Goal: Task Accomplishment & Management: Use online tool/utility

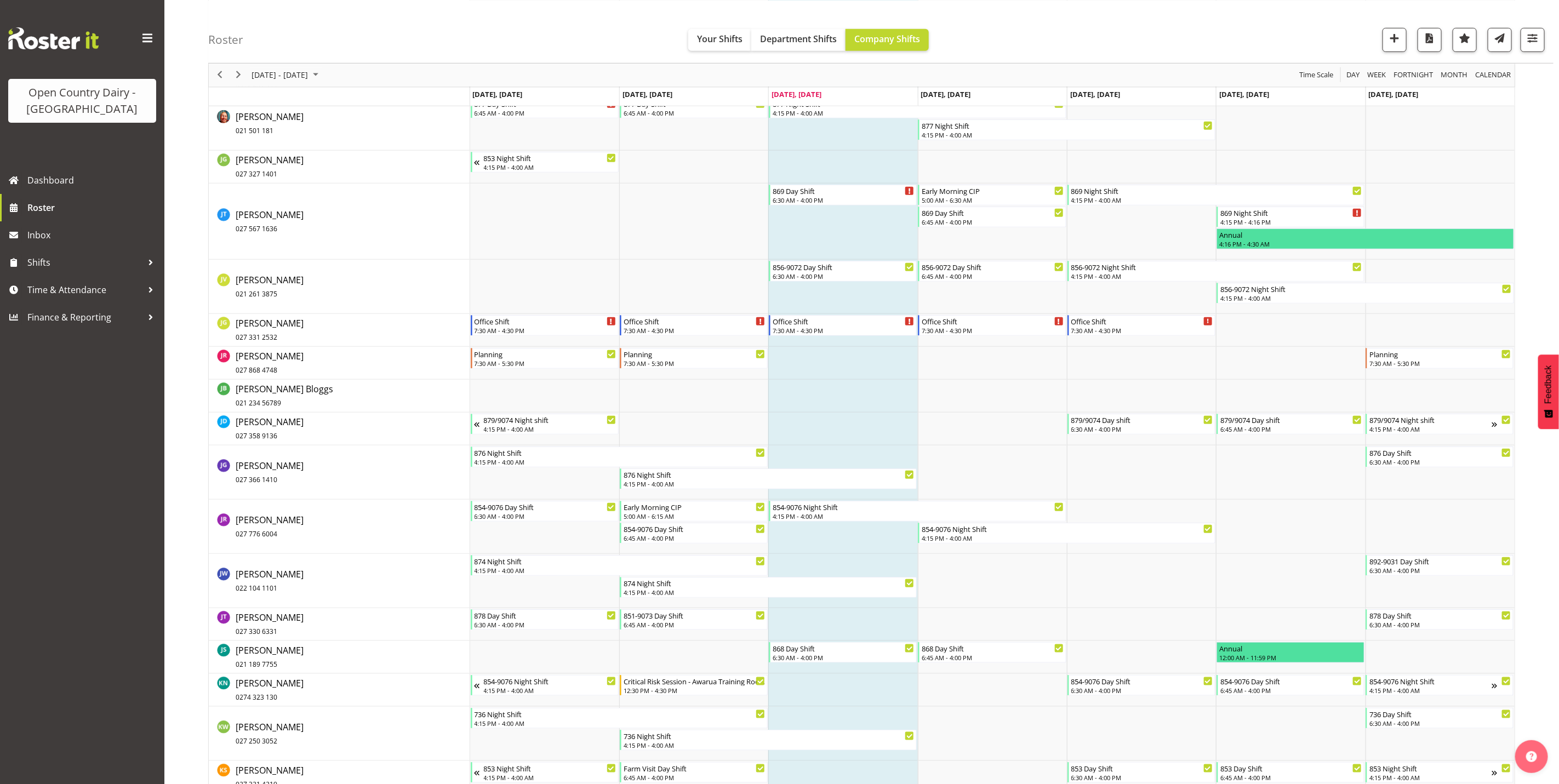
scroll to position [3434, 0]
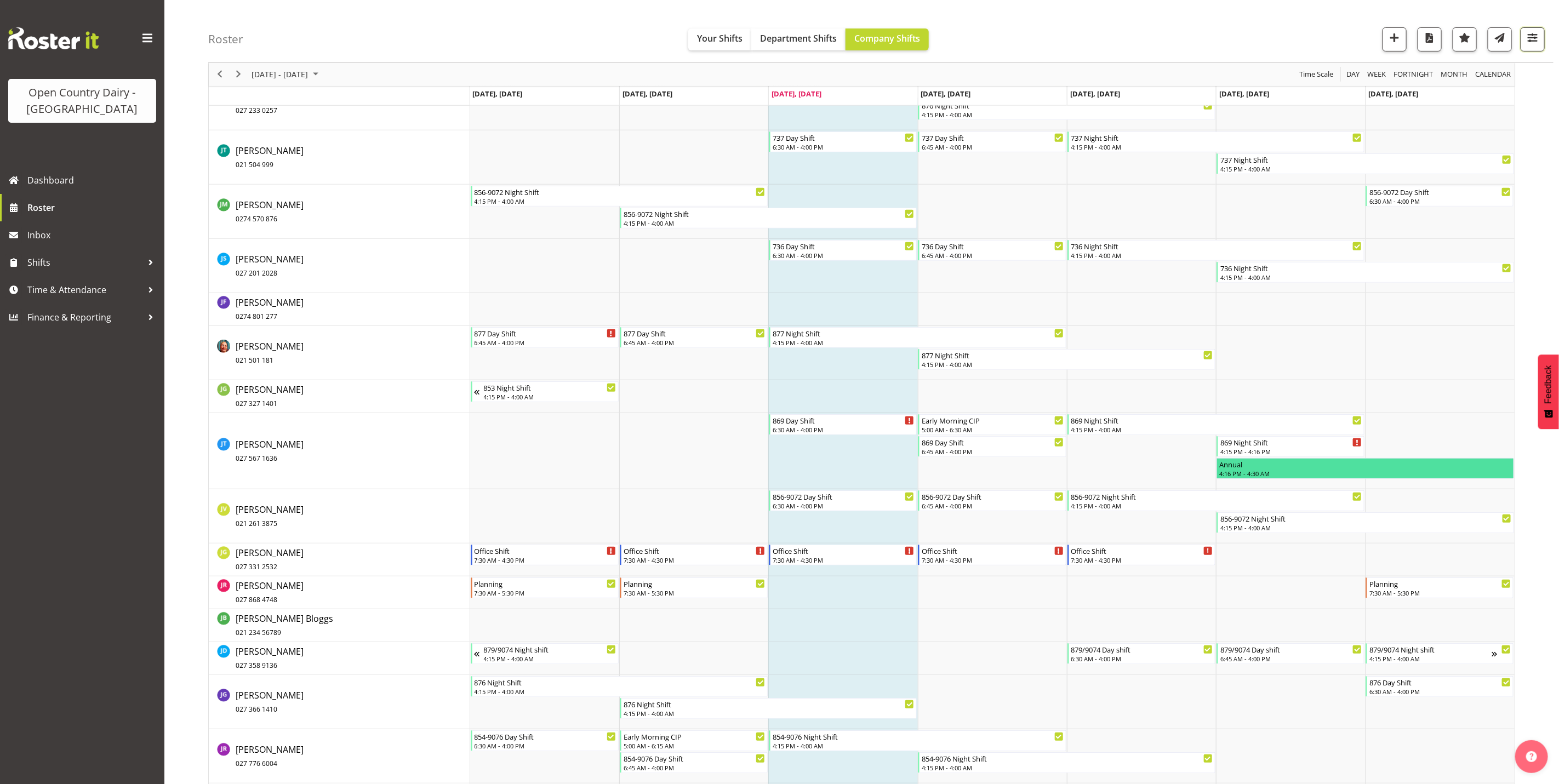
click at [1531, 28] on button "button" at bounding box center [1533, 39] width 24 height 24
click at [1430, 237] on select "Staff Role Shift - Horizontal Shift - Vertical Staff - Location" at bounding box center [1464, 241] width 145 height 22
select select "shiftH"
click at [1391, 251] on select "Staff Role Shift - Horizontal Shift - Vertical Staff - Location" at bounding box center [1464, 241] width 145 height 22
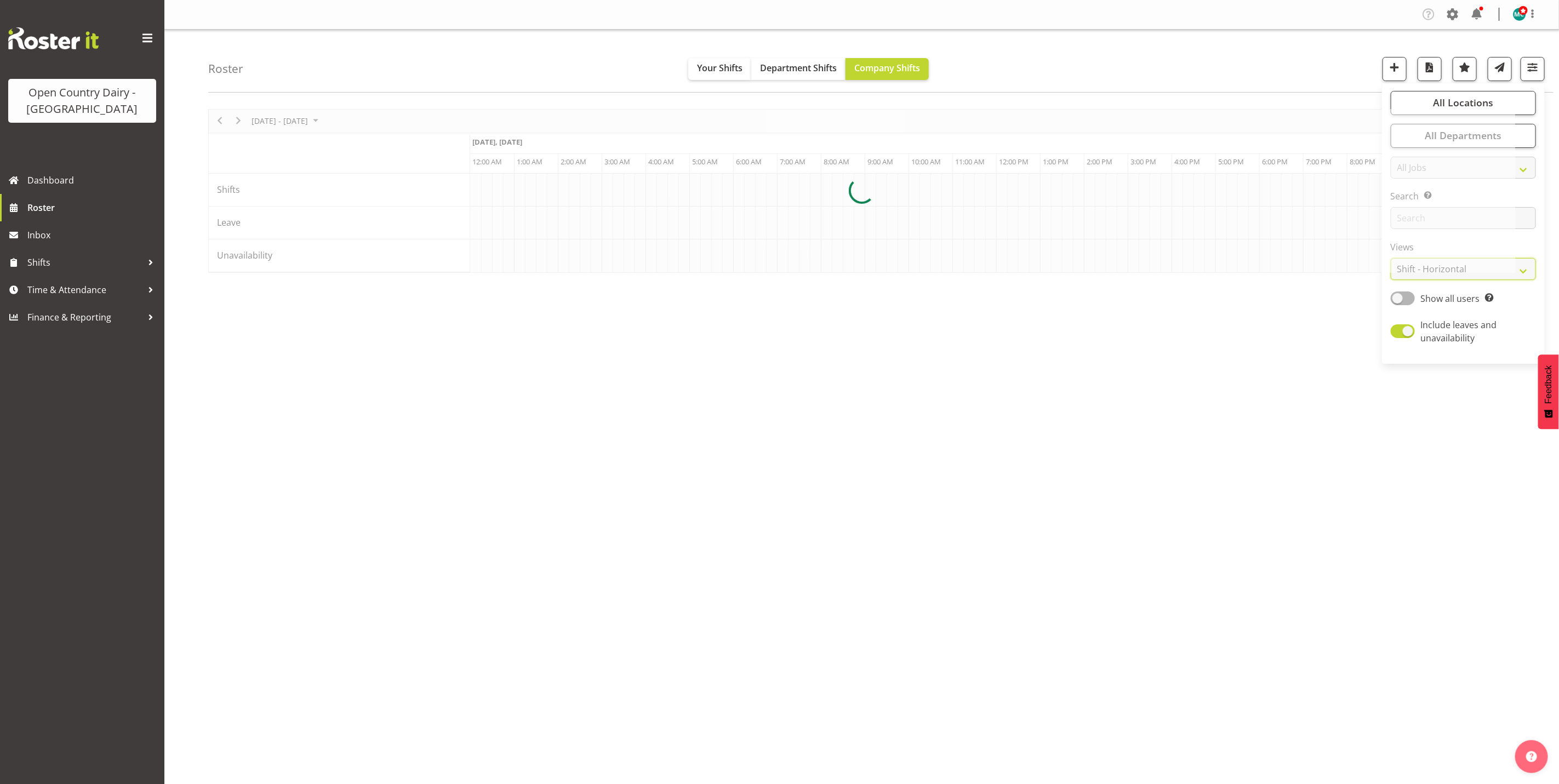
scroll to position [0, 0]
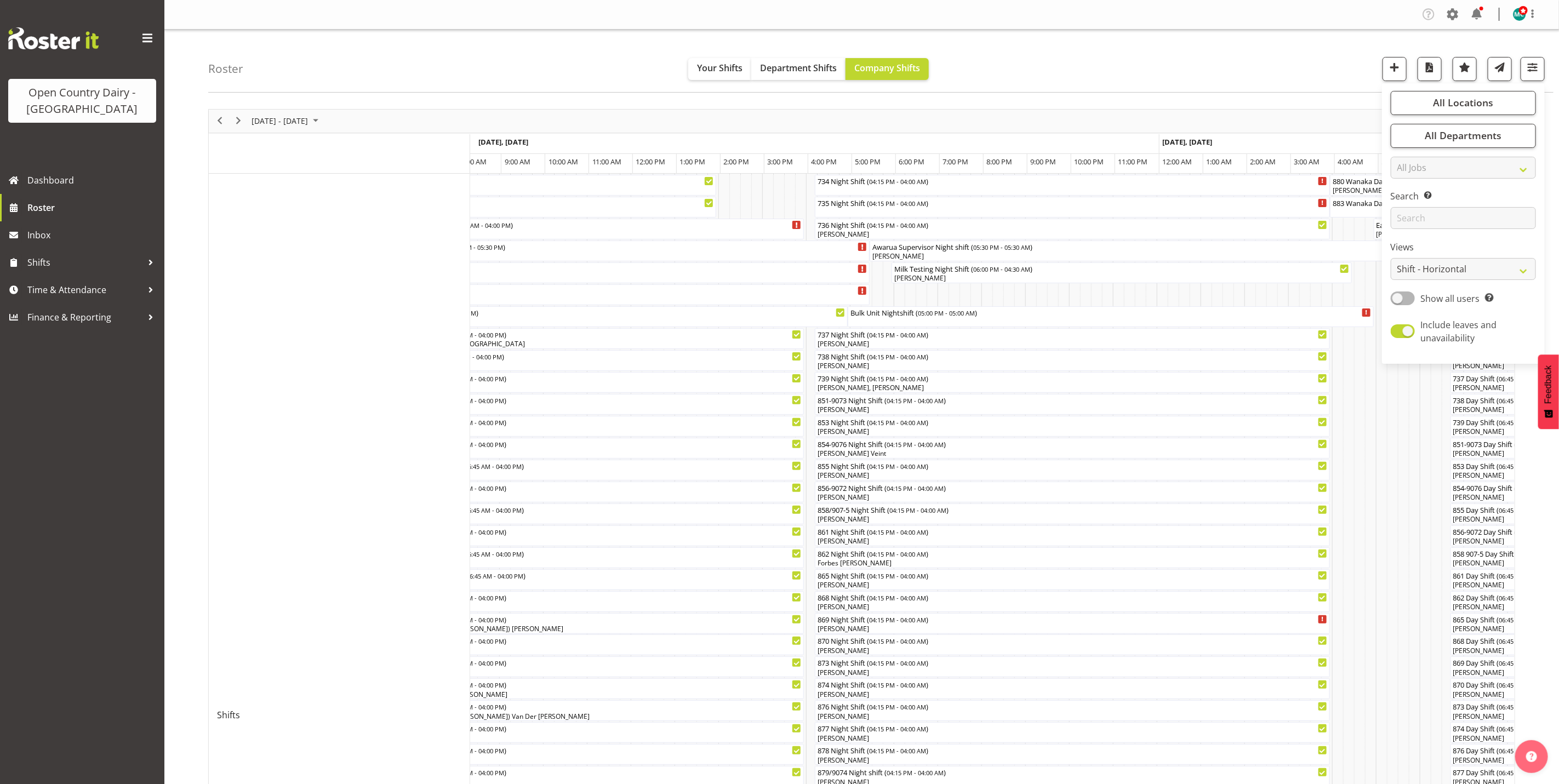
click at [1294, 48] on div "Roster Your Shifts Department Shifts Company Shifts All Locations Clear Awarua …" at bounding box center [880, 62] width 1345 height 63
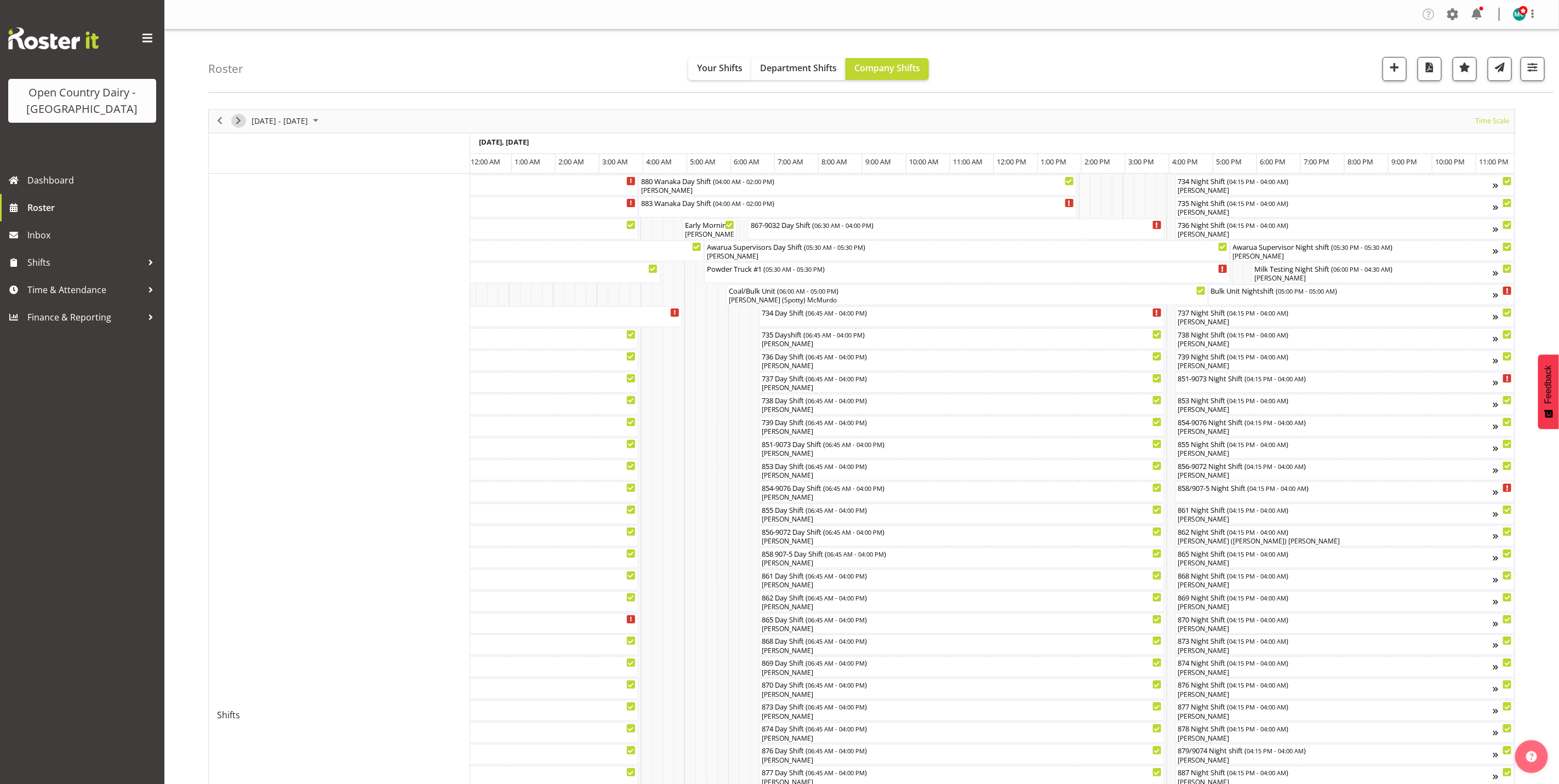
click at [235, 121] on span "Next" at bounding box center [239, 120] width 13 height 14
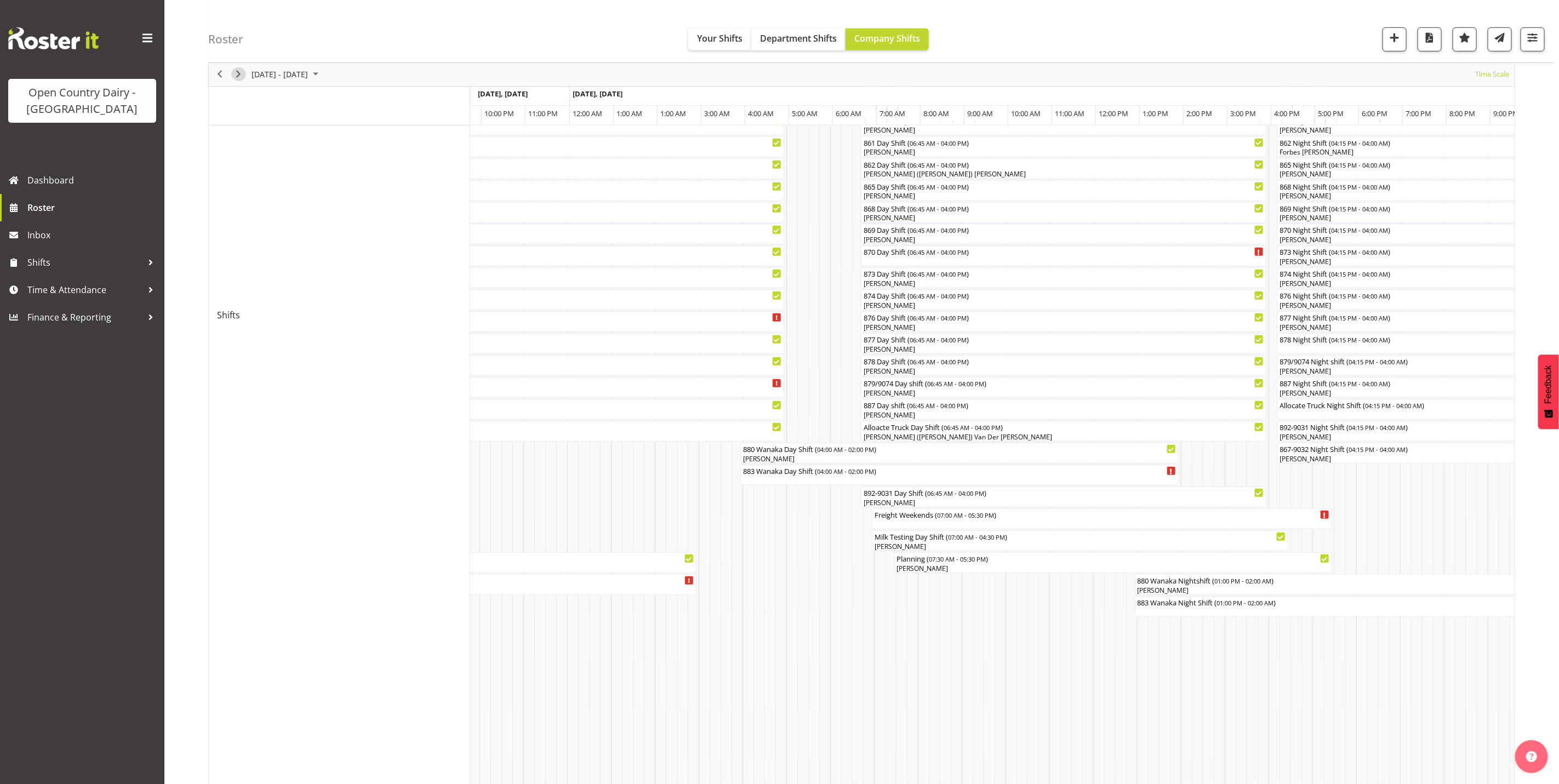
click at [240, 75] on span "Next" at bounding box center [239, 75] width 13 height 14
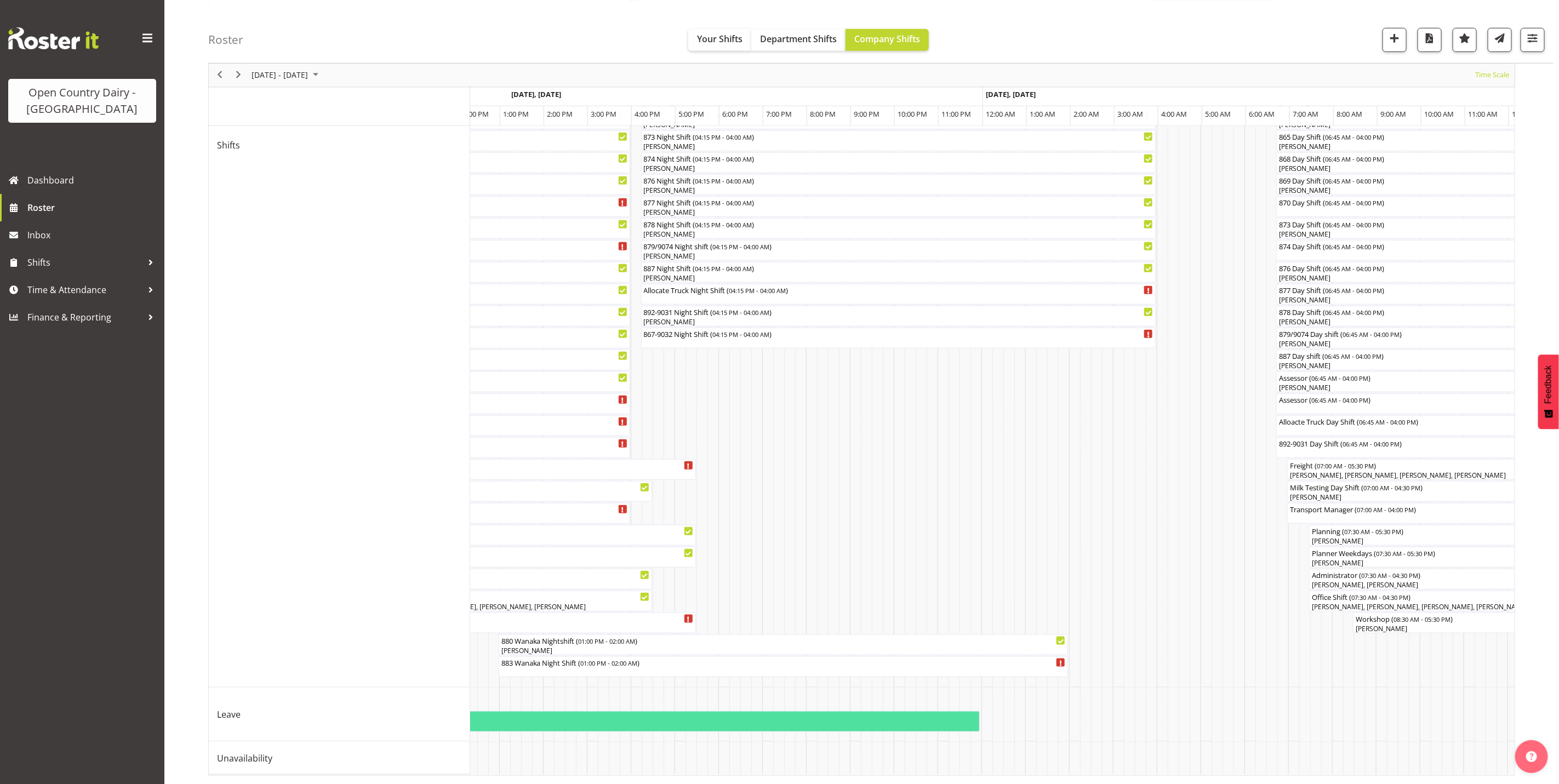
scroll to position [0, 2687]
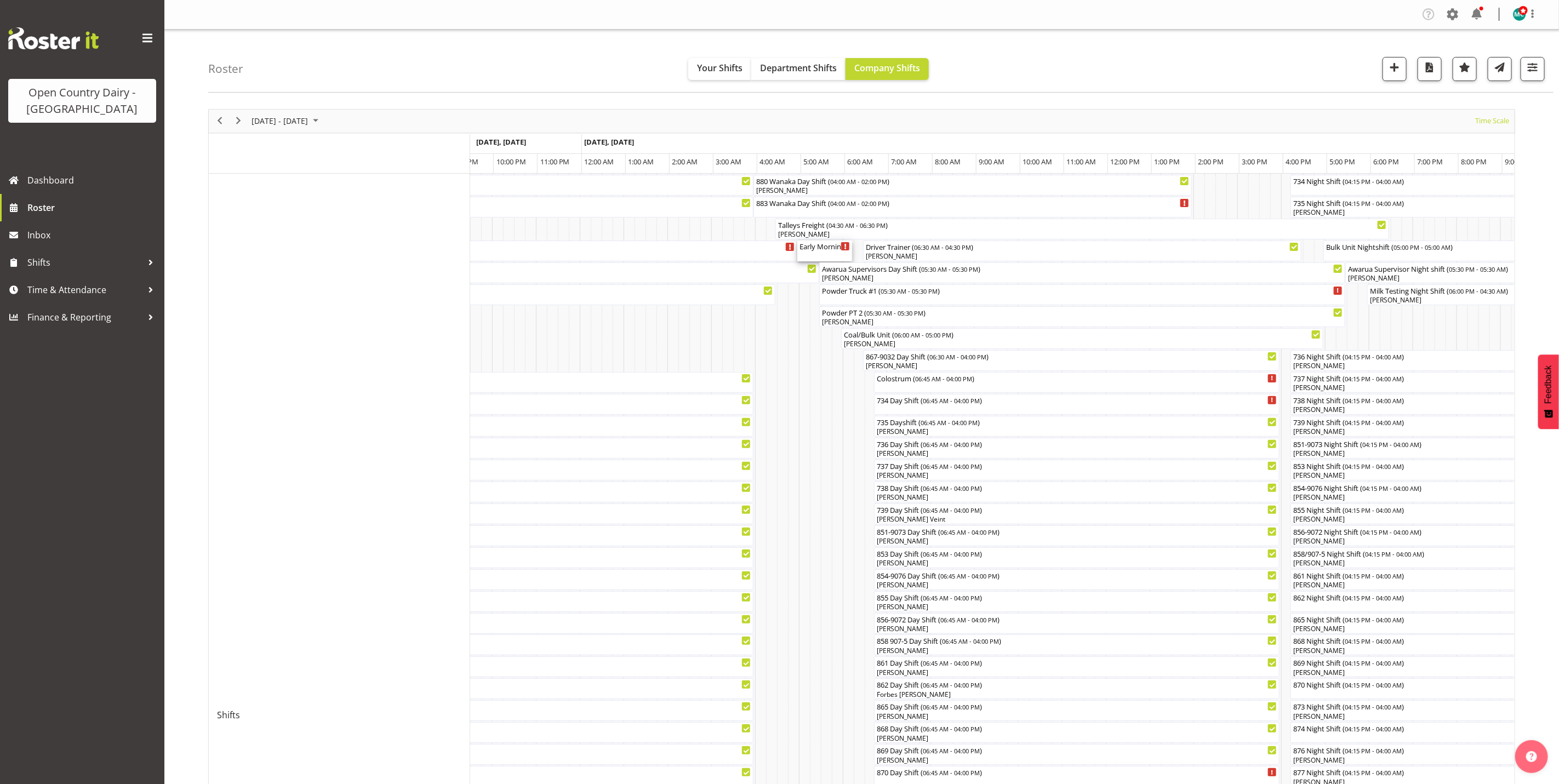
click at [824, 256] on div "Early Morning CIP ( 05:00 AM - 06:15 AM )" at bounding box center [825, 251] width 50 height 21
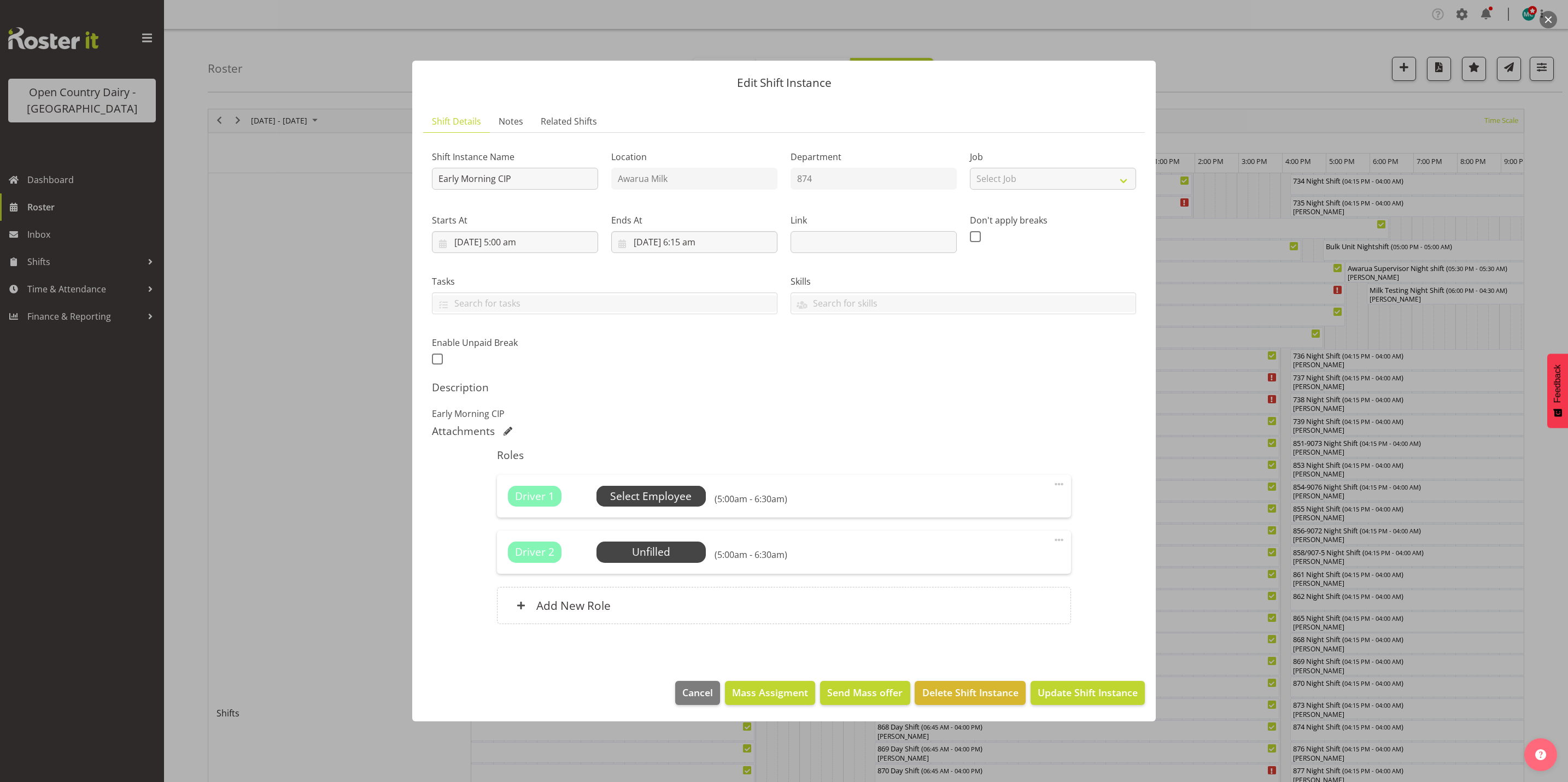
click at [672, 497] on span "Select Employee" at bounding box center [651, 496] width 82 height 16
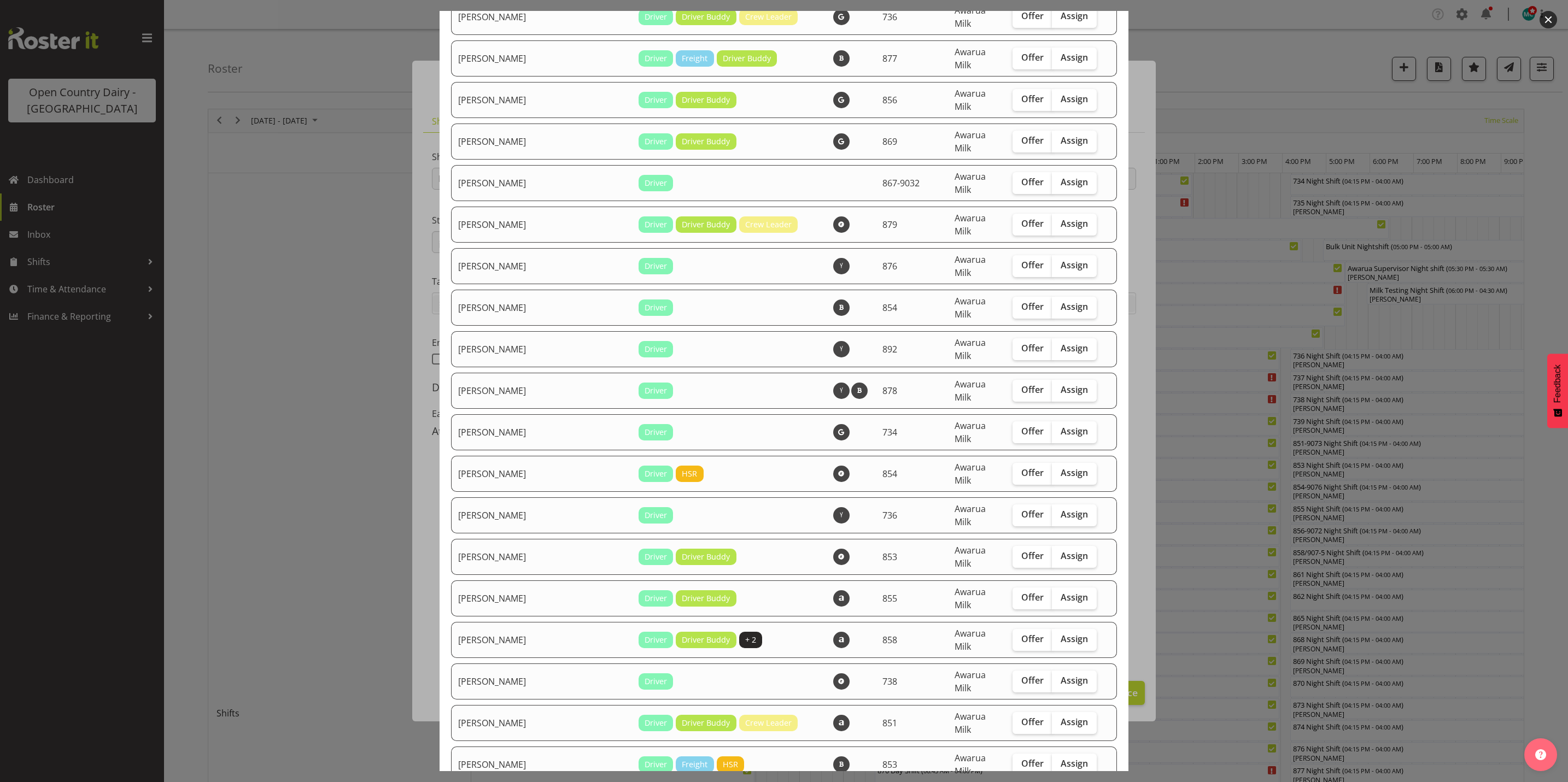
checkbox input "true"
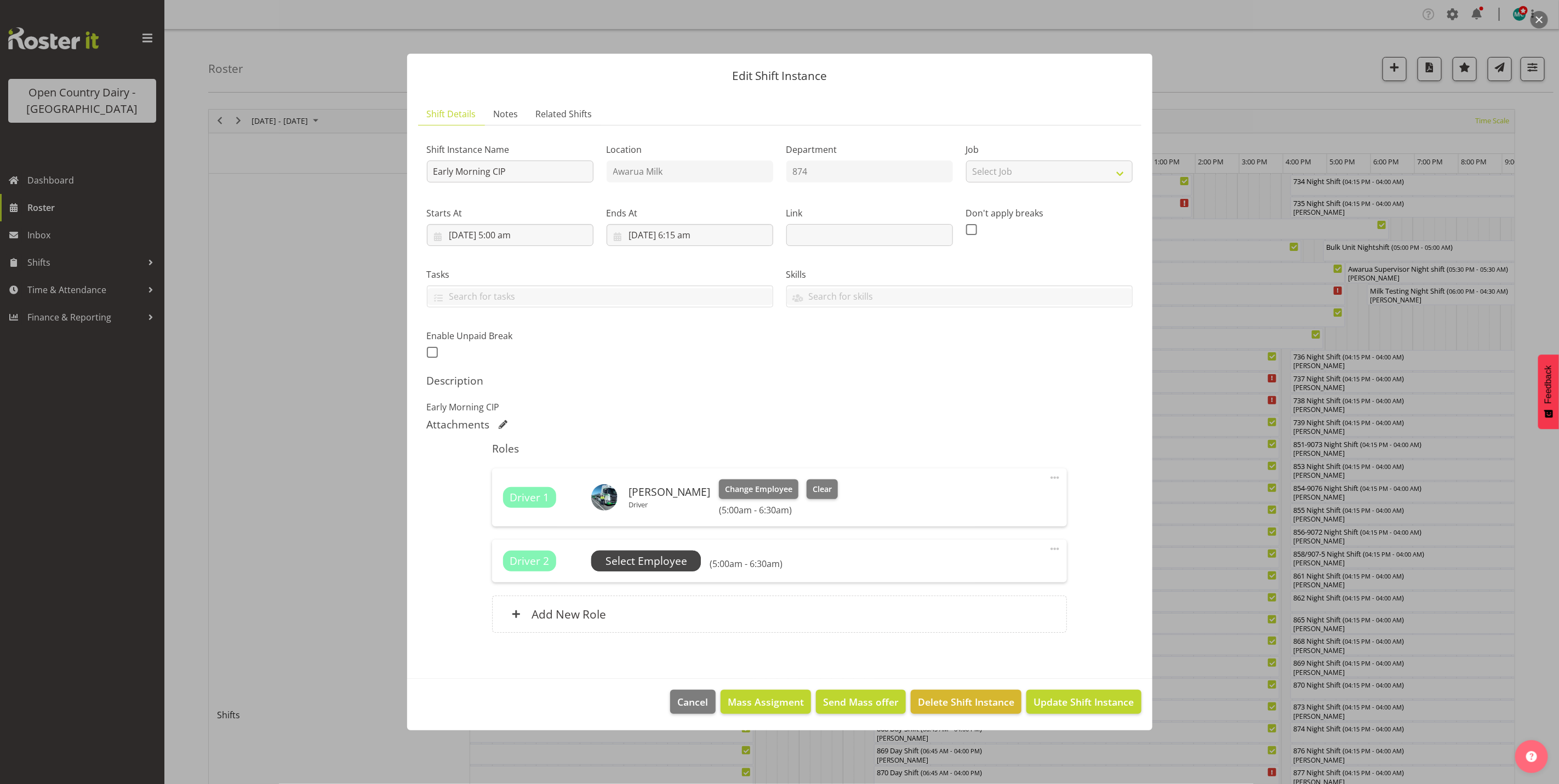
click at [663, 564] on span "Select Employee" at bounding box center [646, 561] width 82 height 16
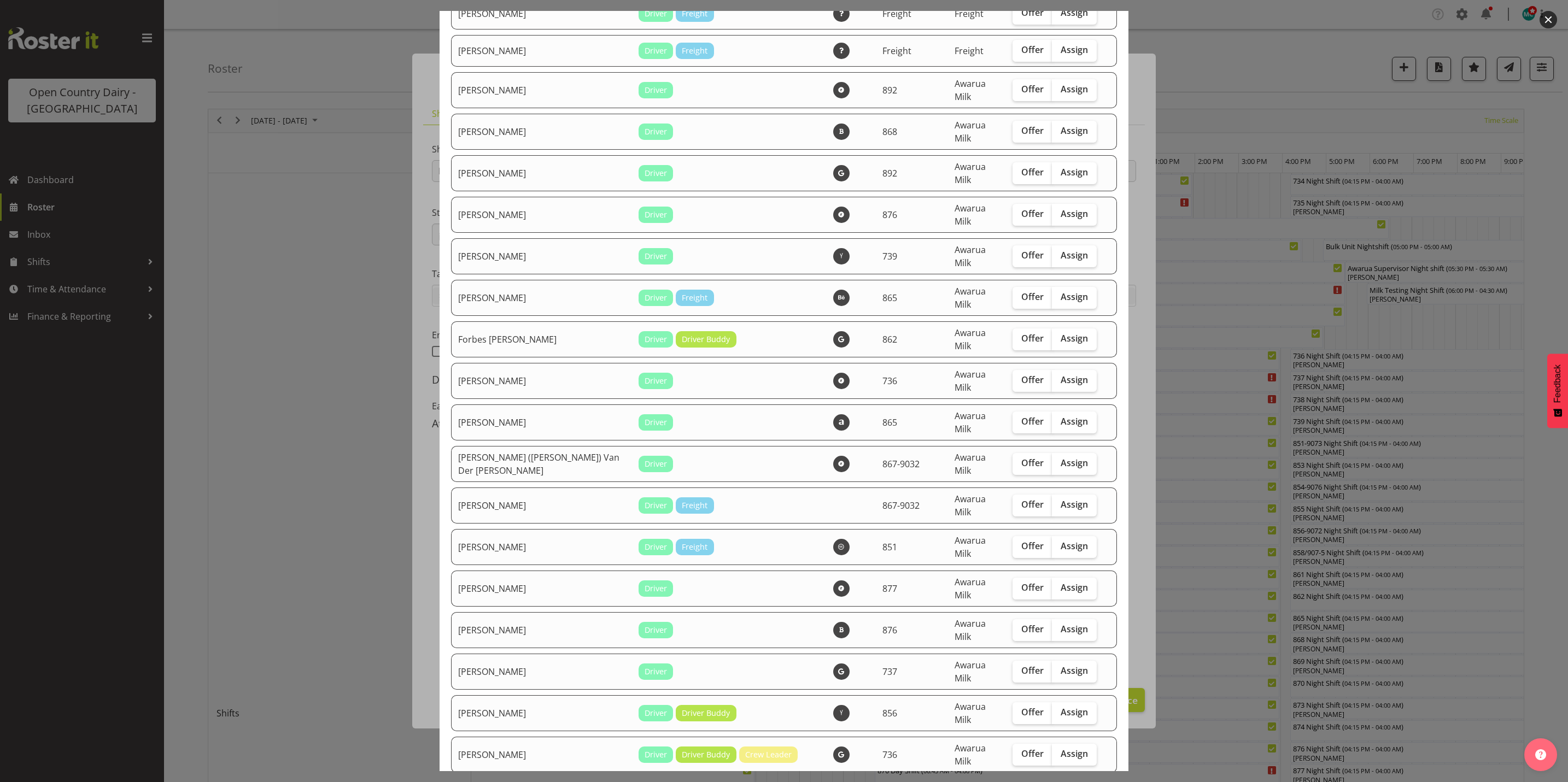
checkbox input "true"
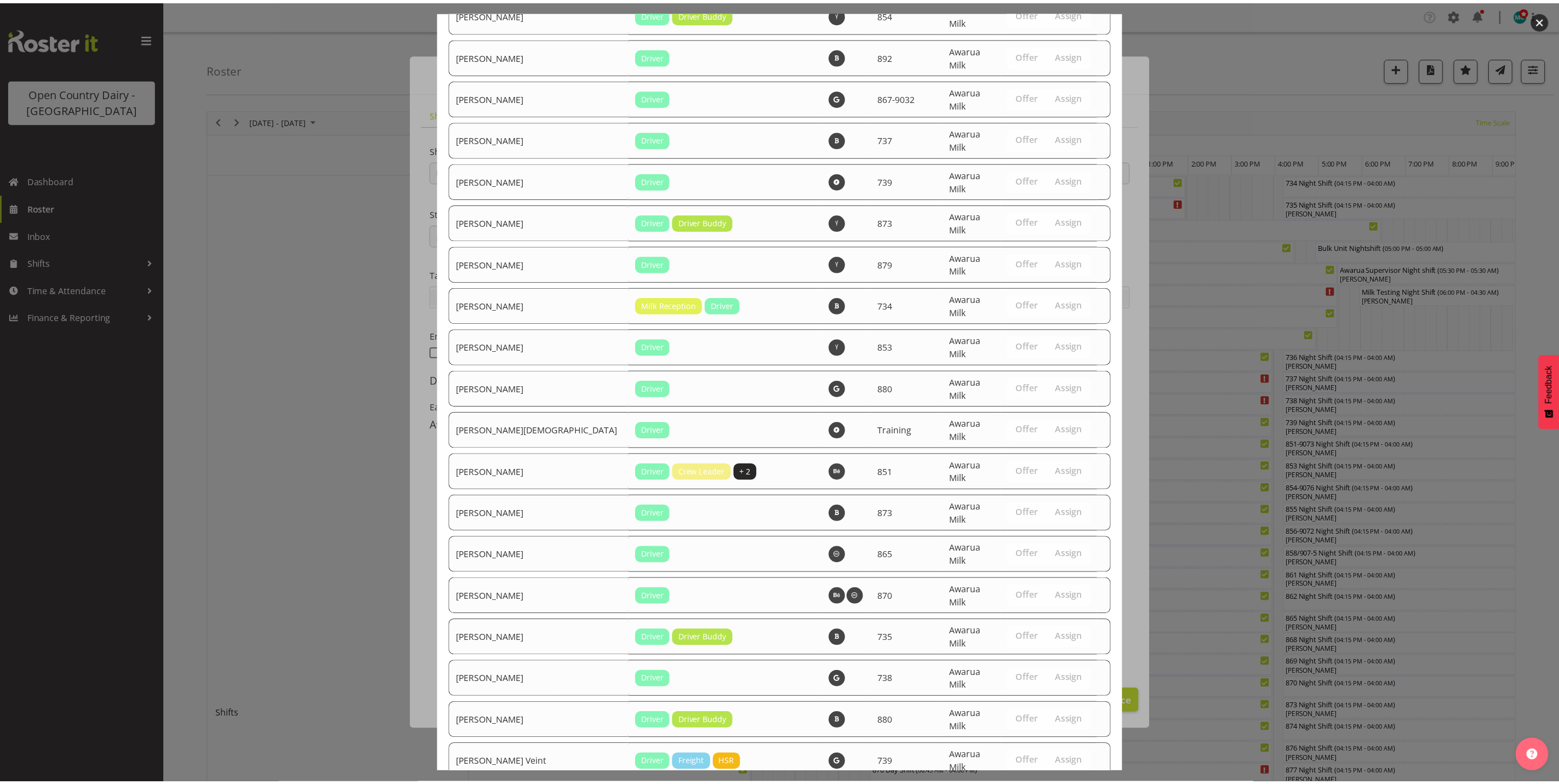
scroll to position [3732, 0]
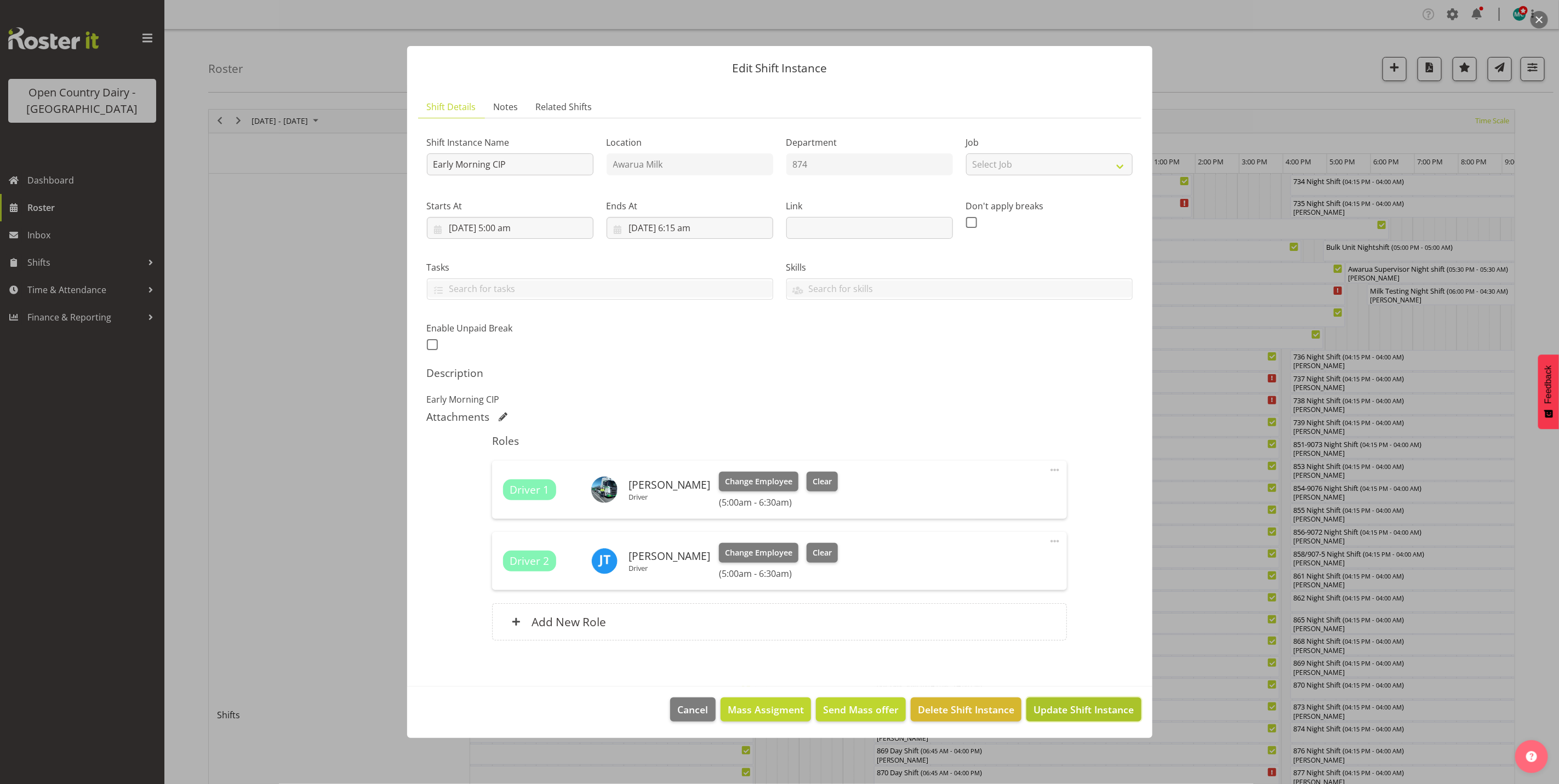
click at [1085, 710] on span "Update Shift Instance" at bounding box center [1084, 709] width 101 height 14
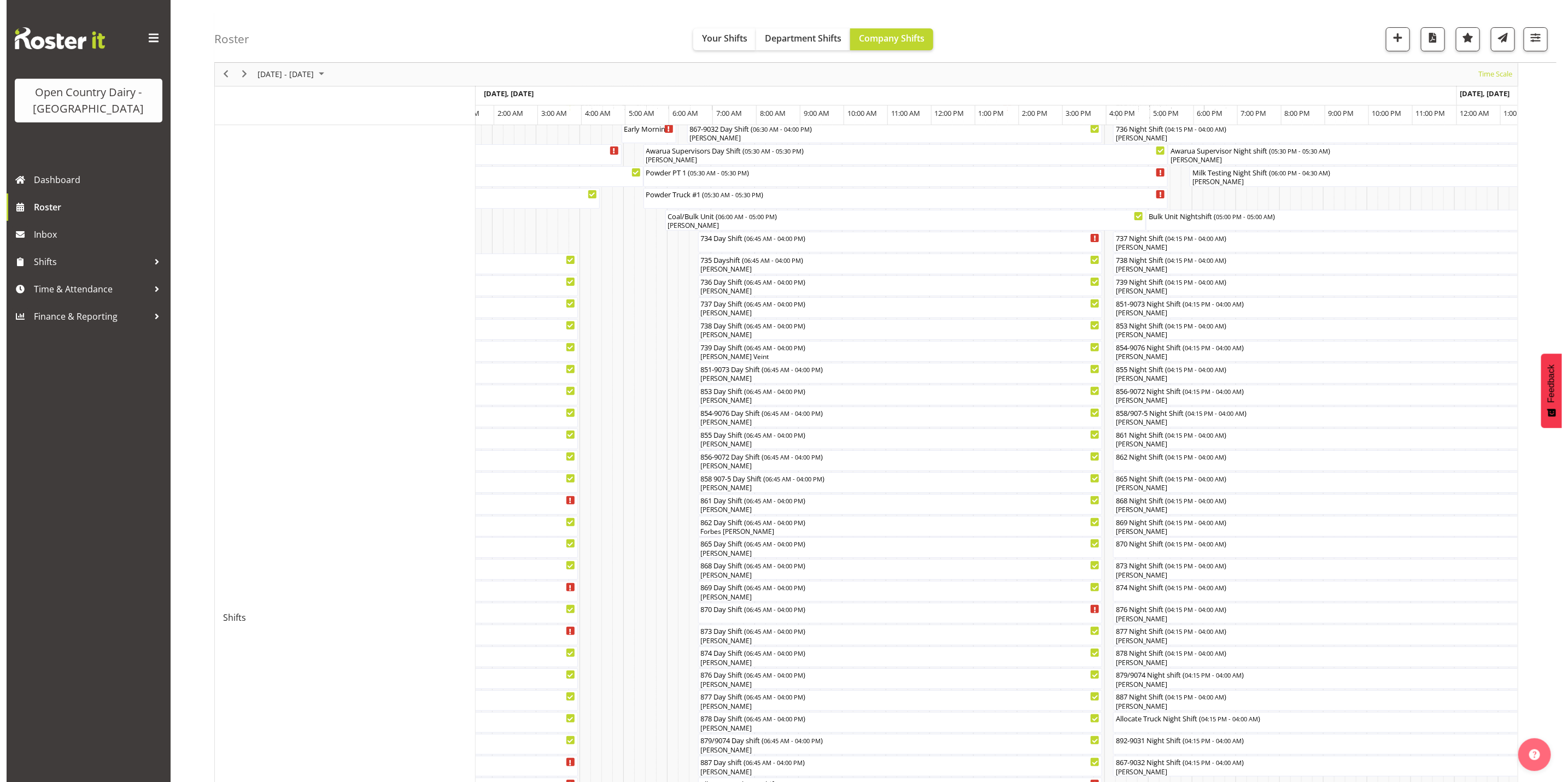
scroll to position [0, 0]
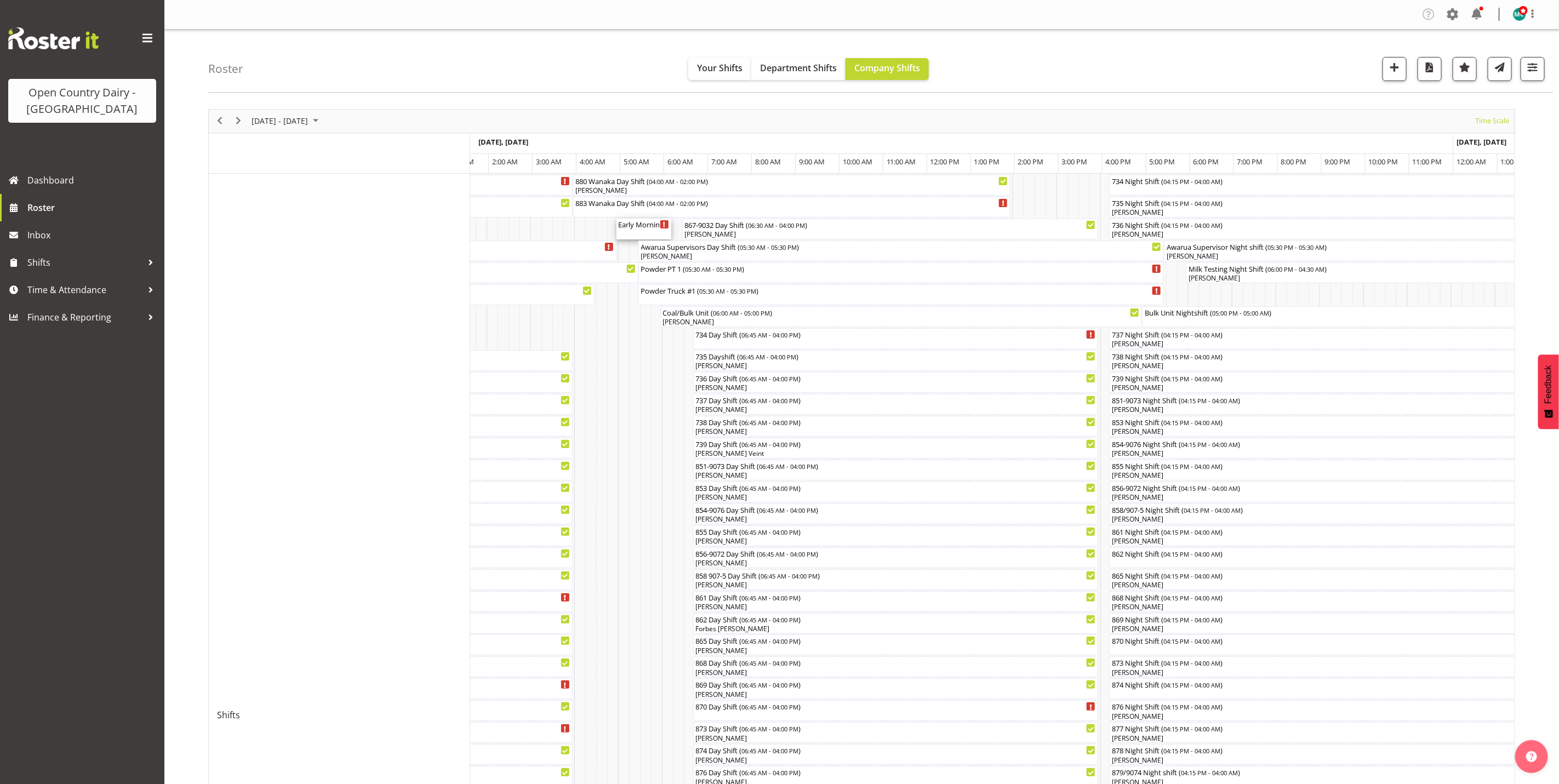
click at [649, 233] on div "Early Morning CIP ( 05:00 AM - 06:15 AM )" at bounding box center [644, 229] width 50 height 21
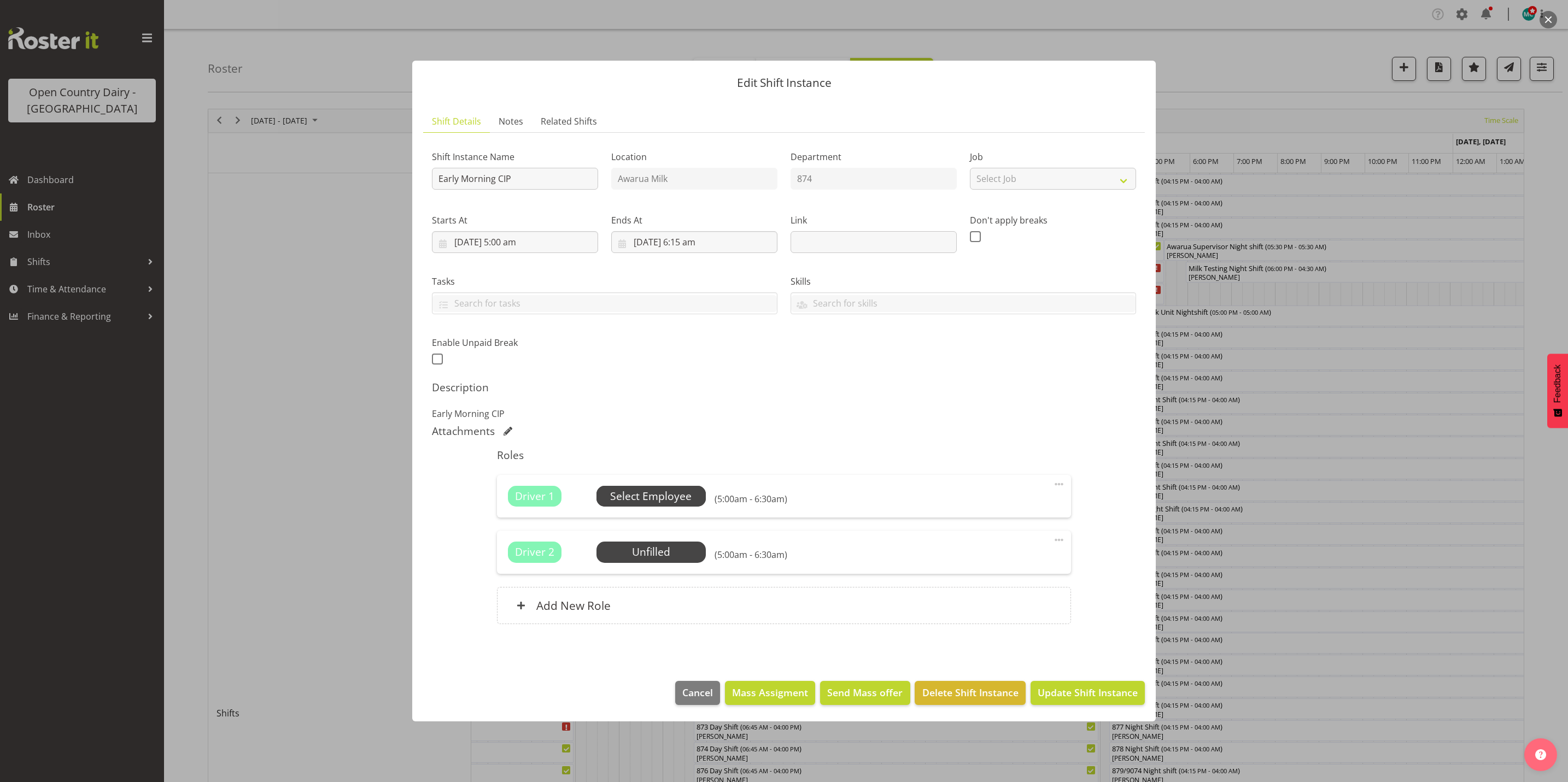
click at [661, 502] on span "Select Employee" at bounding box center [651, 496] width 82 height 16
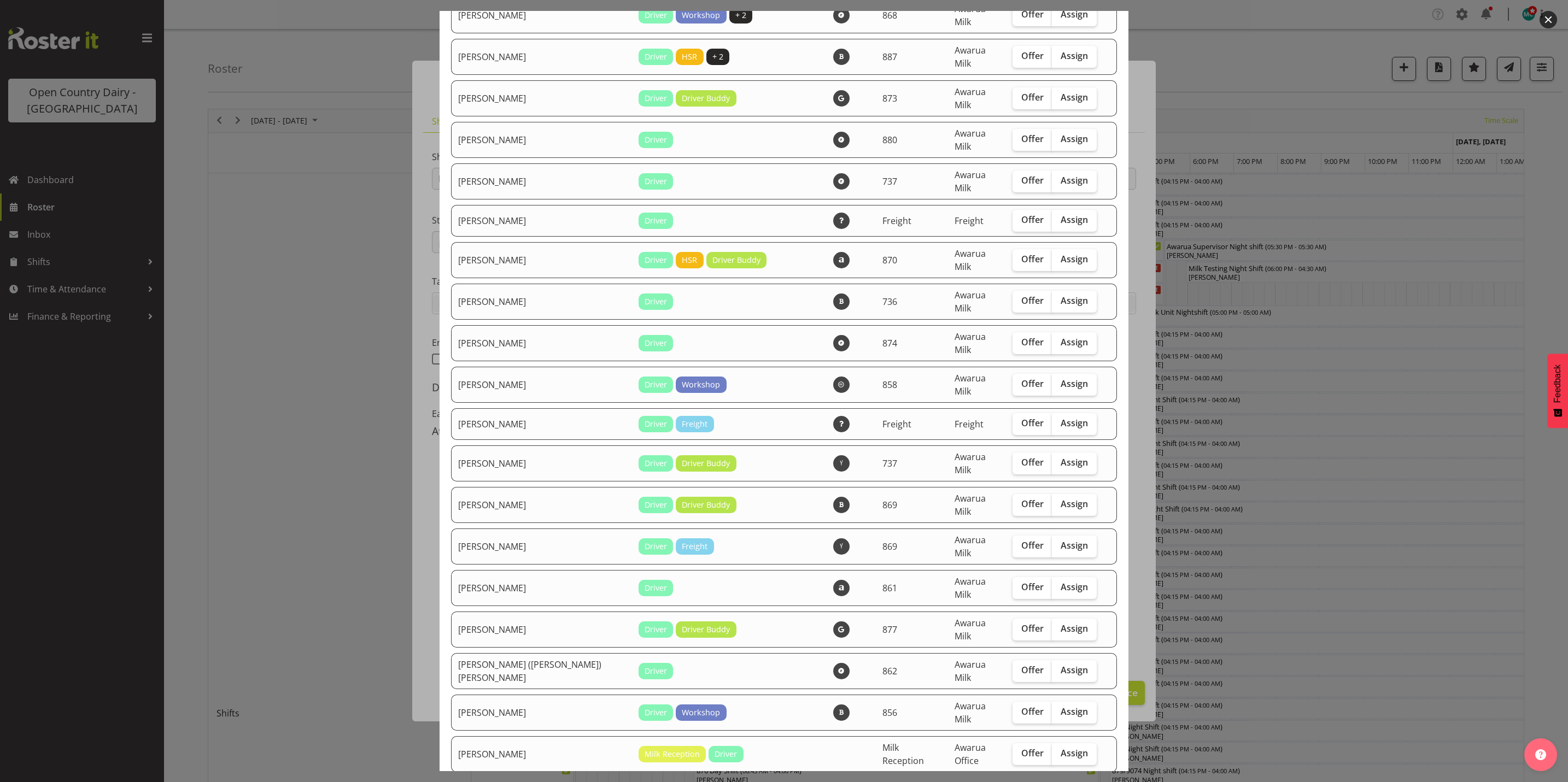
scroll to position [328, 0]
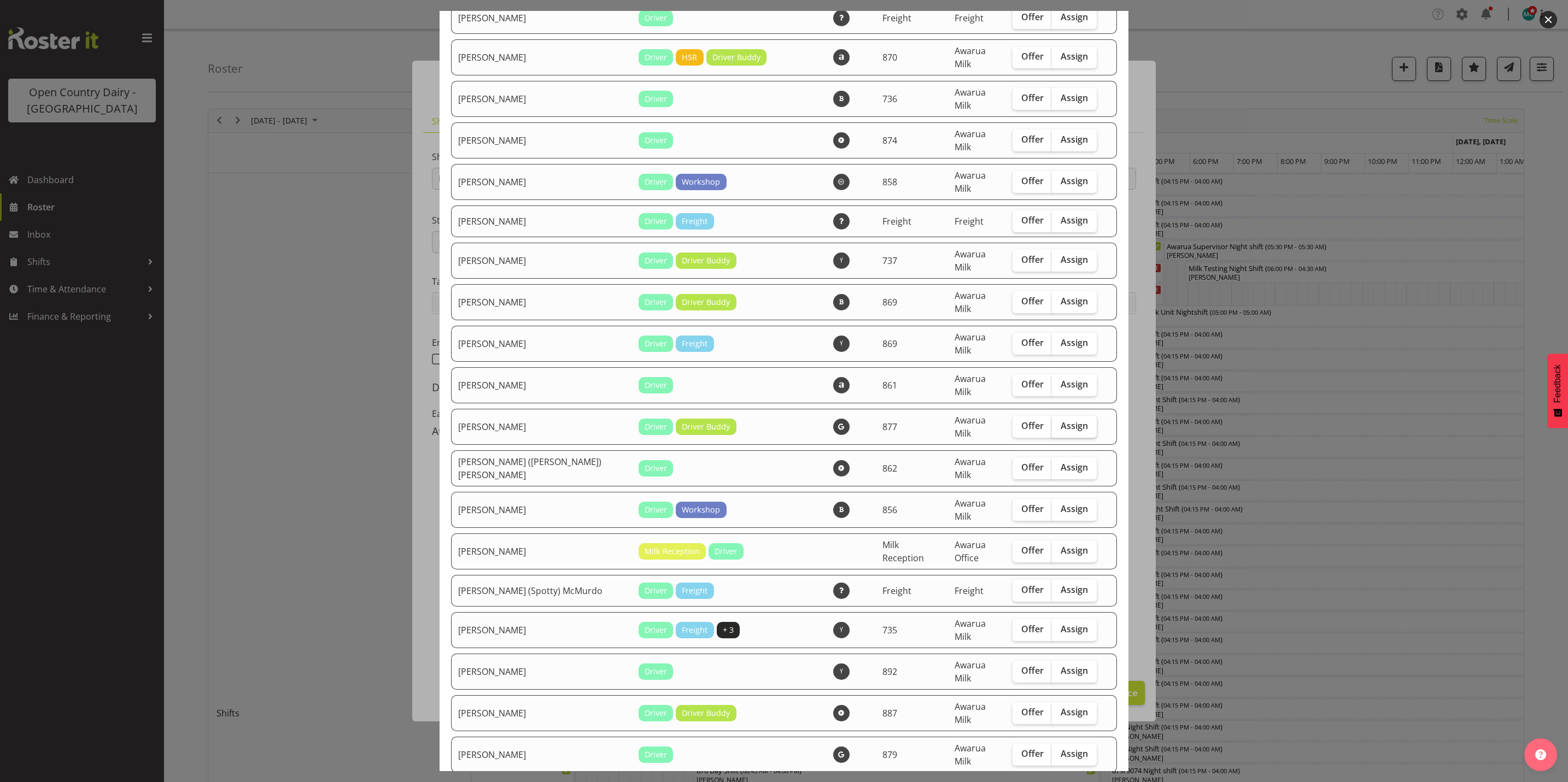
click at [1060, 420] on span "Assign" at bounding box center [1073, 426] width 27 height 11
click at [1052, 422] on input "Assign" at bounding box center [1056, 426] width 7 height 7
checkbox input "true"
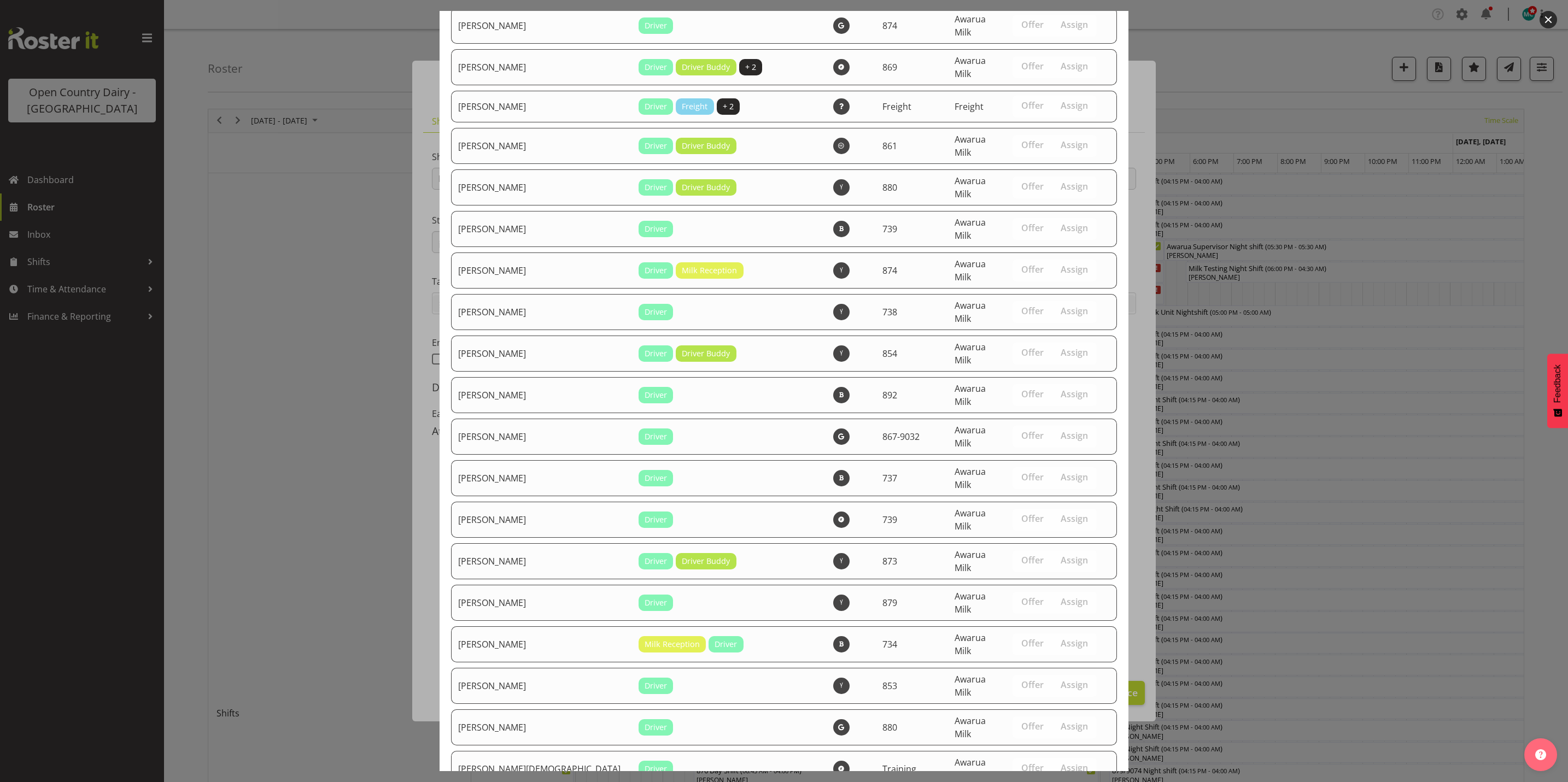
scroll to position [3759, 0]
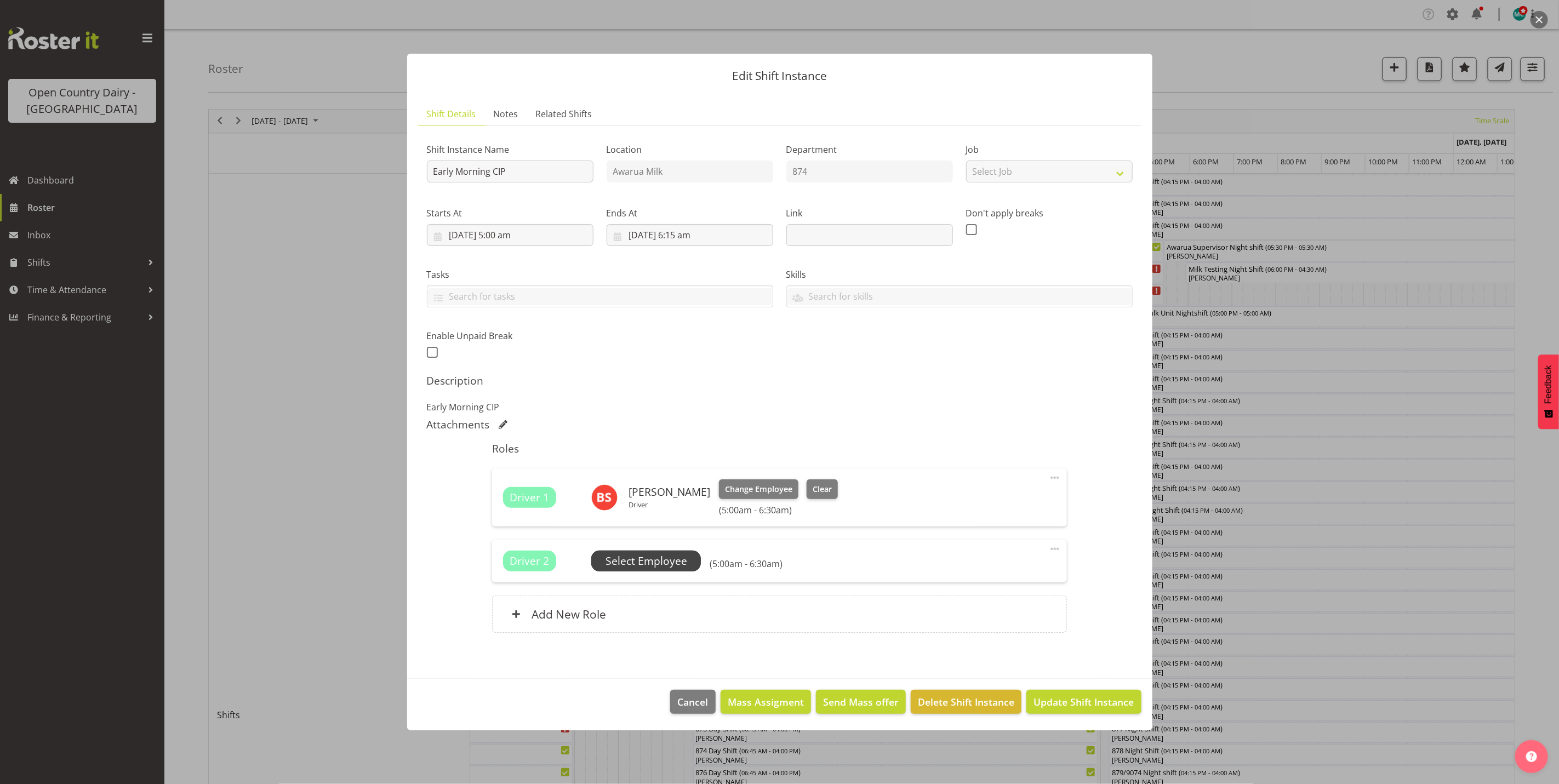
click at [639, 559] on span "Select Employee" at bounding box center [646, 561] width 82 height 16
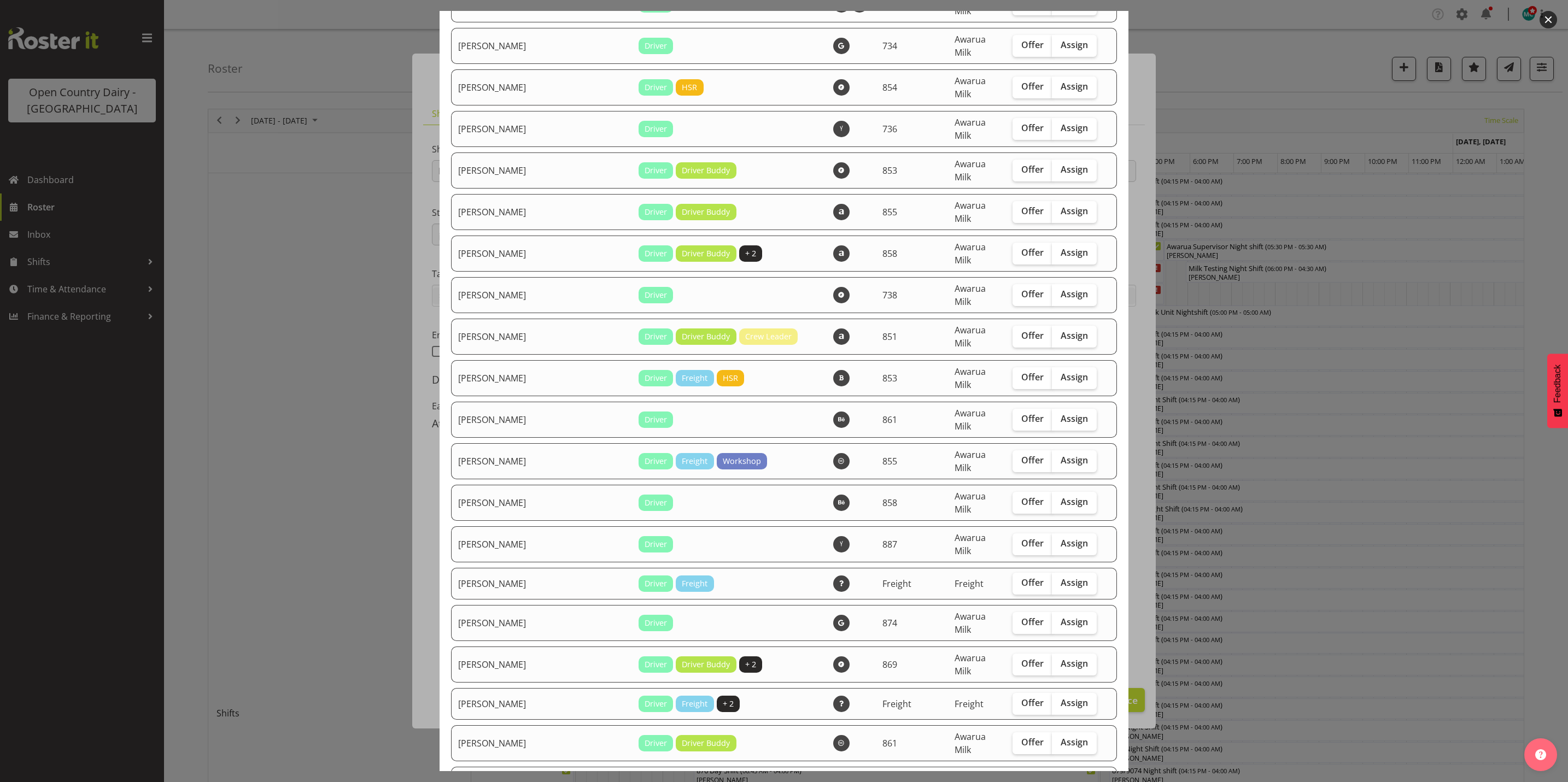
scroll to position [2788, 0]
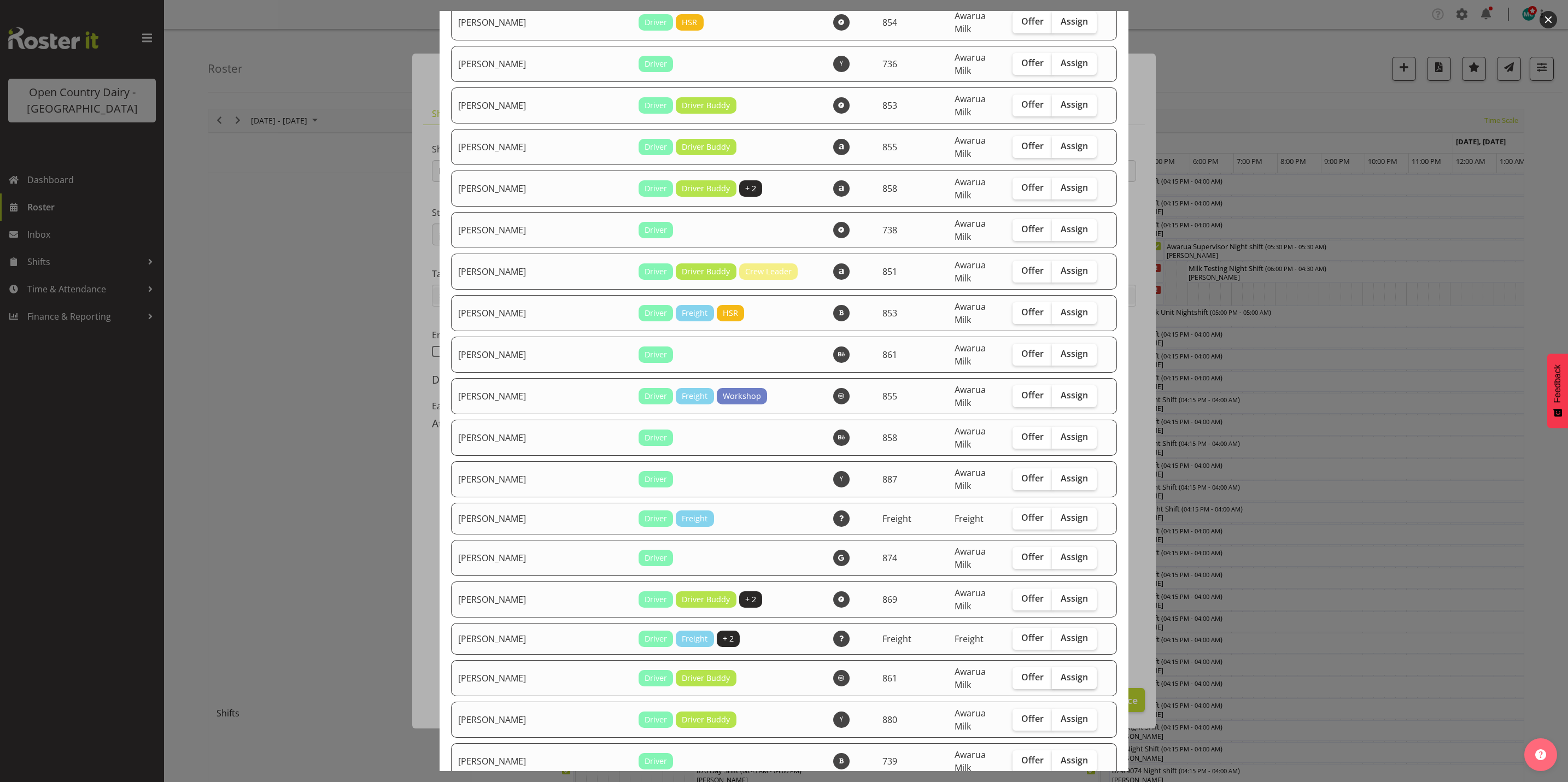
click at [1060, 671] on span "Assign" at bounding box center [1073, 677] width 27 height 11
click at [1052, 674] on input "Assign" at bounding box center [1056, 678] width 7 height 7
checkbox input "true"
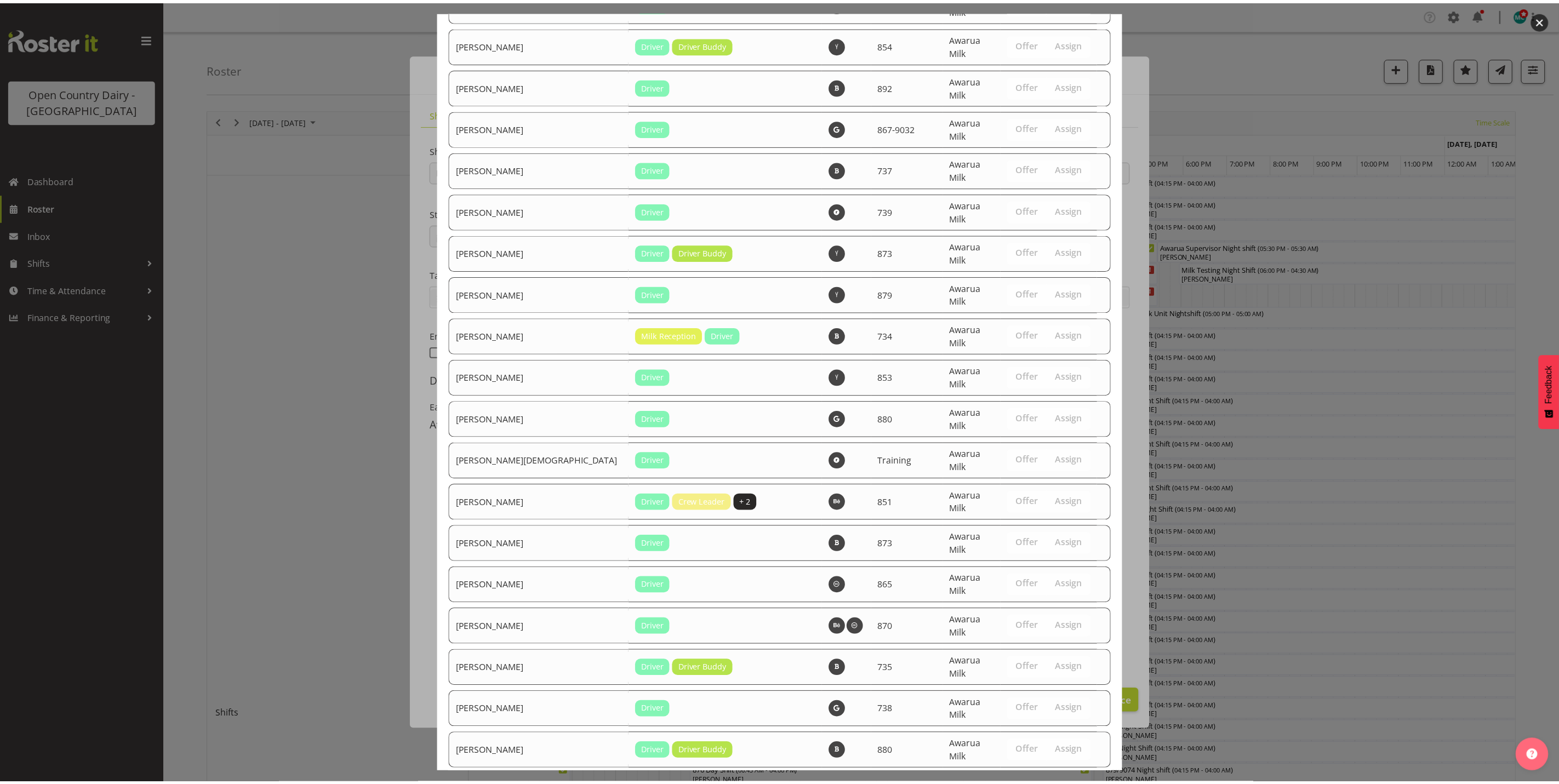
scroll to position [3732, 0]
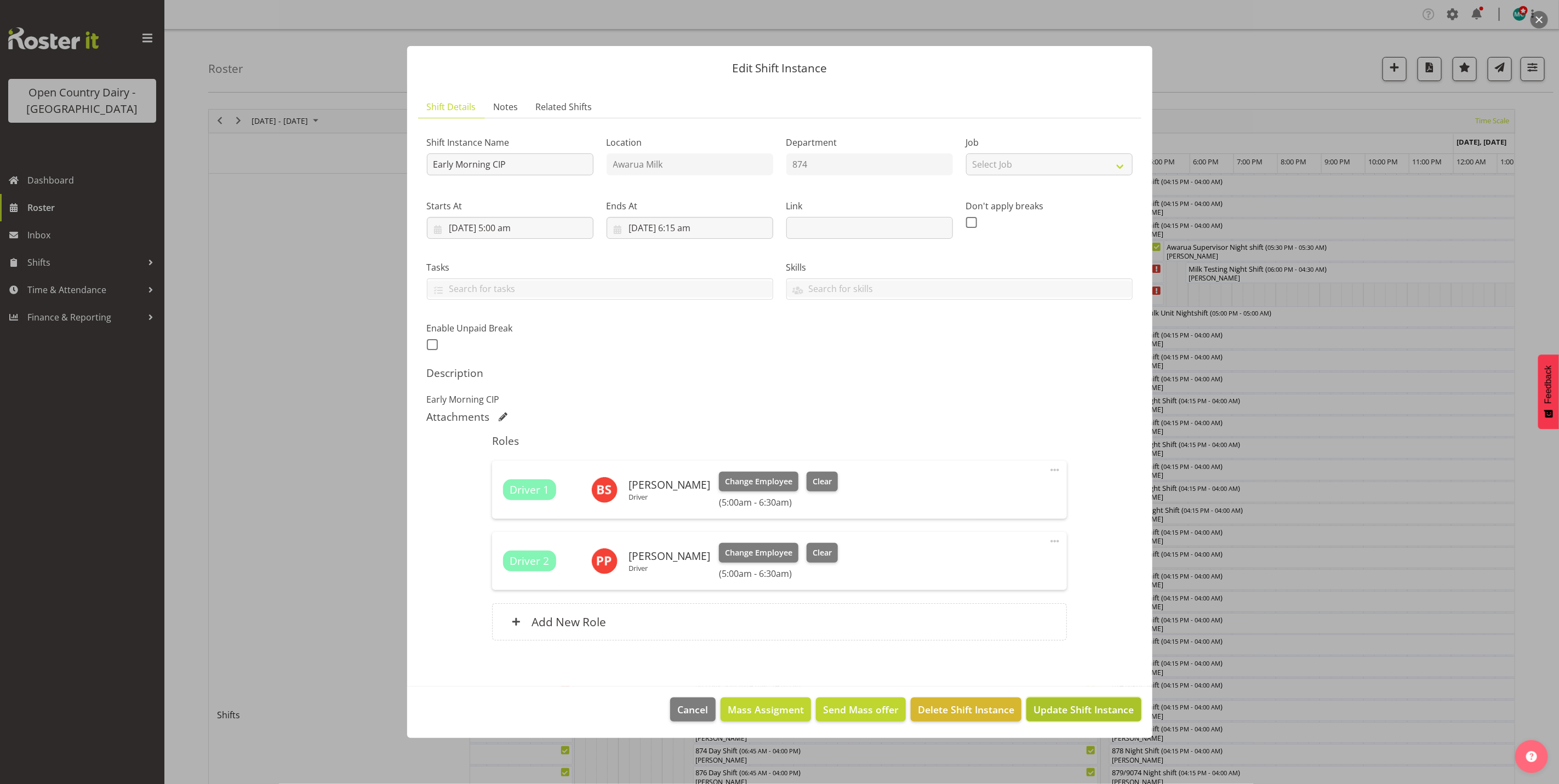
click at [1080, 704] on span "Update Shift Instance" at bounding box center [1084, 709] width 101 height 14
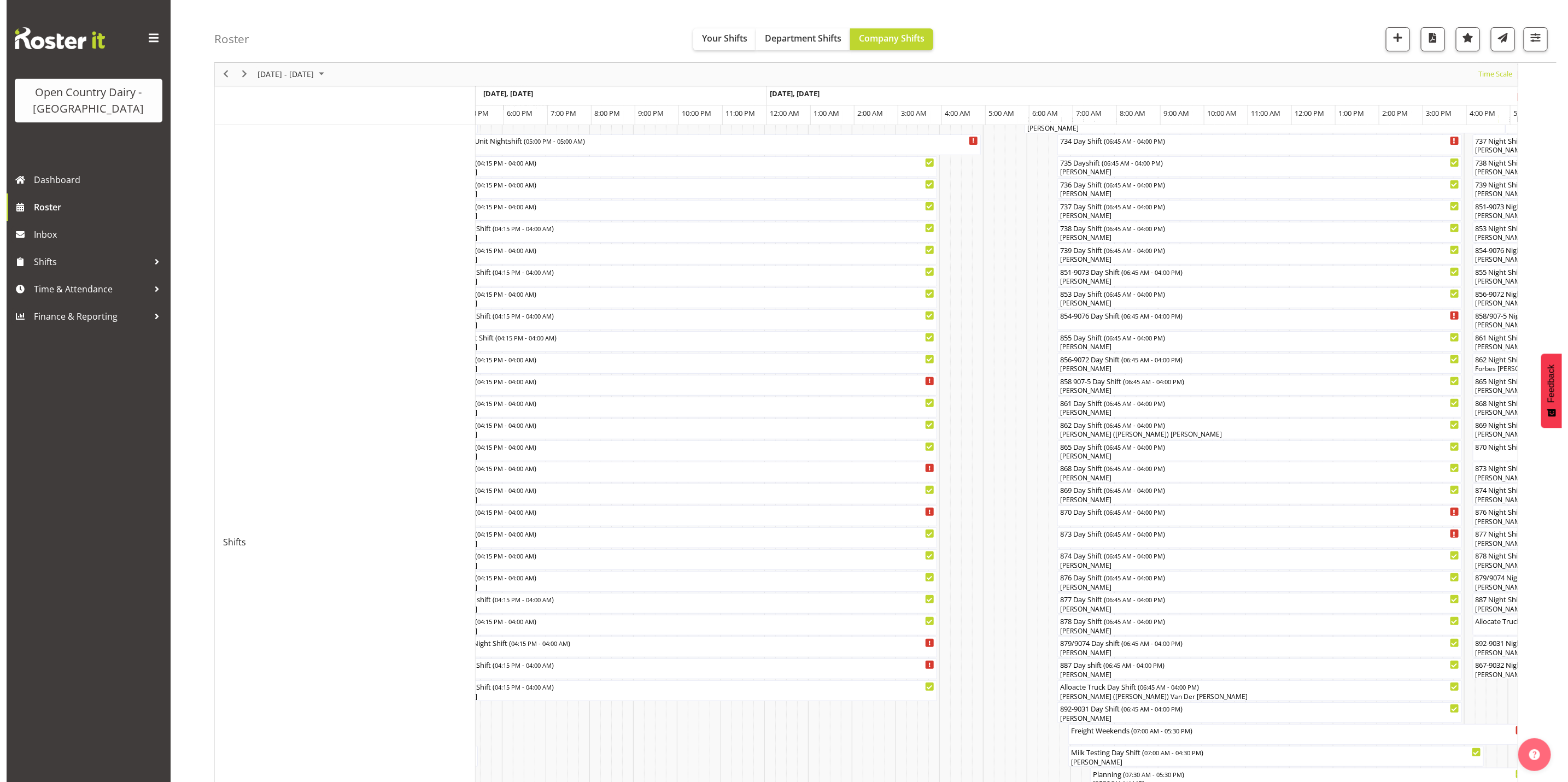
scroll to position [0, 0]
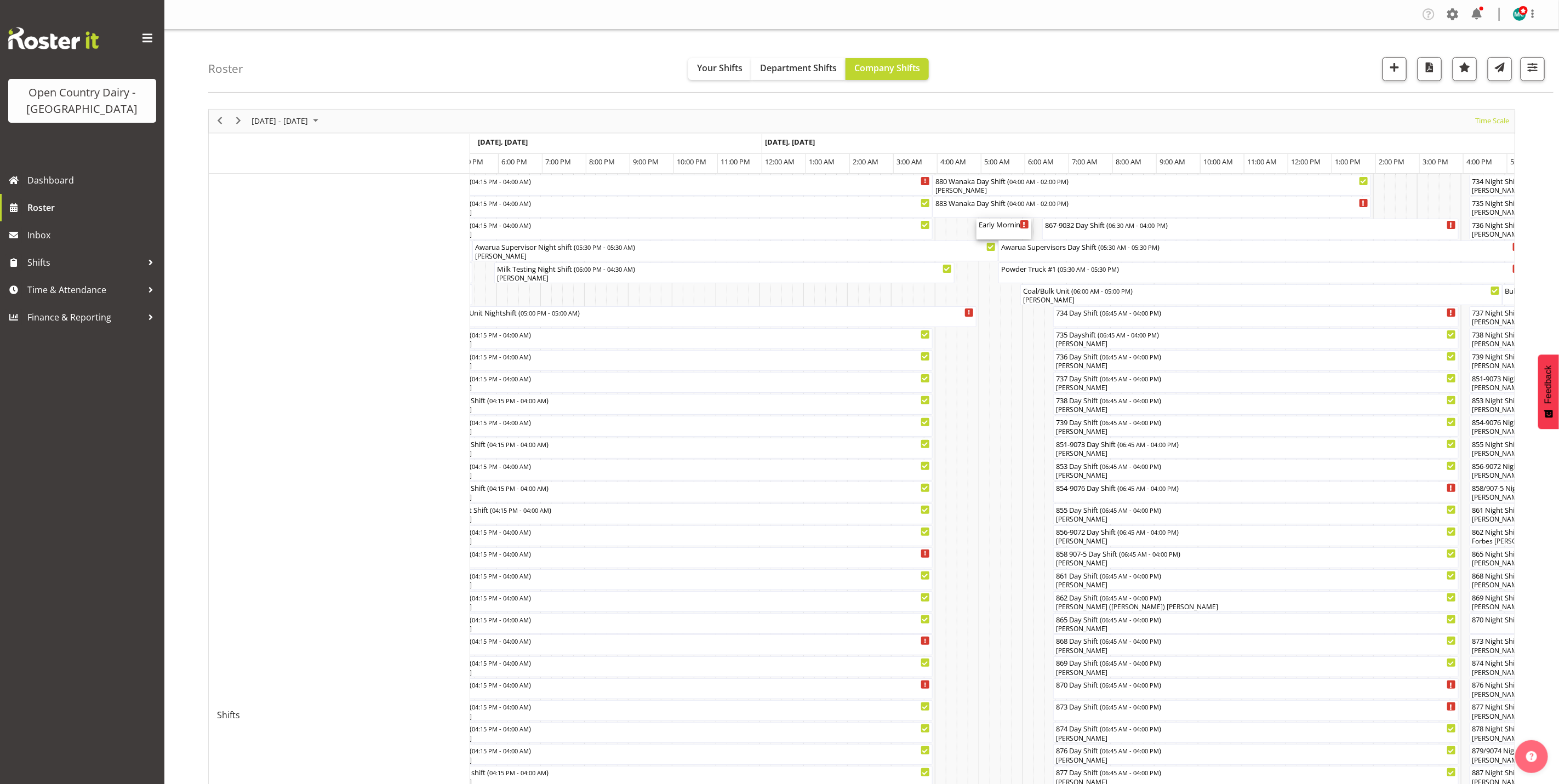
click at [1001, 230] on div "Early Morning CIP ( 05:00 AM - 06:15 AM )" at bounding box center [1004, 229] width 50 height 21
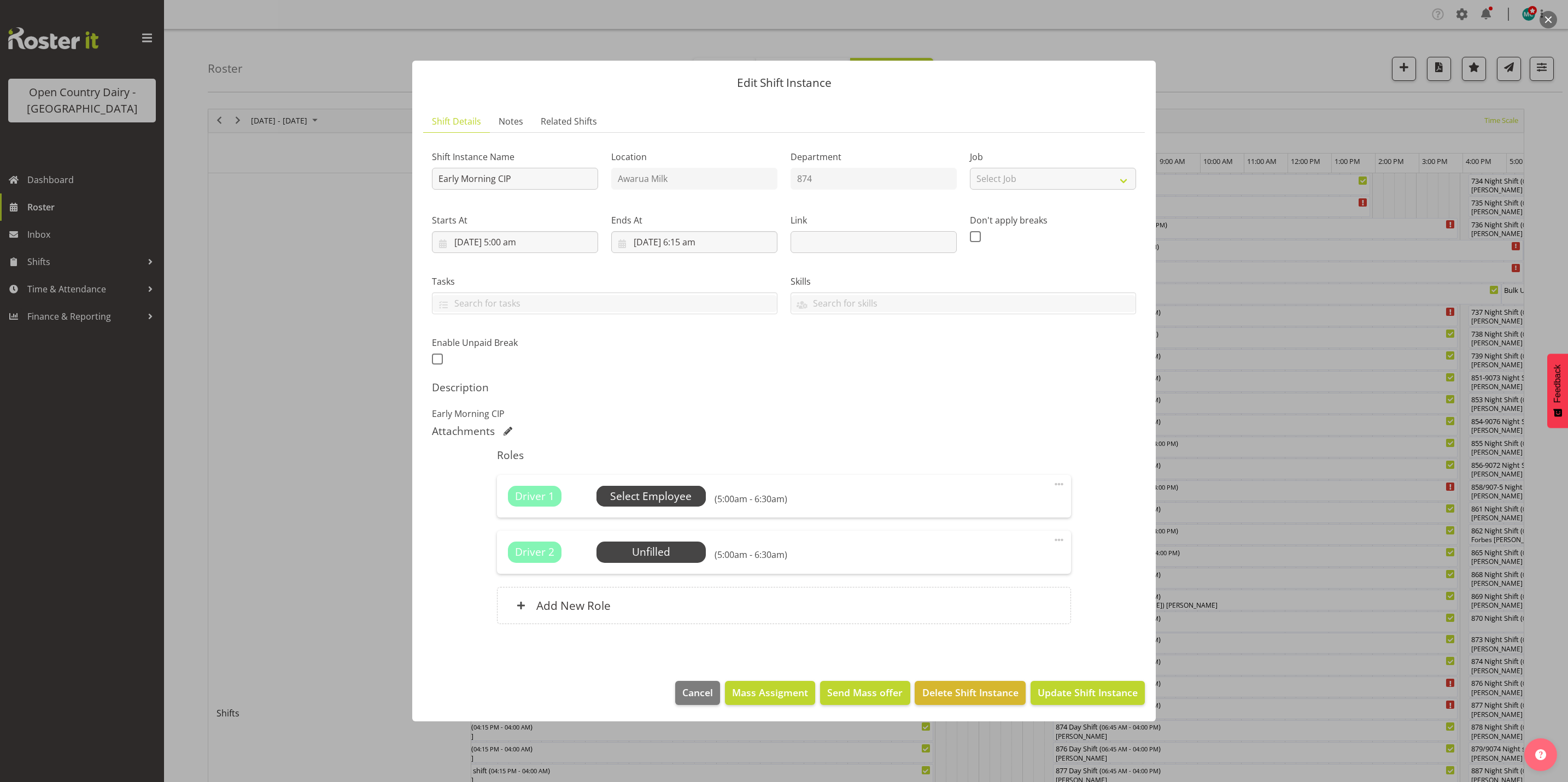
click at [624, 492] on span "Select Employee" at bounding box center [651, 496] width 82 height 16
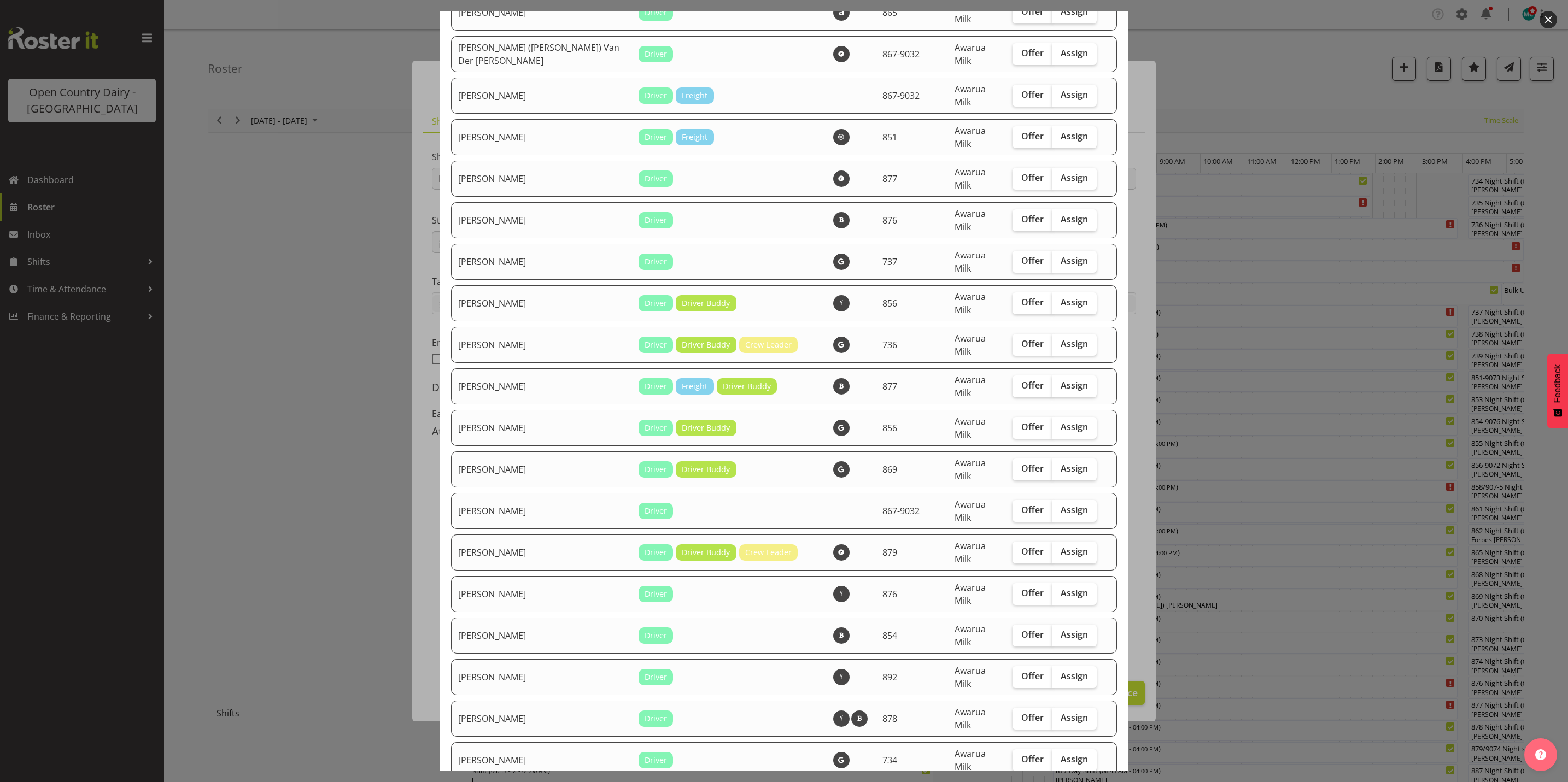
scroll to position [2296, 0]
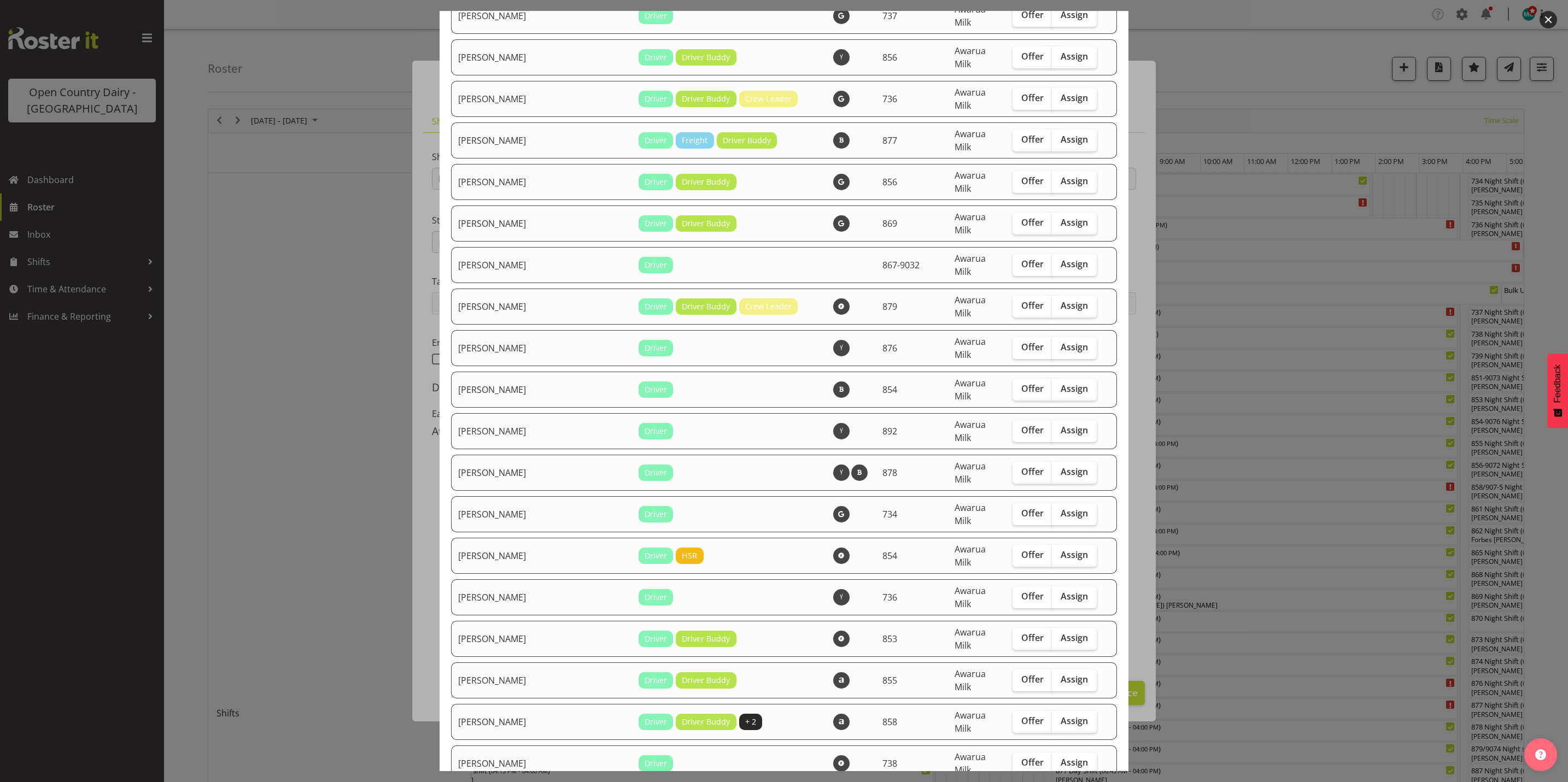
checkbox input "true"
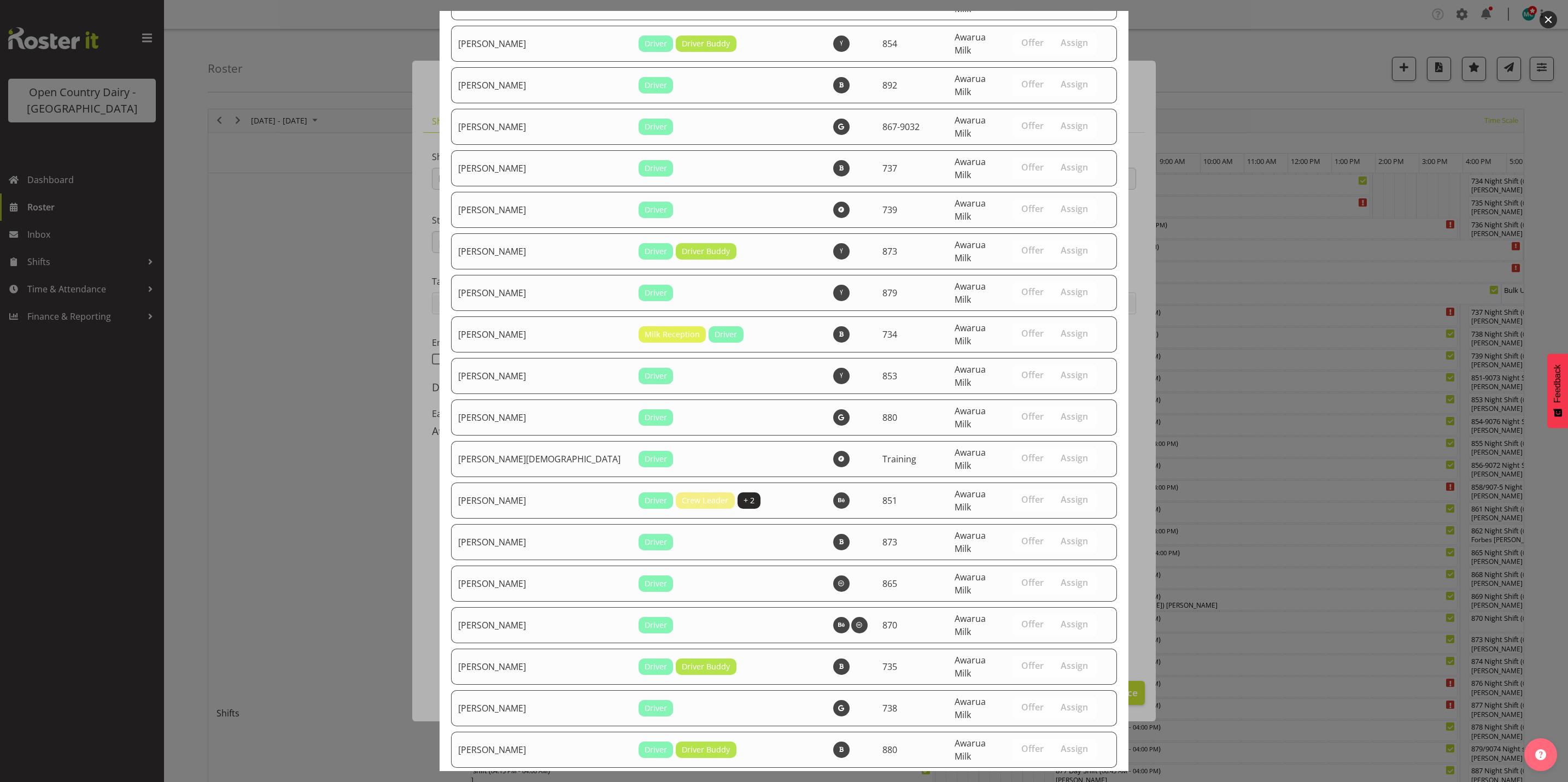
scroll to position [3759, 0]
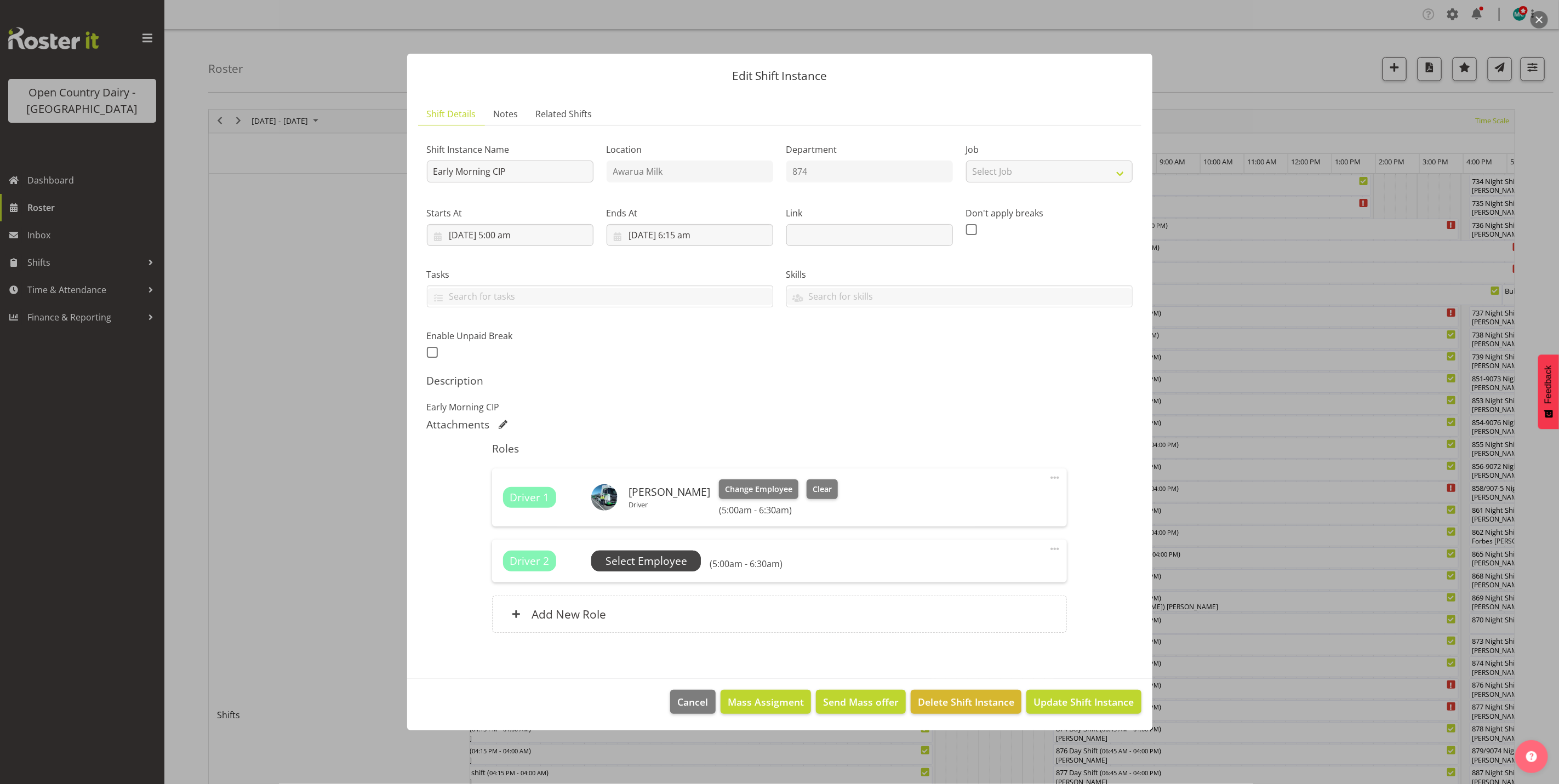
click at [669, 567] on span "Select Employee" at bounding box center [646, 561] width 82 height 16
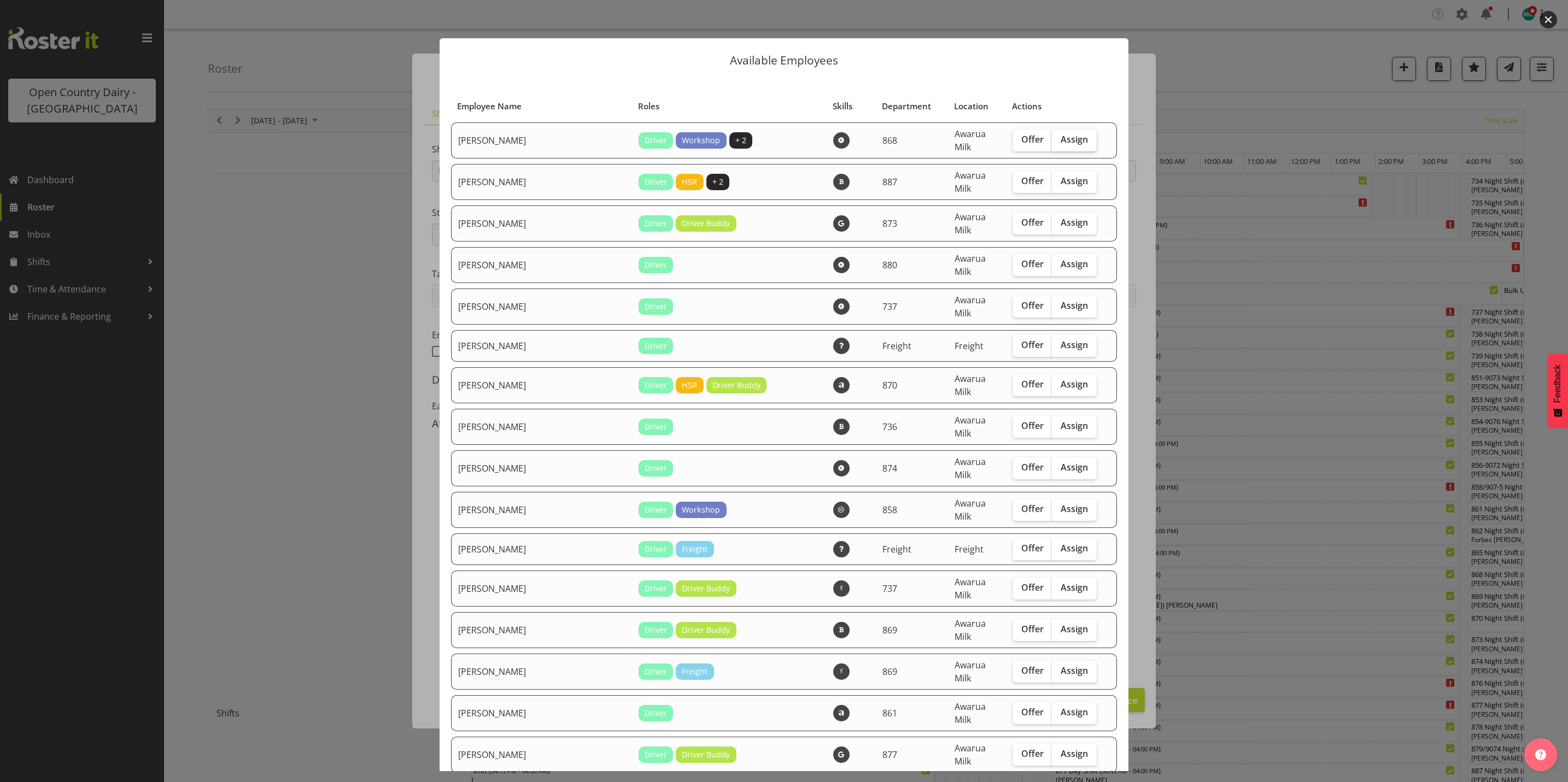
click at [1060, 134] on span "Assign" at bounding box center [1073, 139] width 27 height 11
click at [1055, 136] on input "Assign" at bounding box center [1056, 139] width 7 height 7
checkbox input "true"
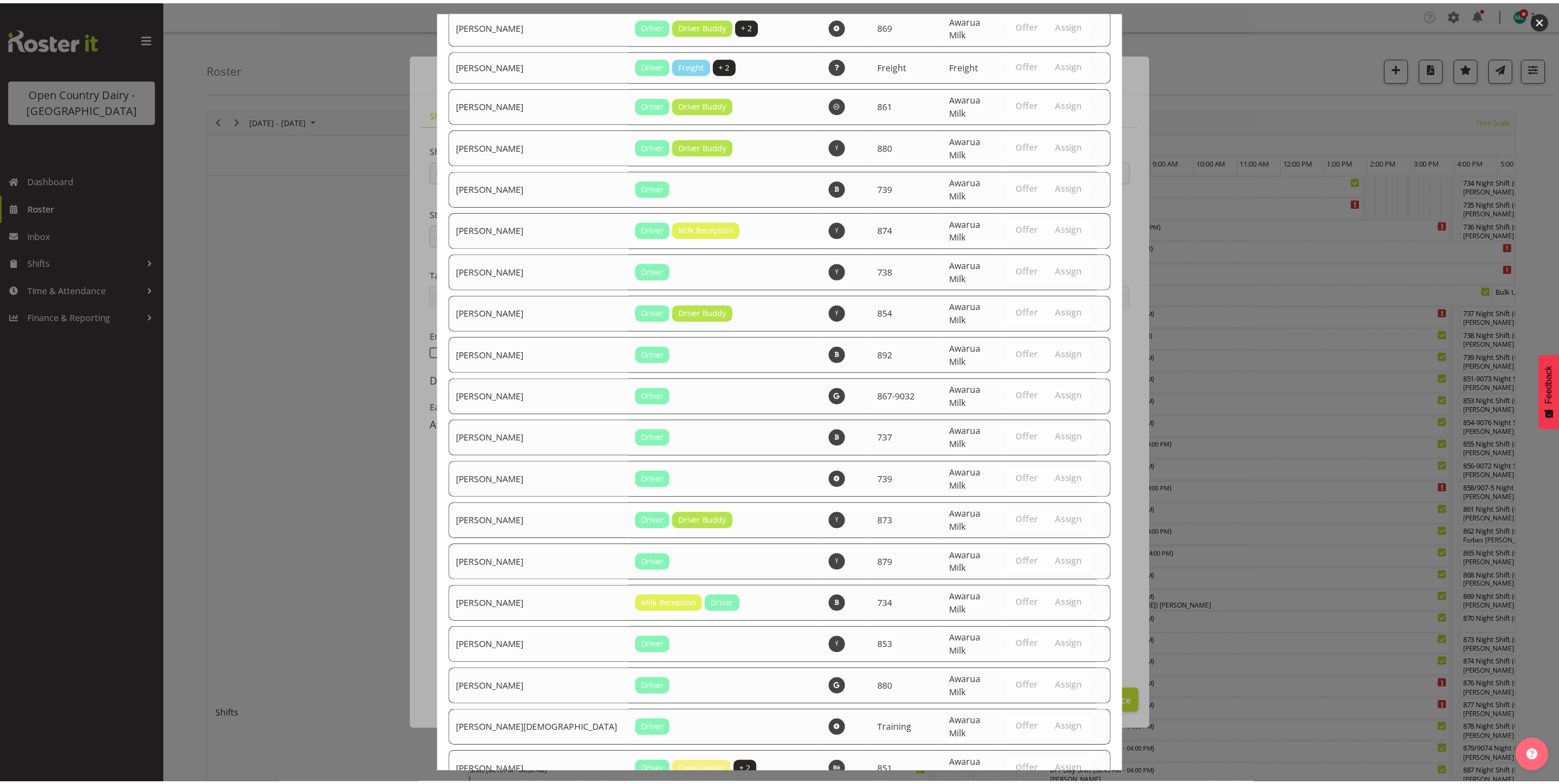
scroll to position [3732, 0]
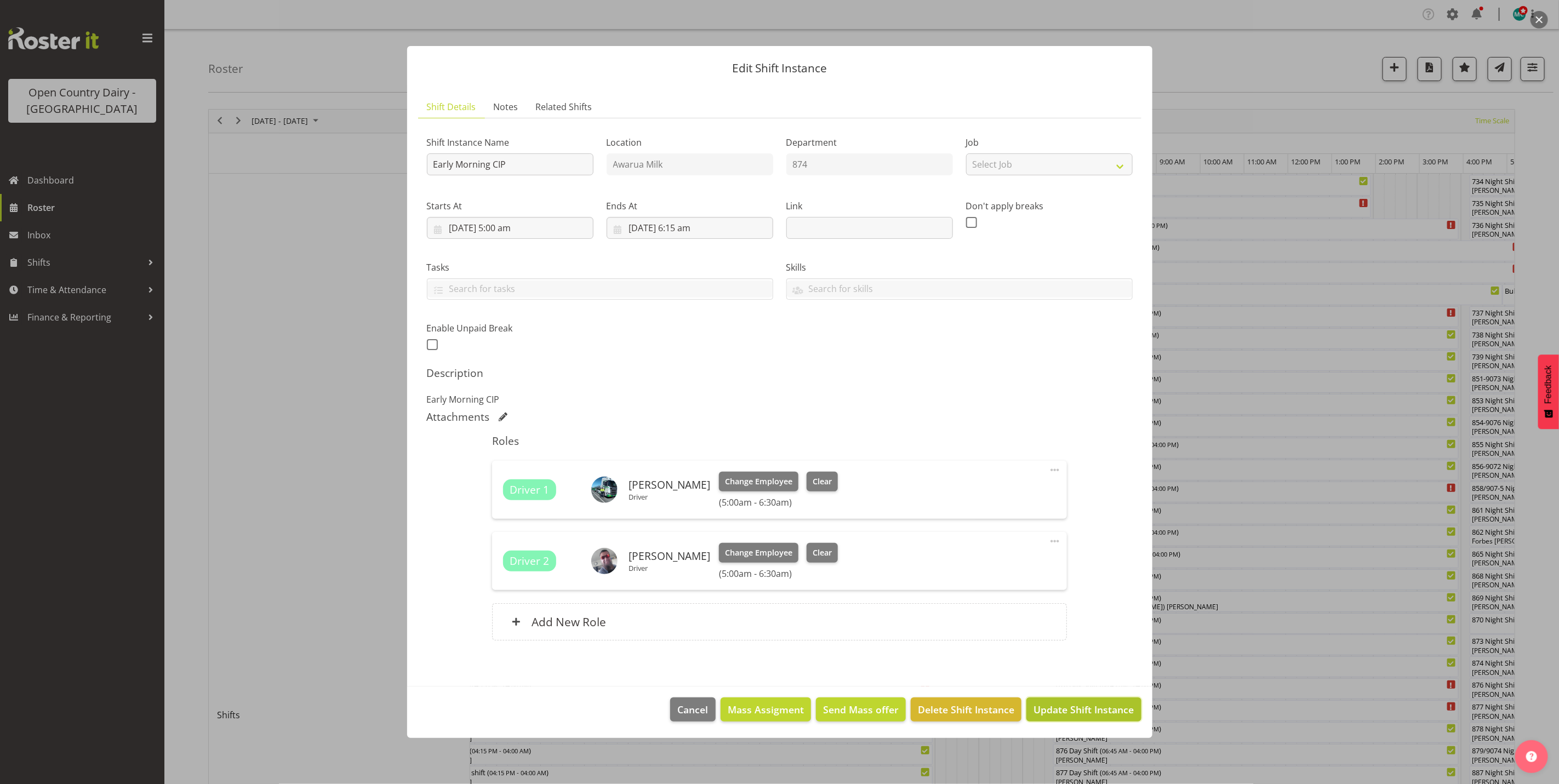
click at [1103, 710] on span "Update Shift Instance" at bounding box center [1084, 709] width 101 height 14
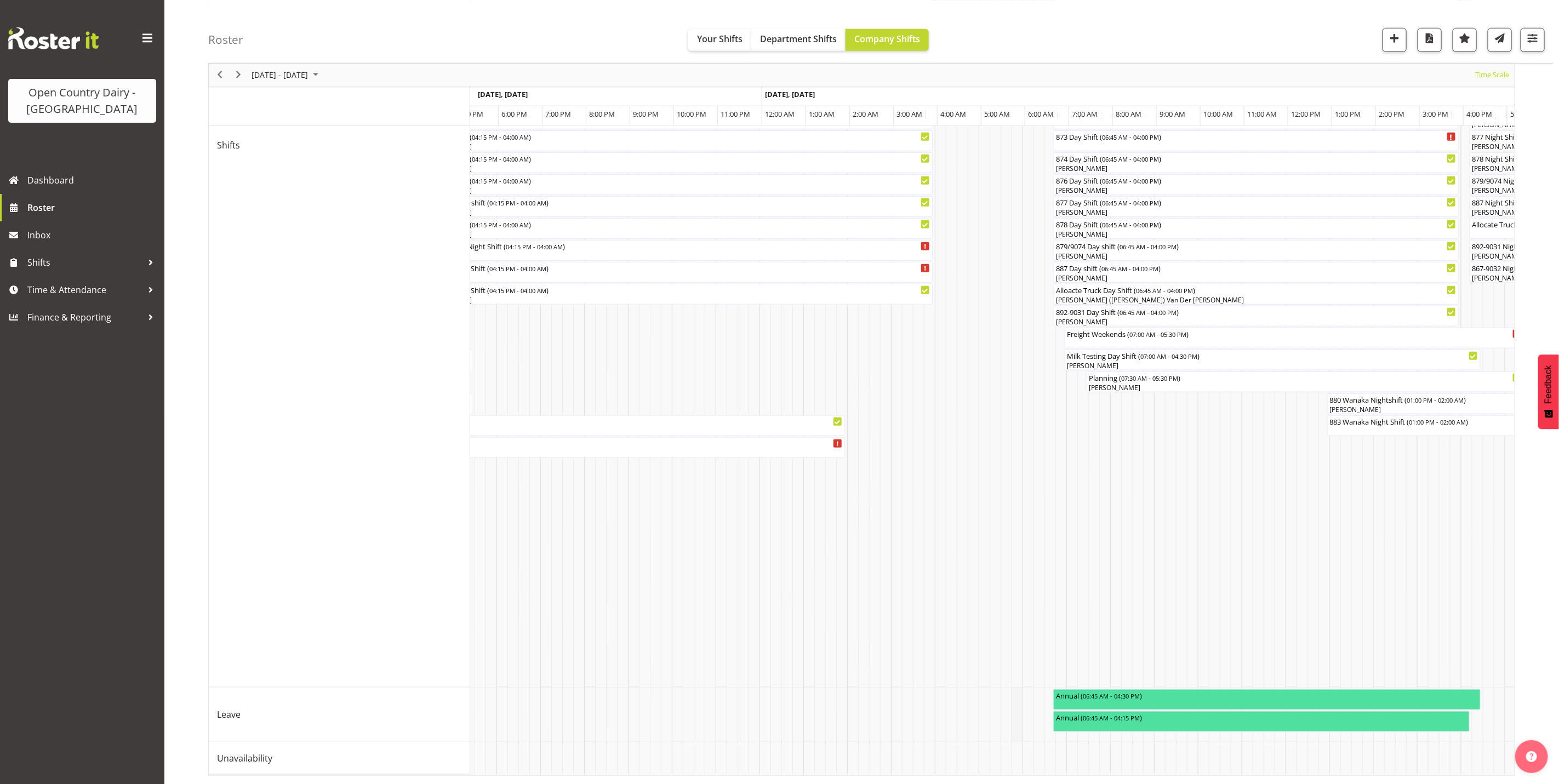
scroll to position [583, 0]
drag, startPoint x: 237, startPoint y: 75, endPoint x: 358, endPoint y: 171, distance: 154.5
click at [237, 75] on span "Next" at bounding box center [239, 75] width 13 height 14
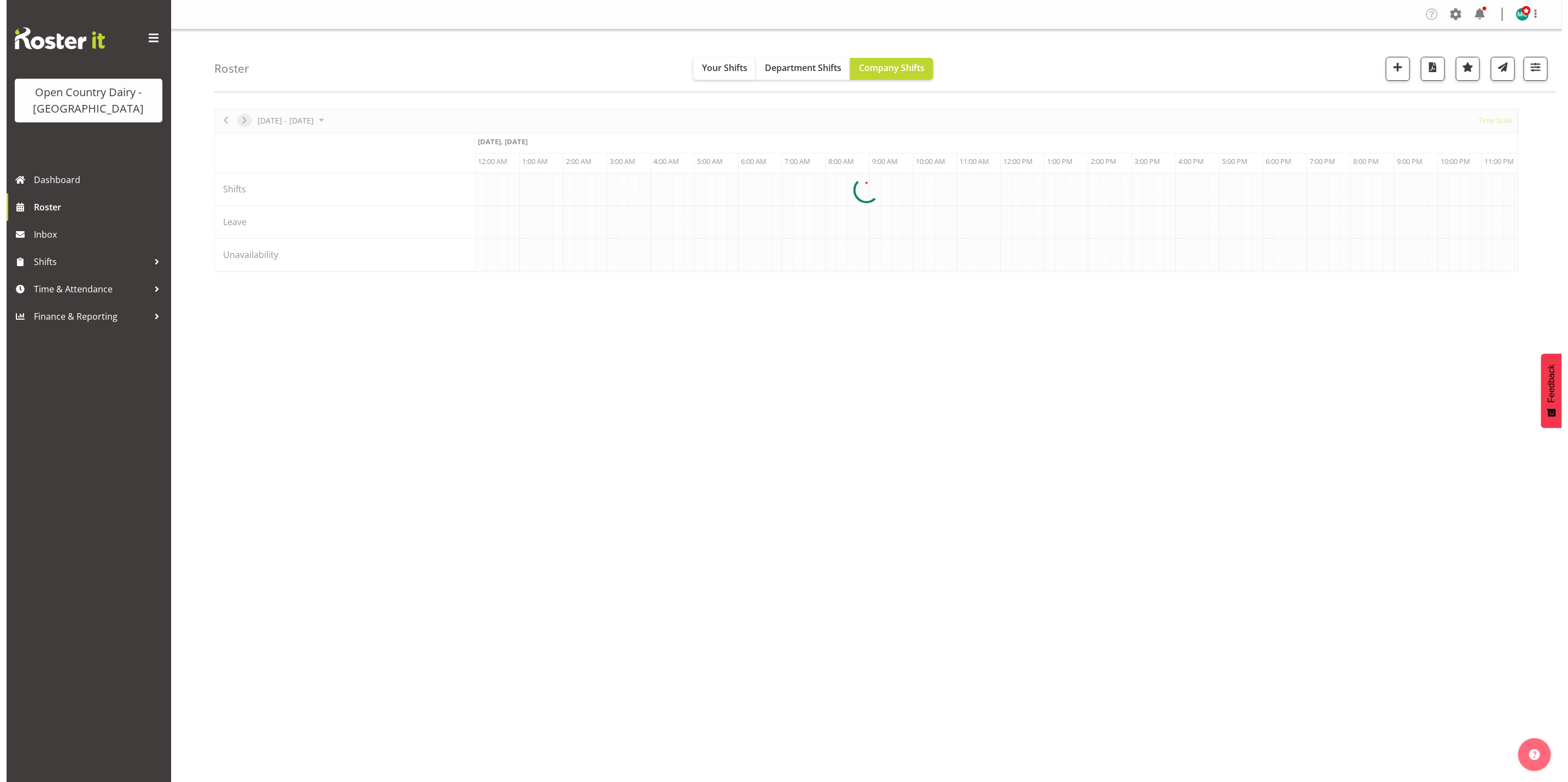
scroll to position [0, 0]
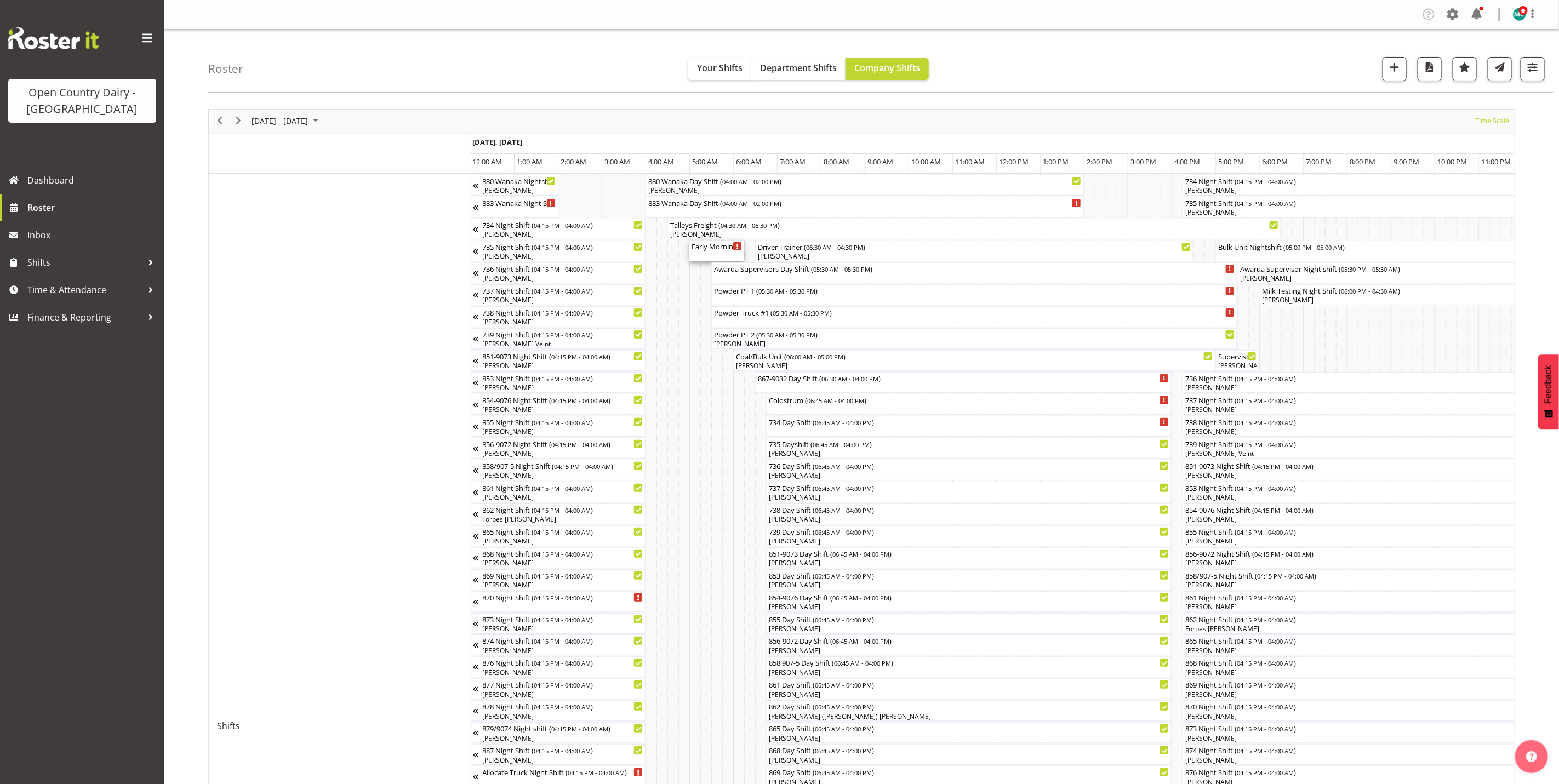
click at [700, 252] on div "Early Morning CIP ( 05:00 AM - 06:15 AM )" at bounding box center [717, 246] width 50 height 11
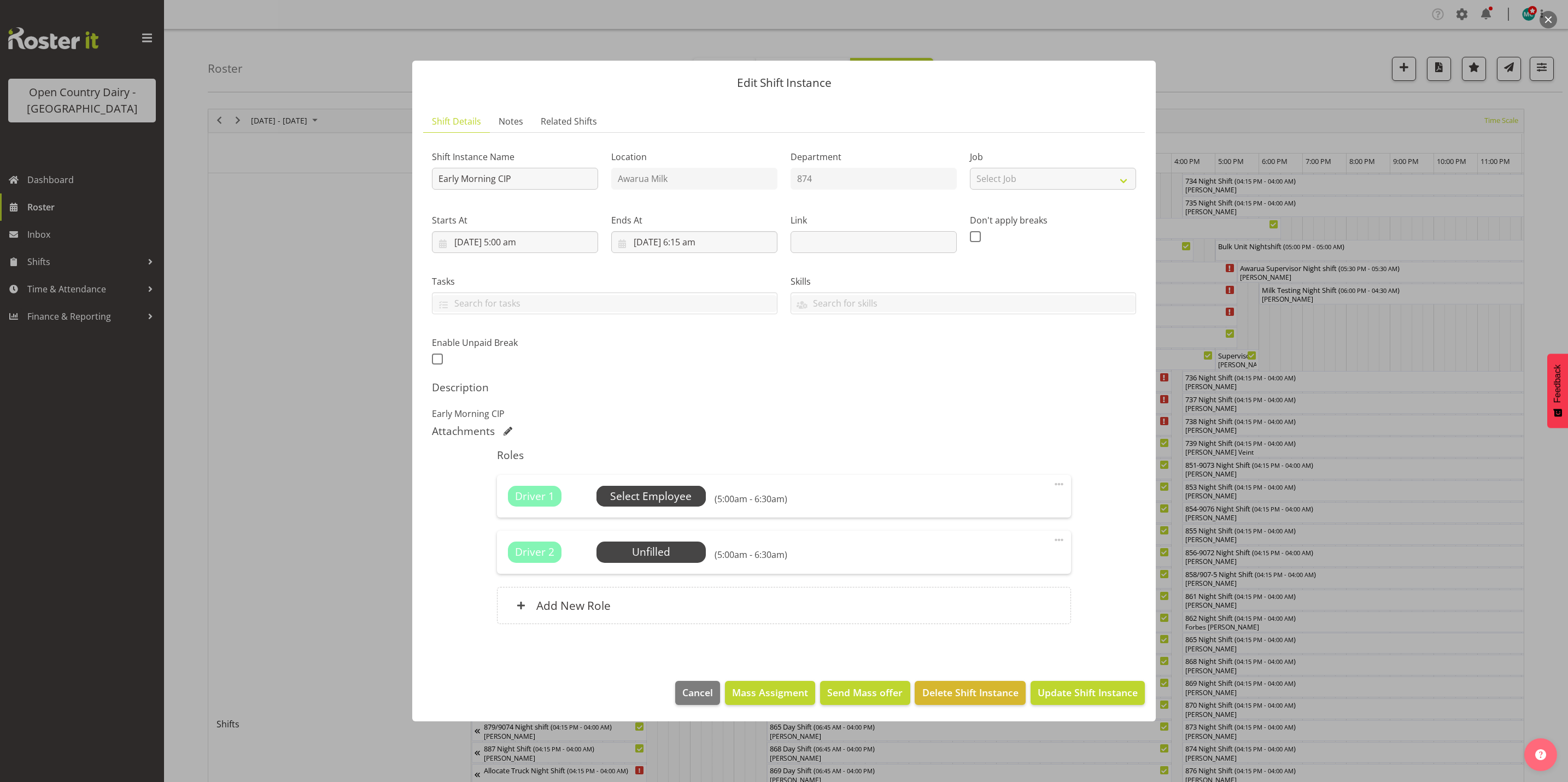
click at [644, 503] on span "Select Employee" at bounding box center [651, 496] width 82 height 16
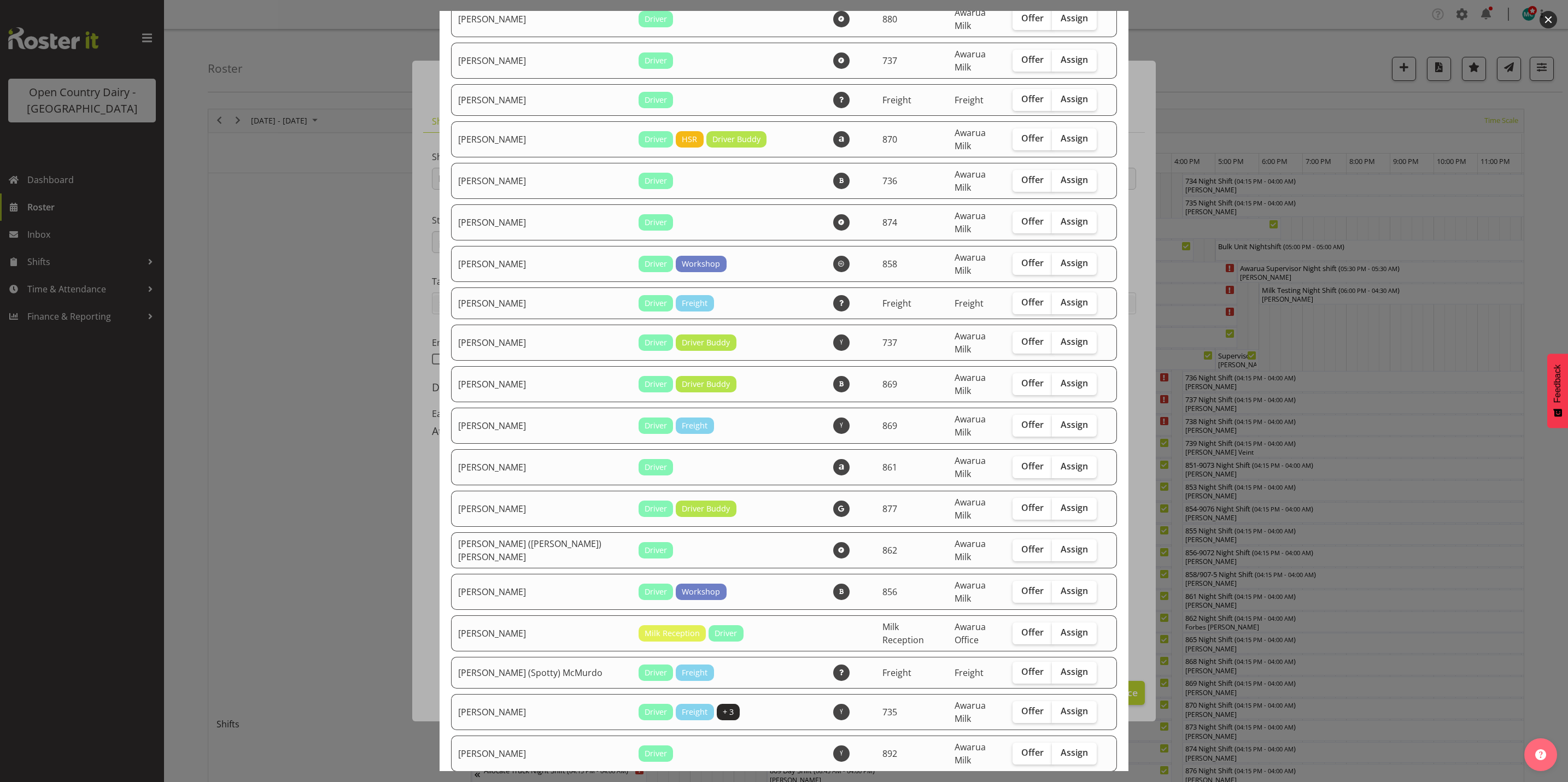
scroll to position [328, 0]
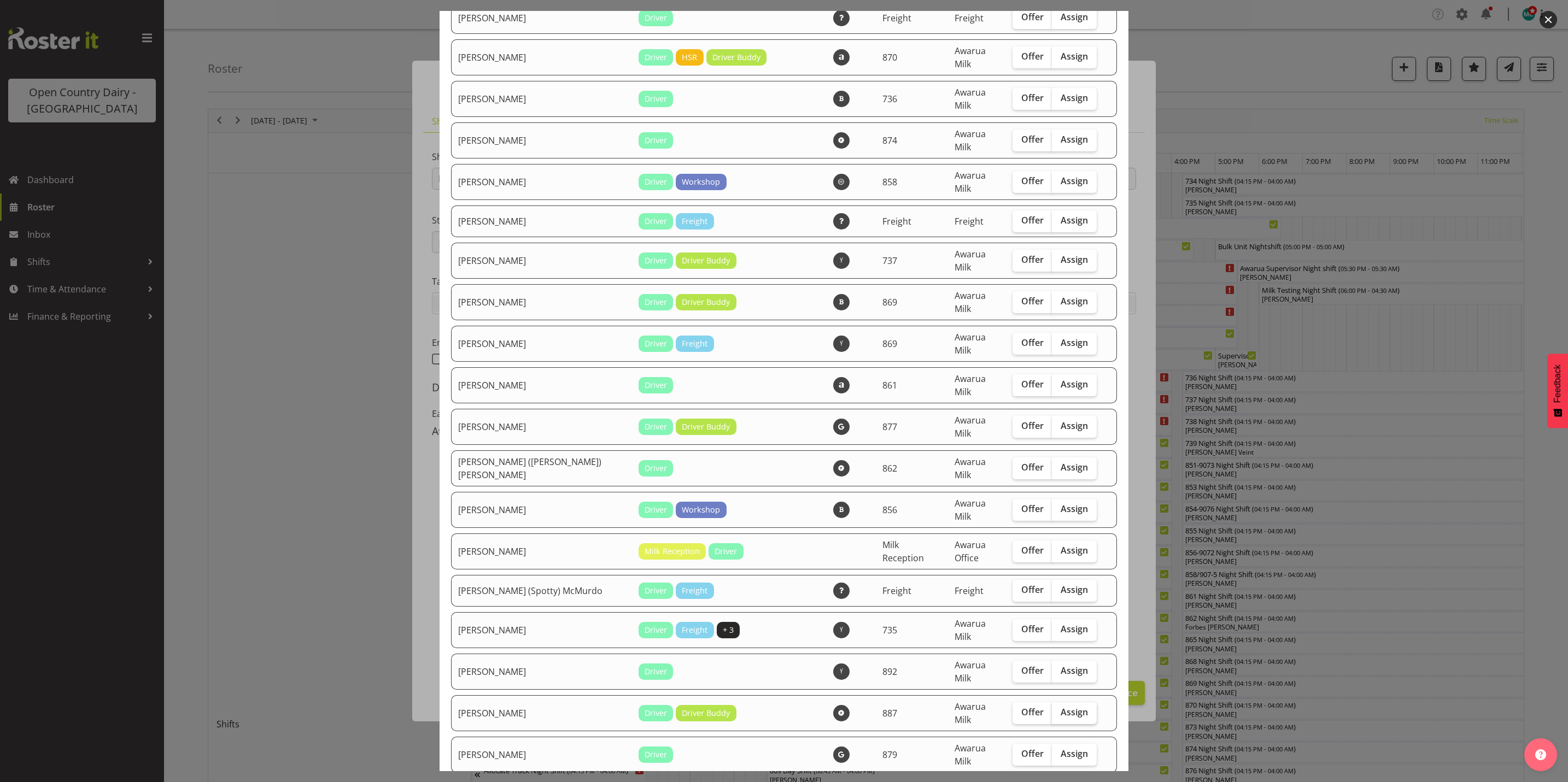
click at [1060, 707] on span "Assign" at bounding box center [1073, 712] width 27 height 11
click at [1055, 709] on input "Assign" at bounding box center [1056, 712] width 7 height 7
checkbox input "true"
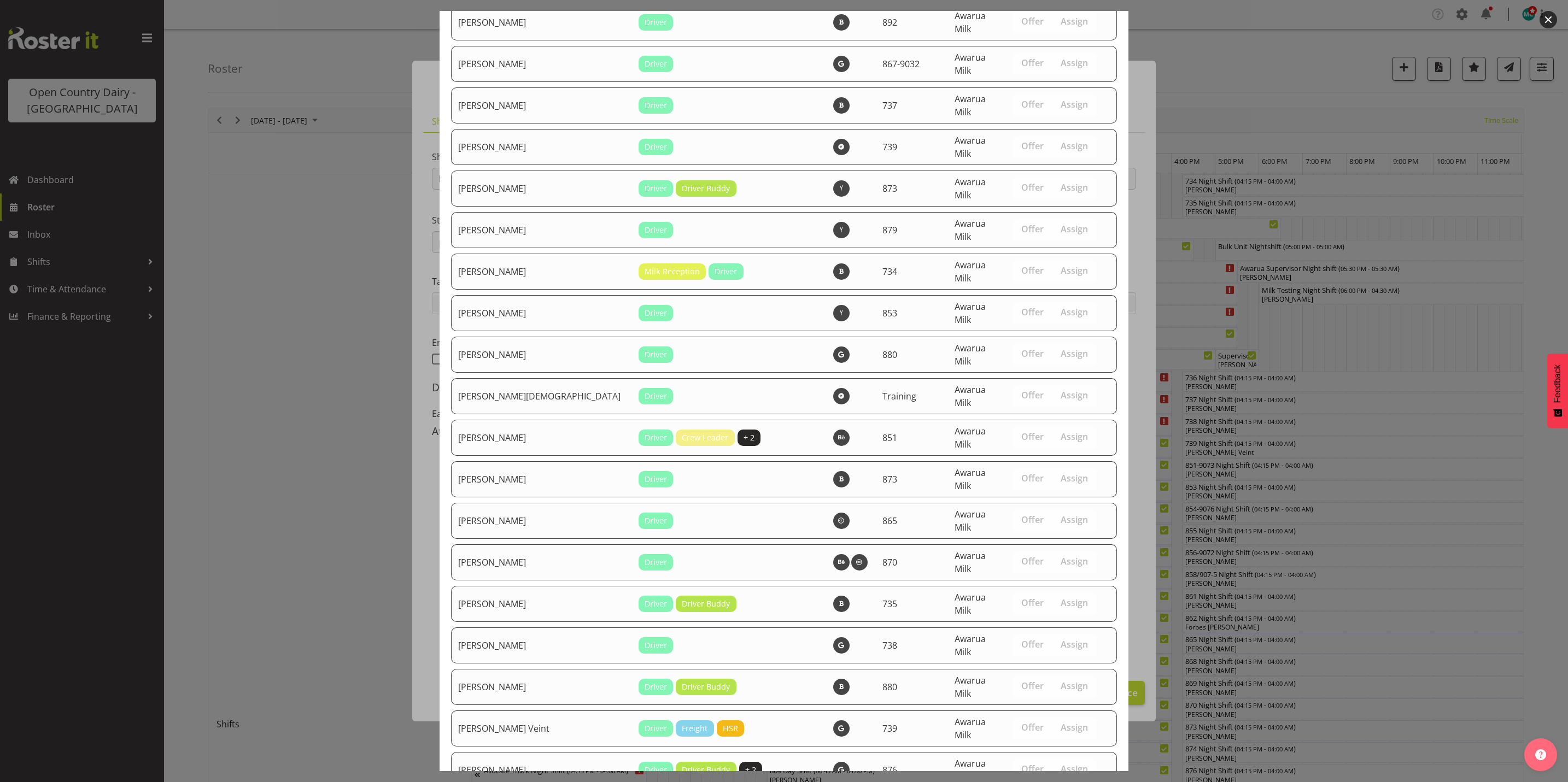
scroll to position [3759, 0]
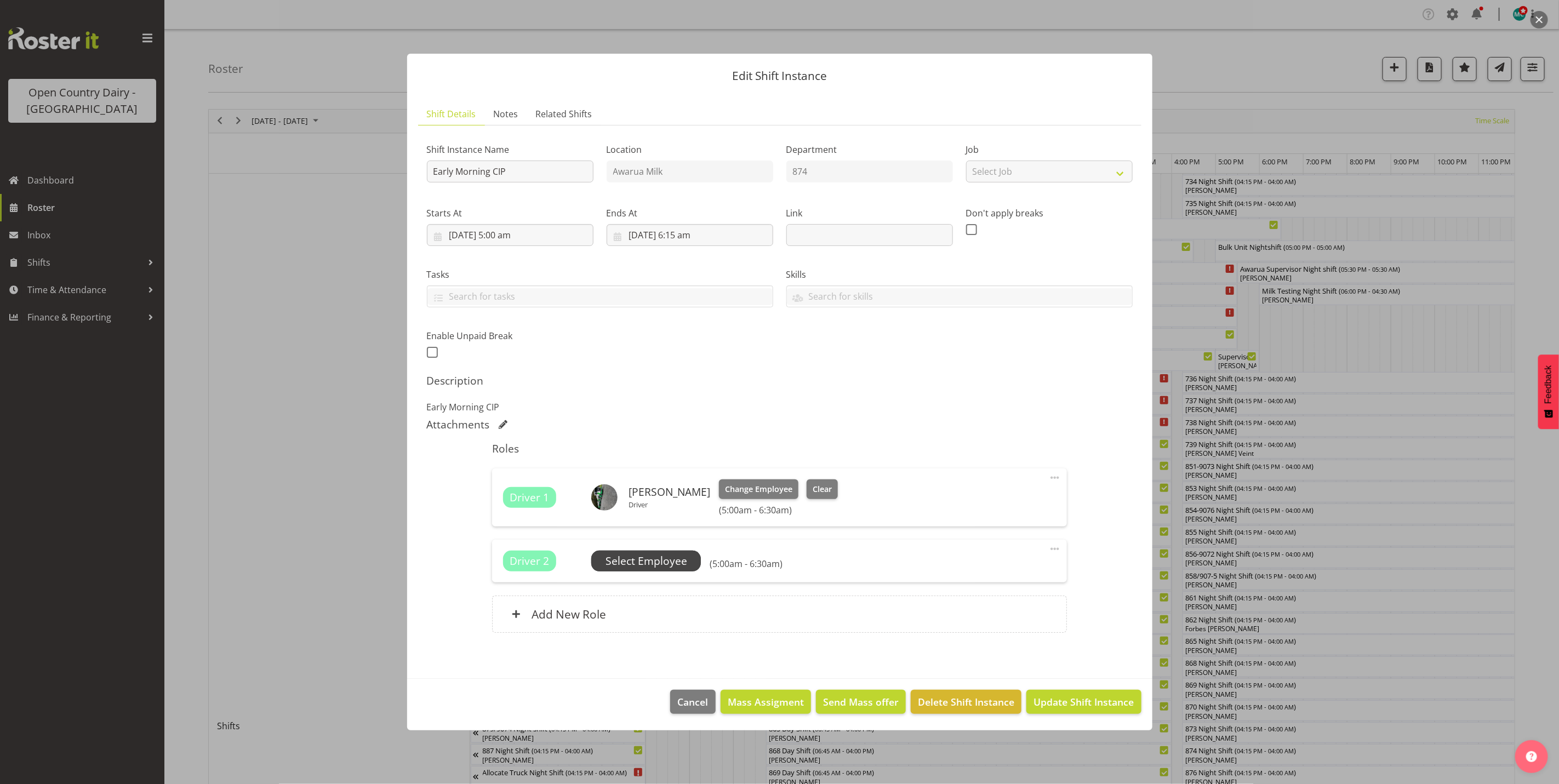
click at [648, 566] on span "Select Employee" at bounding box center [646, 561] width 82 height 16
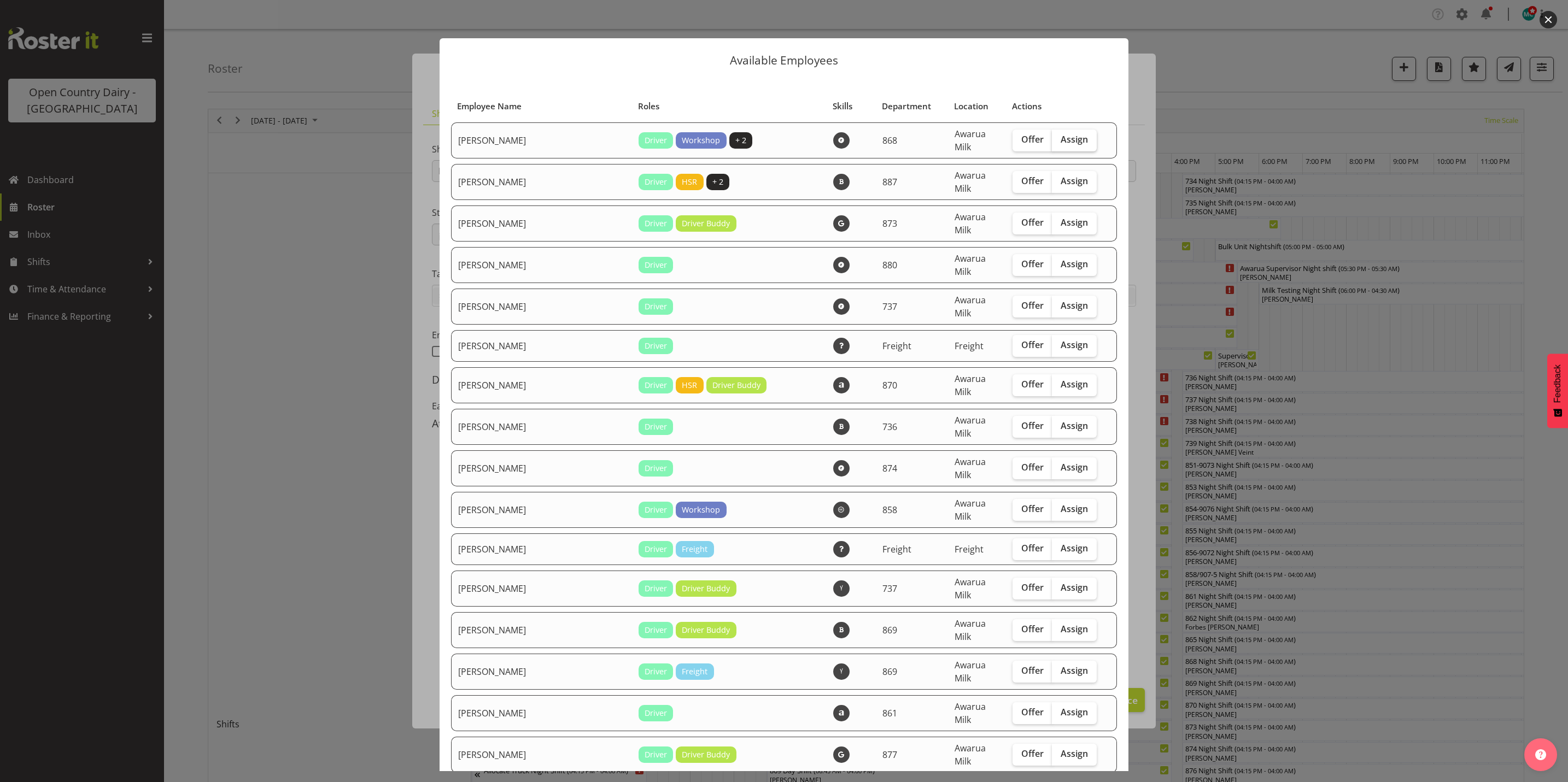
click at [1063, 137] on span "Assign" at bounding box center [1073, 139] width 27 height 11
click at [1058, 137] on input "Assign" at bounding box center [1056, 139] width 7 height 7
checkbox input "true"
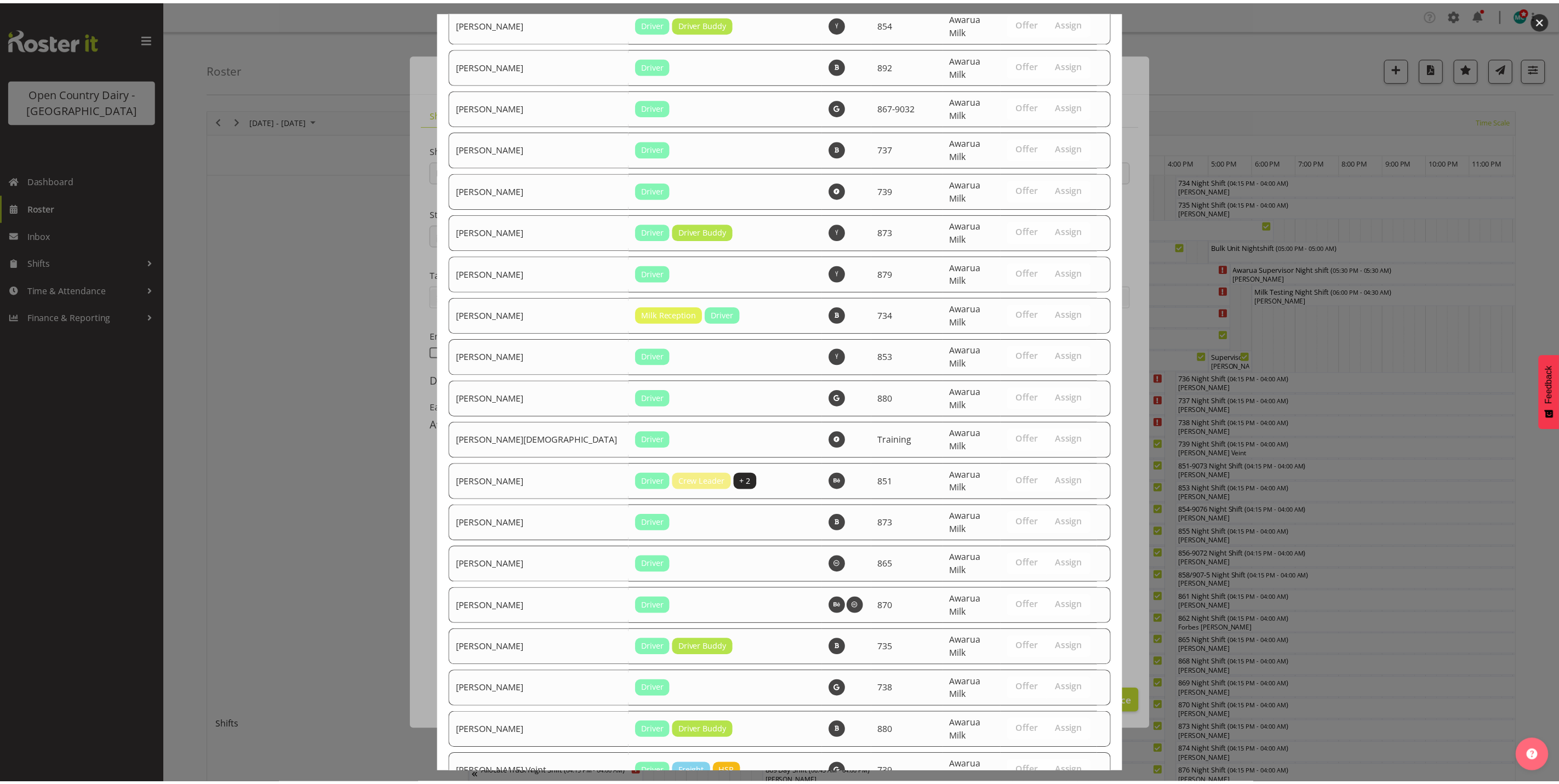
scroll to position [3732, 0]
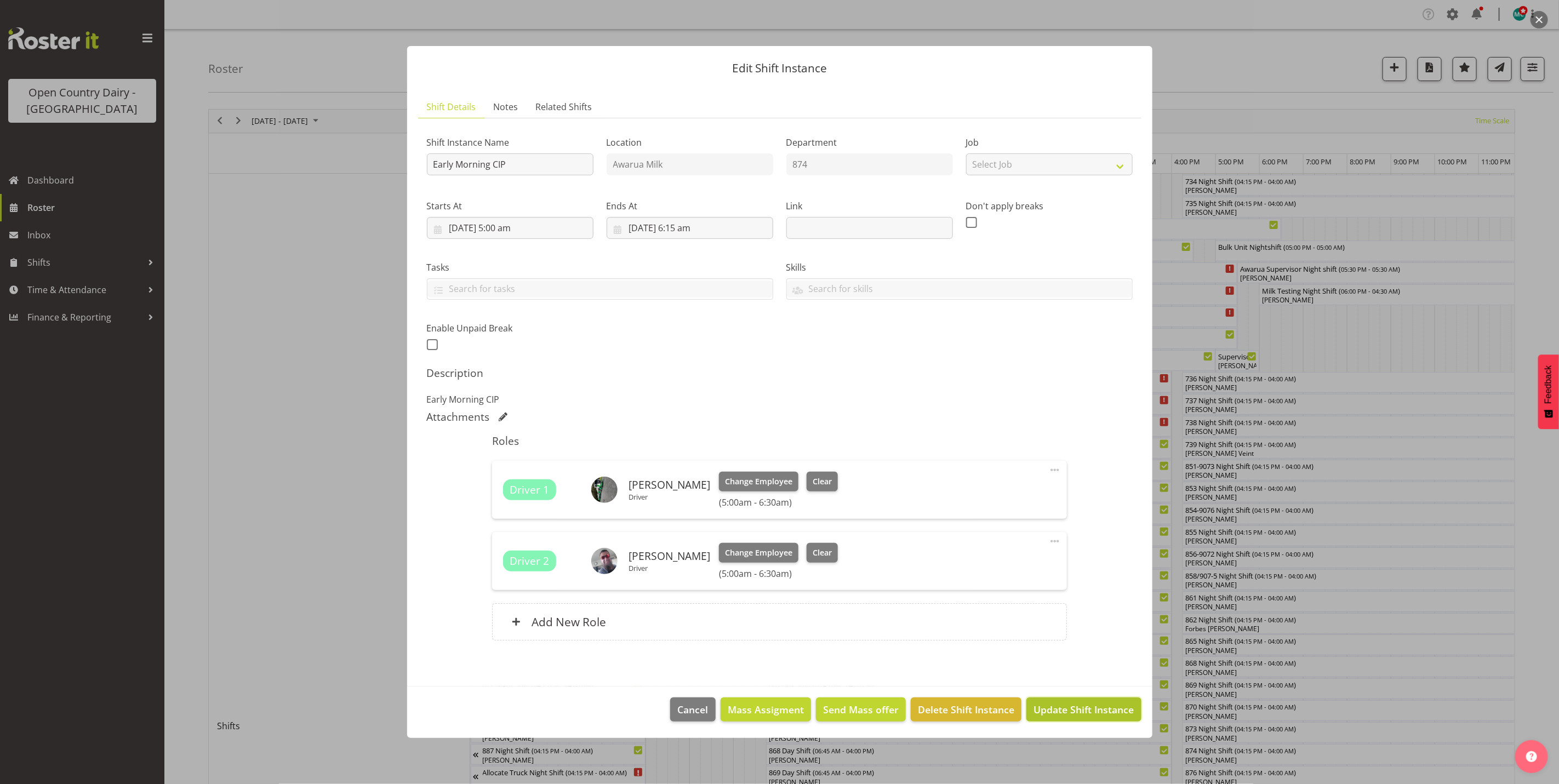
click at [1064, 714] on span "Update Shift Instance" at bounding box center [1084, 709] width 101 height 14
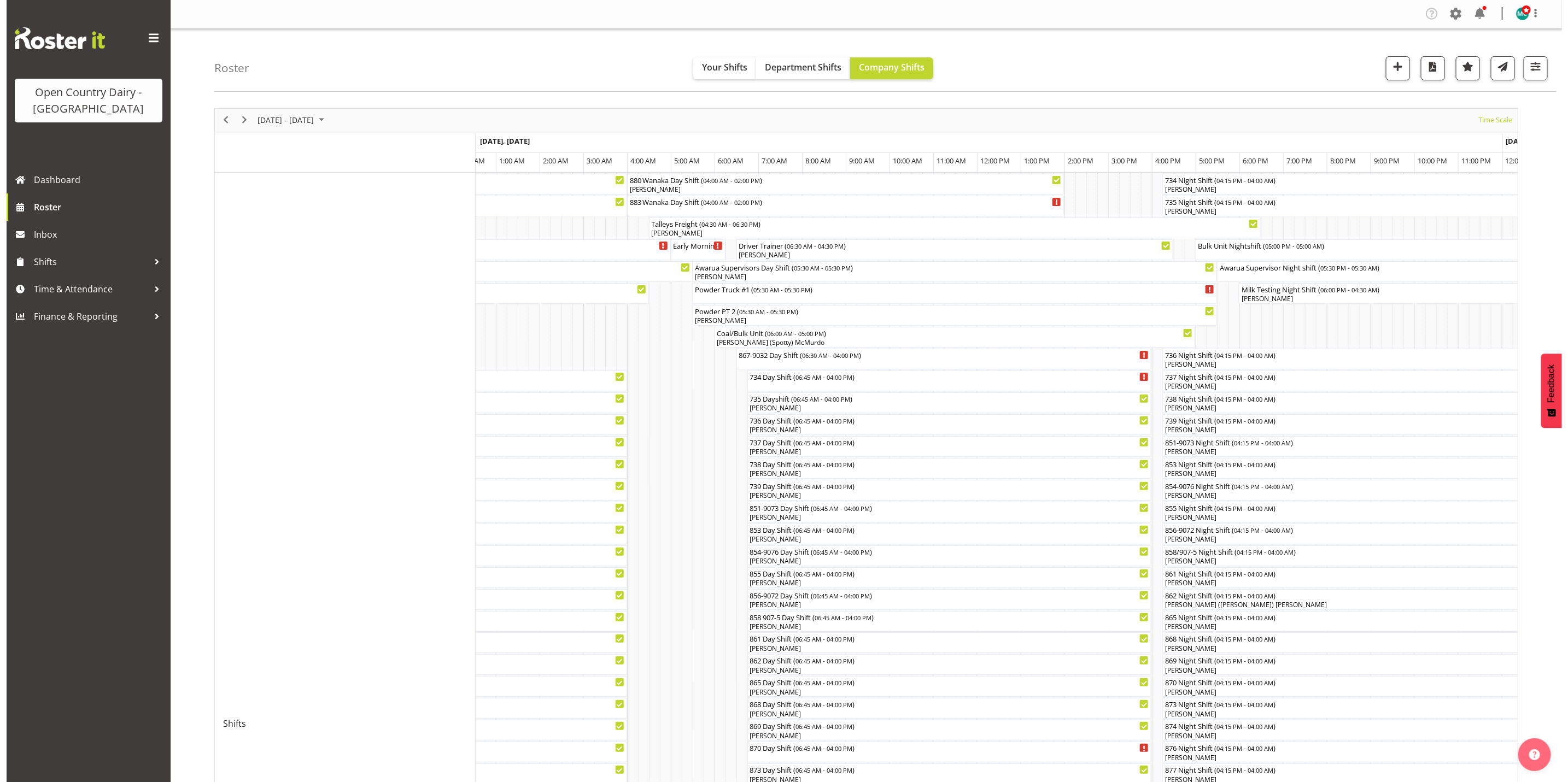
scroll to position [0, 0]
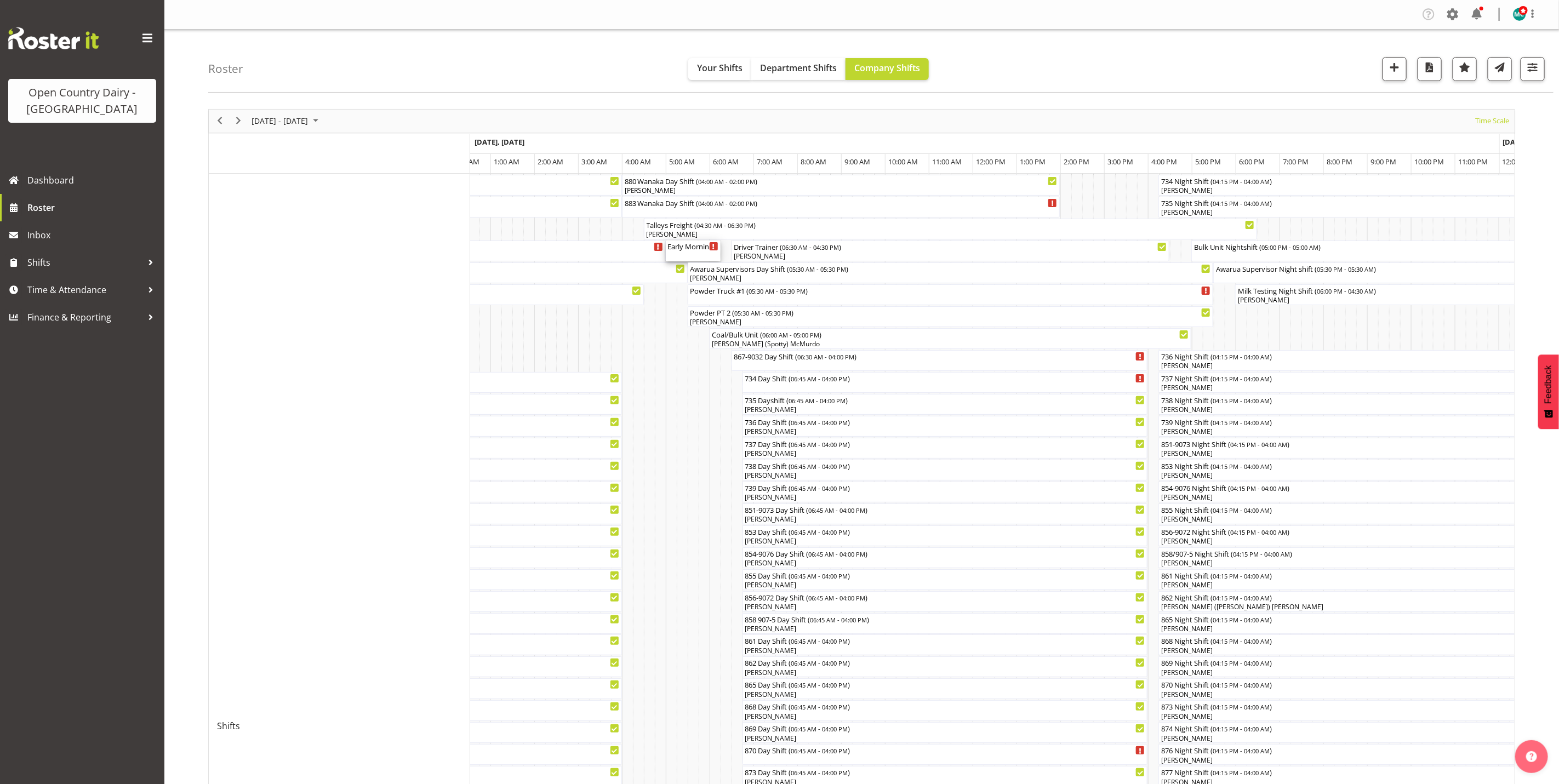
click at [685, 254] on div "Early Morning CIP ( 05:00 AM - 06:15 AM )" at bounding box center [693, 251] width 50 height 21
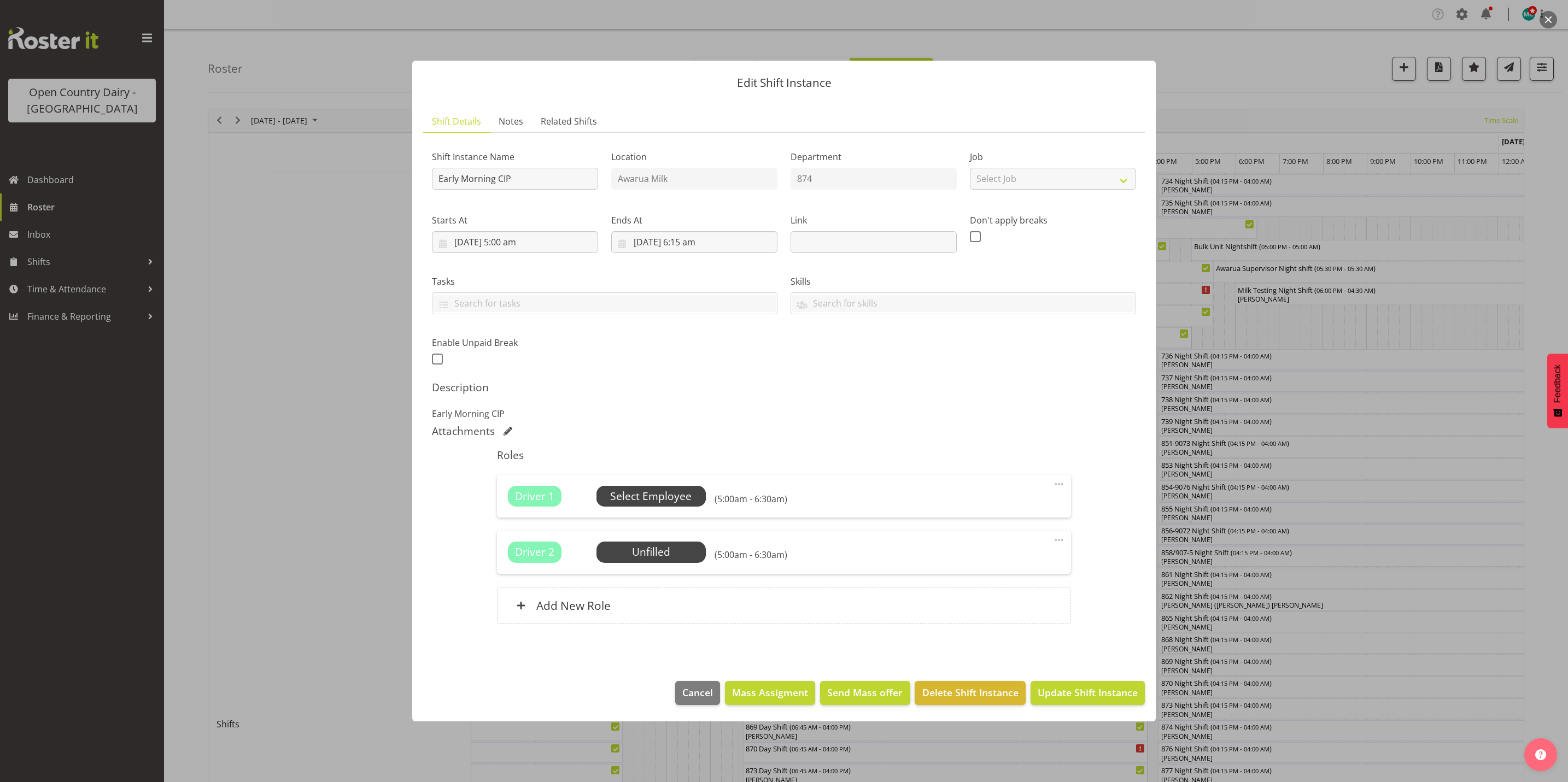
click at [636, 500] on span "Select Employee" at bounding box center [651, 496] width 82 height 16
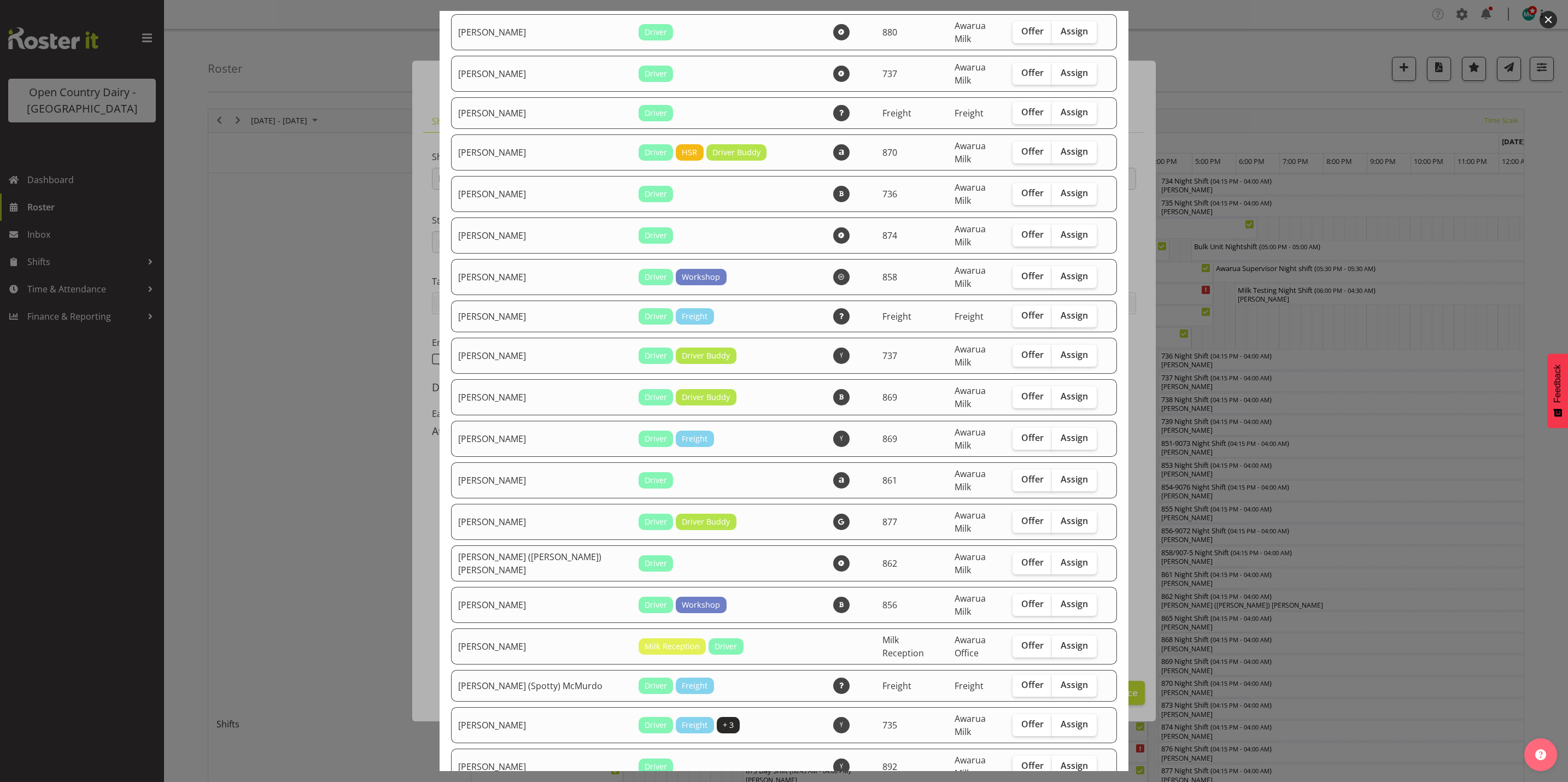
scroll to position [492, 0]
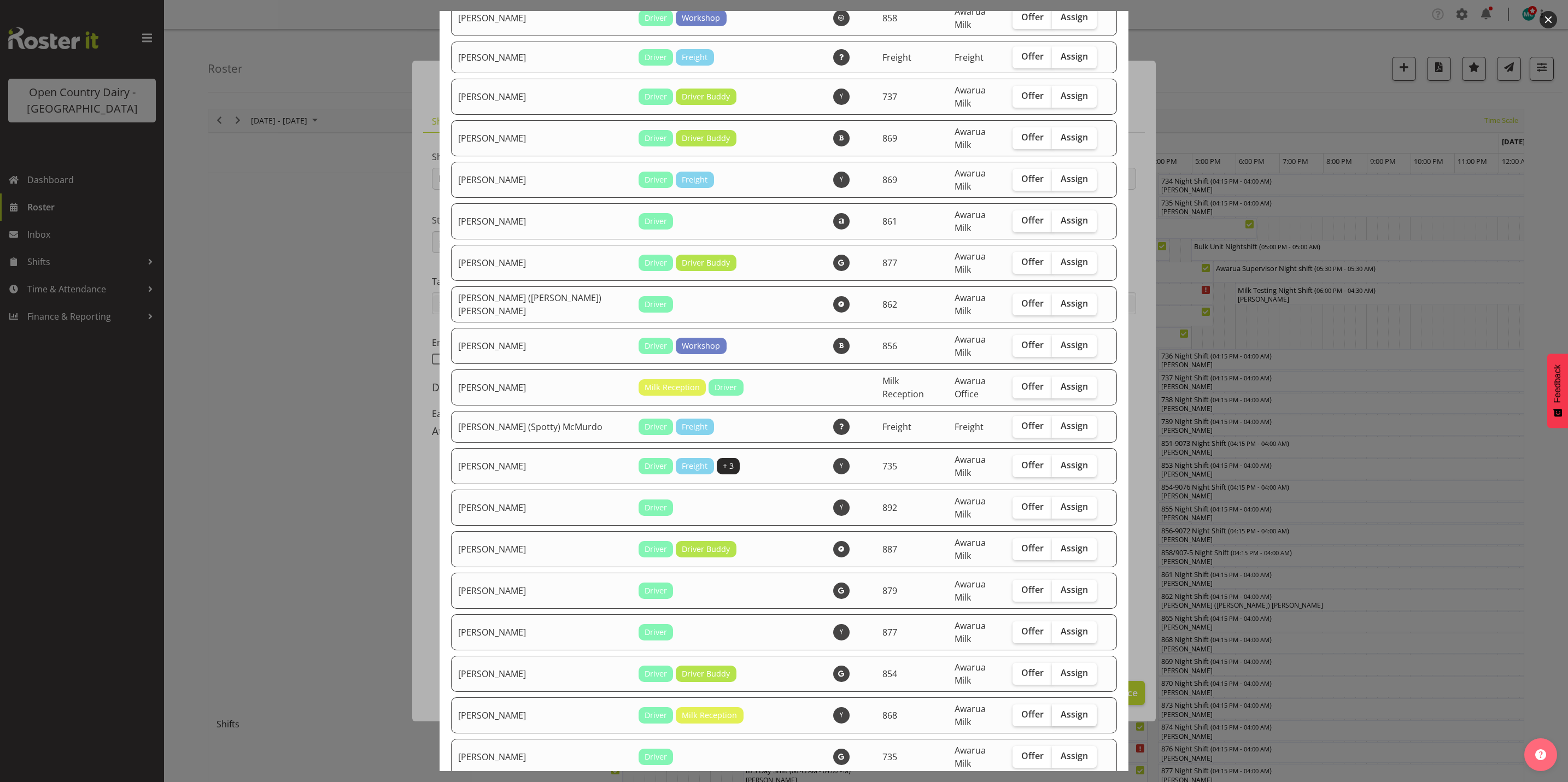
click at [1057, 705] on label "Assign" at bounding box center [1074, 716] width 45 height 22
click at [1057, 711] on input "Assign" at bounding box center [1056, 715] width 7 height 7
checkbox input "true"
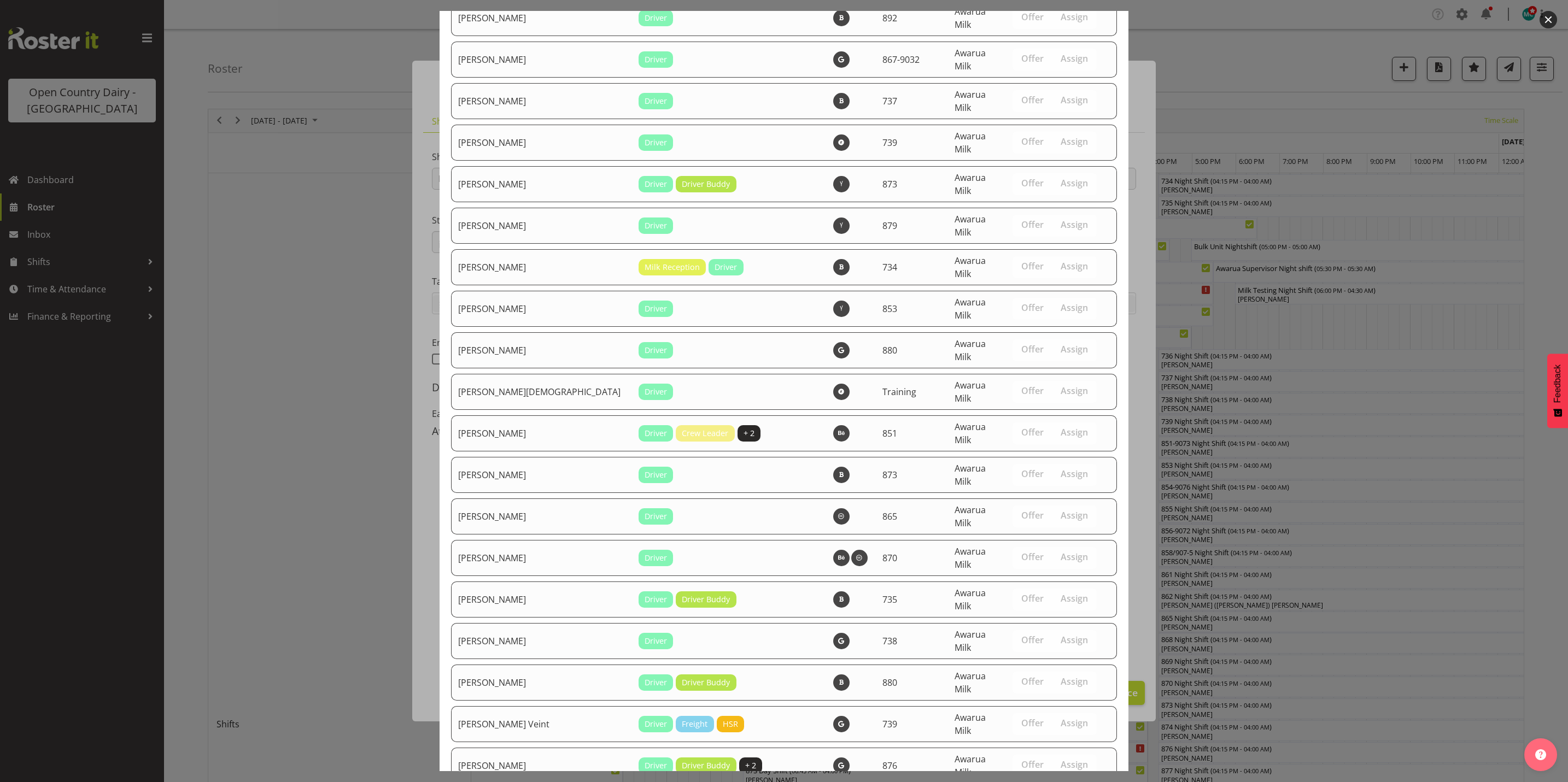
scroll to position [3759, 0]
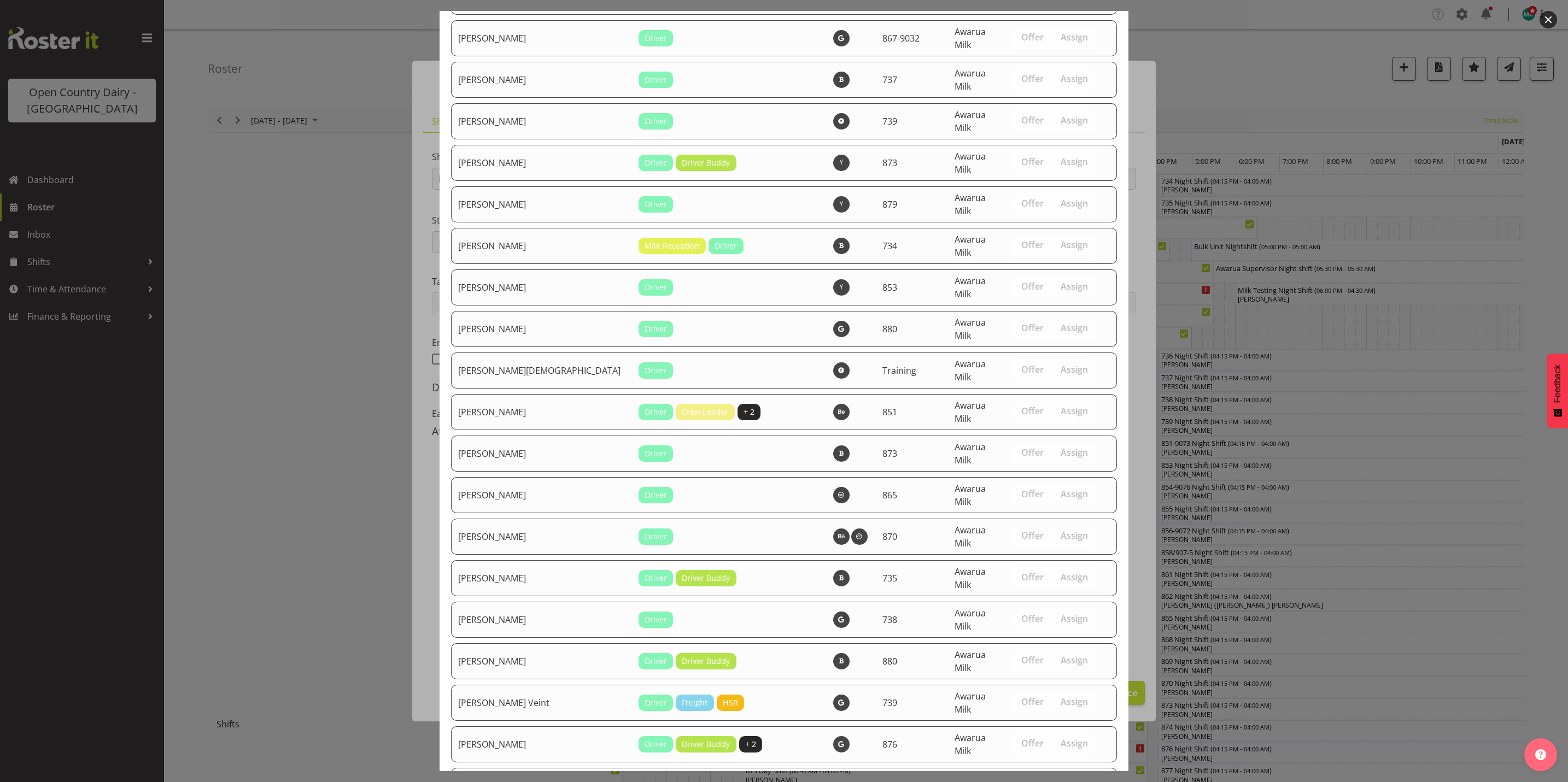
drag, startPoint x: 1042, startPoint y: 738, endPoint x: 995, endPoint y: 724, distance: 49.0
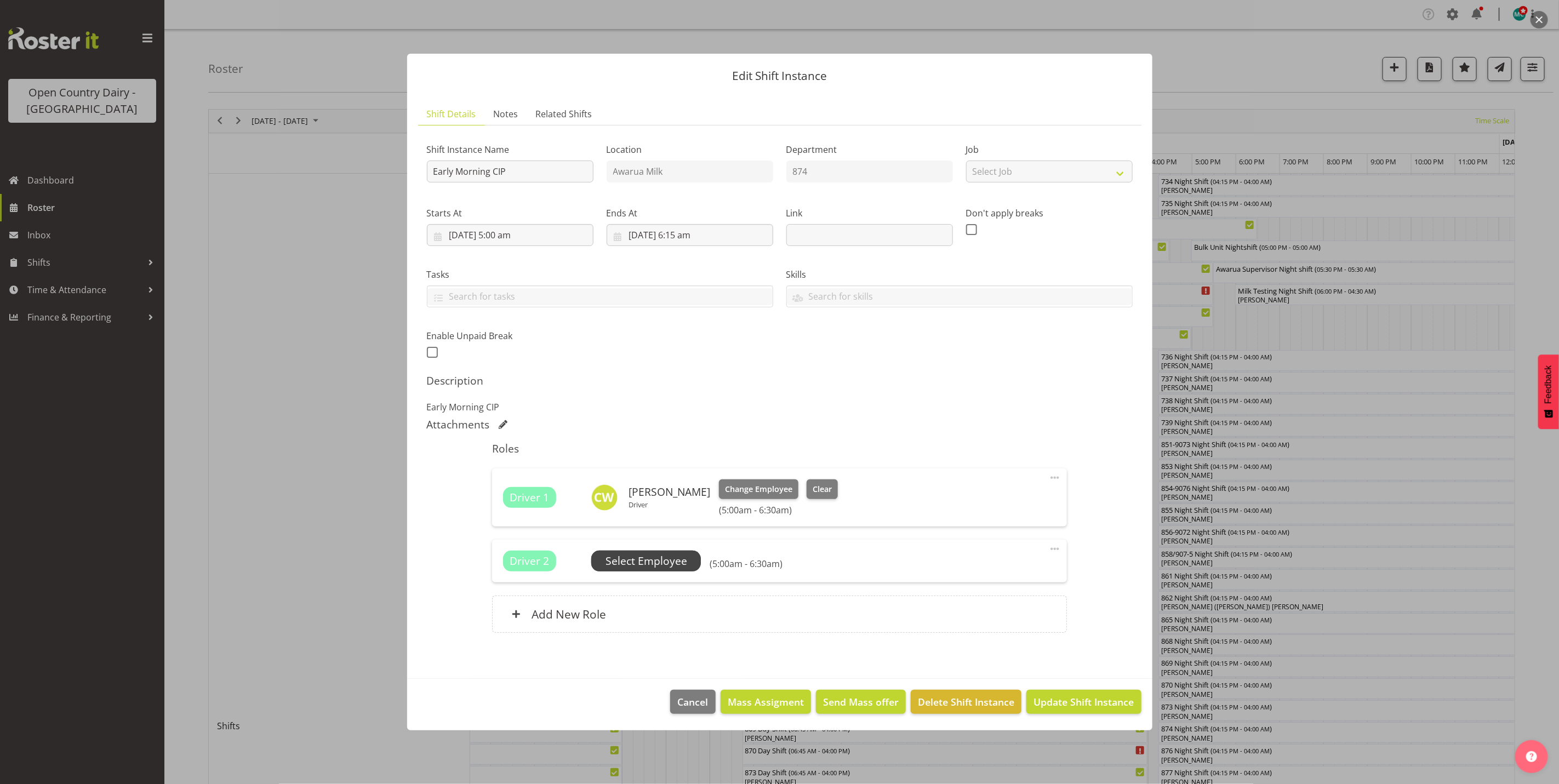
click at [655, 562] on span "Select Employee" at bounding box center [646, 561] width 82 height 16
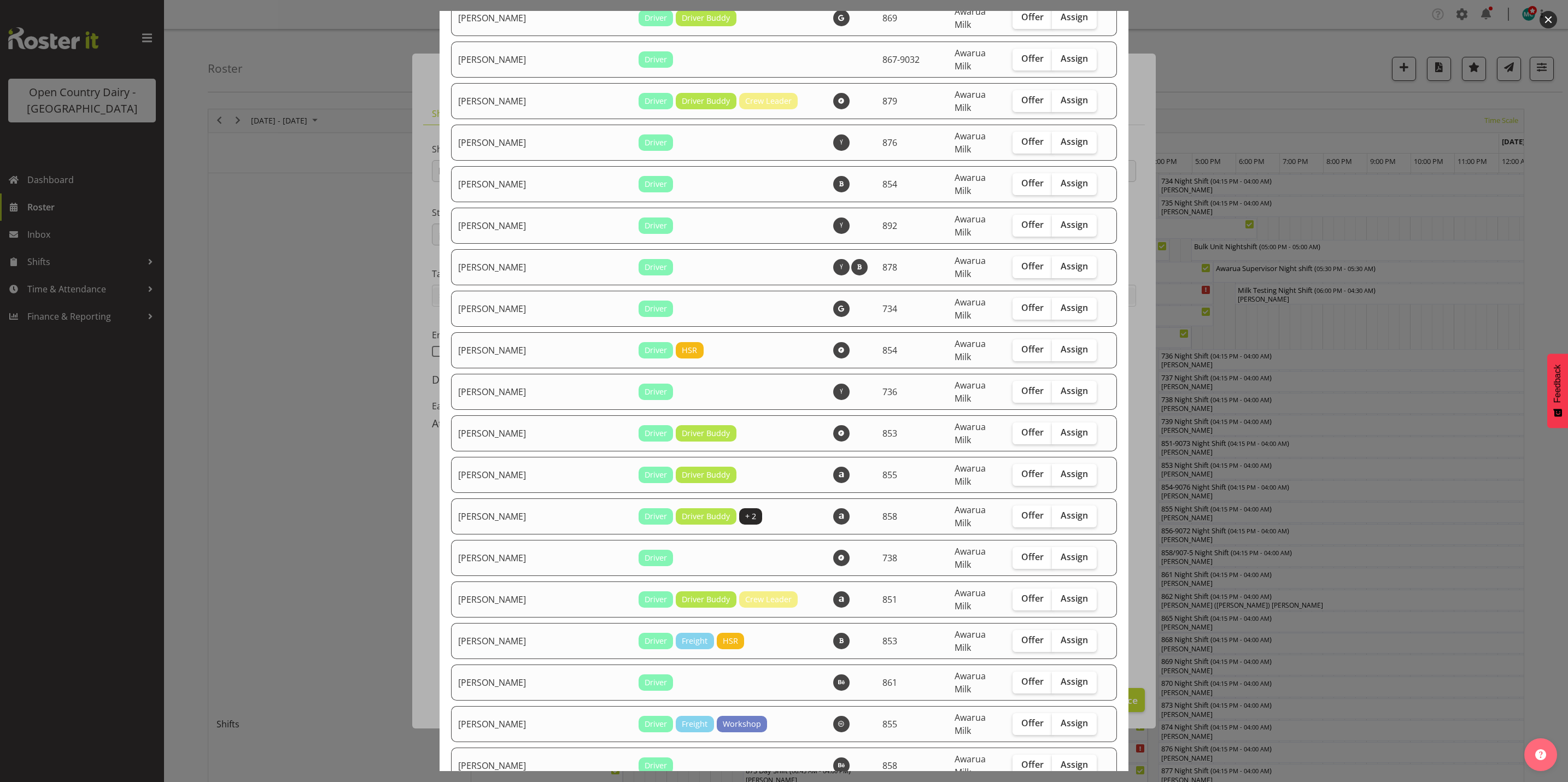
scroll to position [2870, 0]
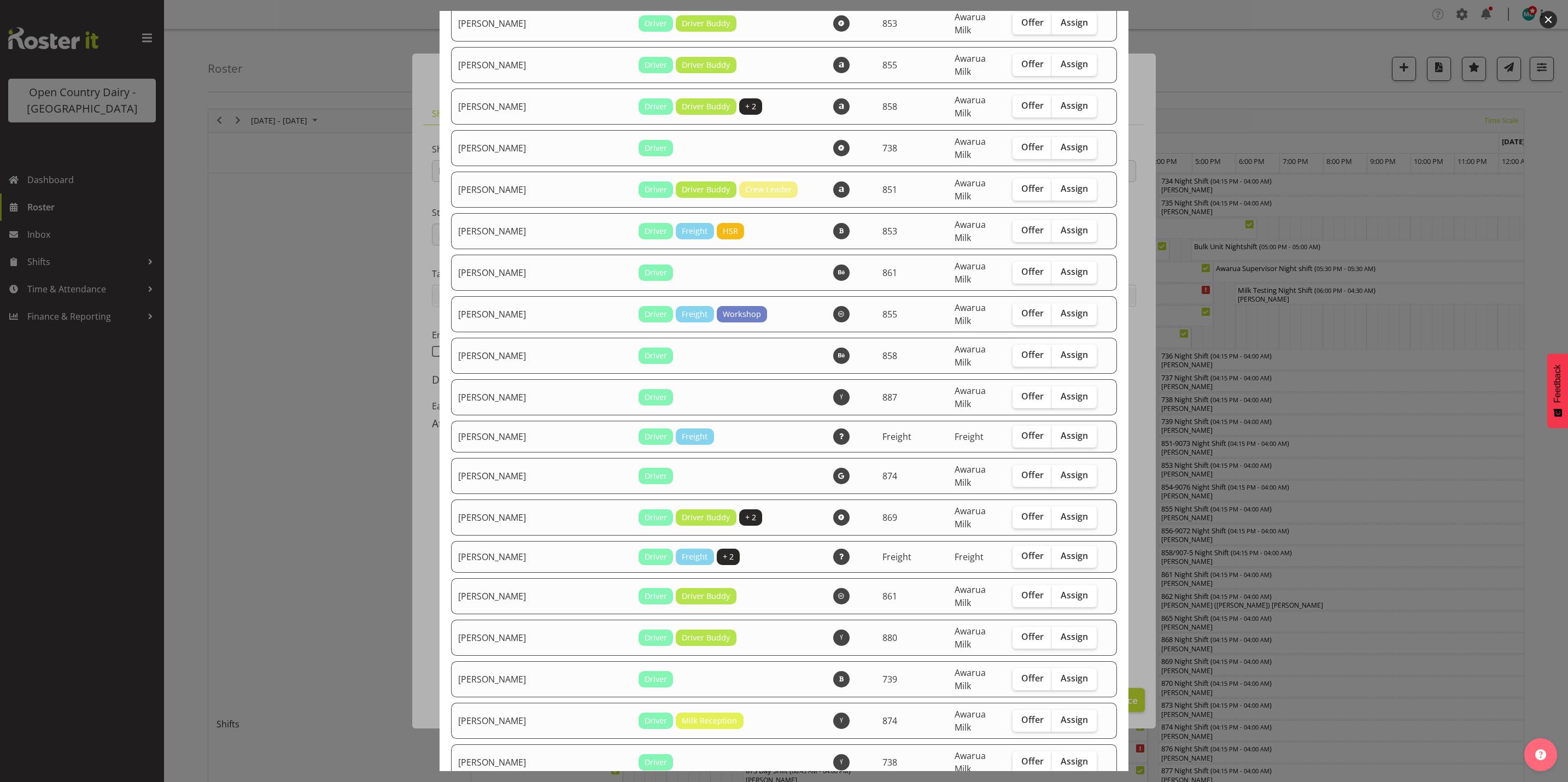
checkbox input "true"
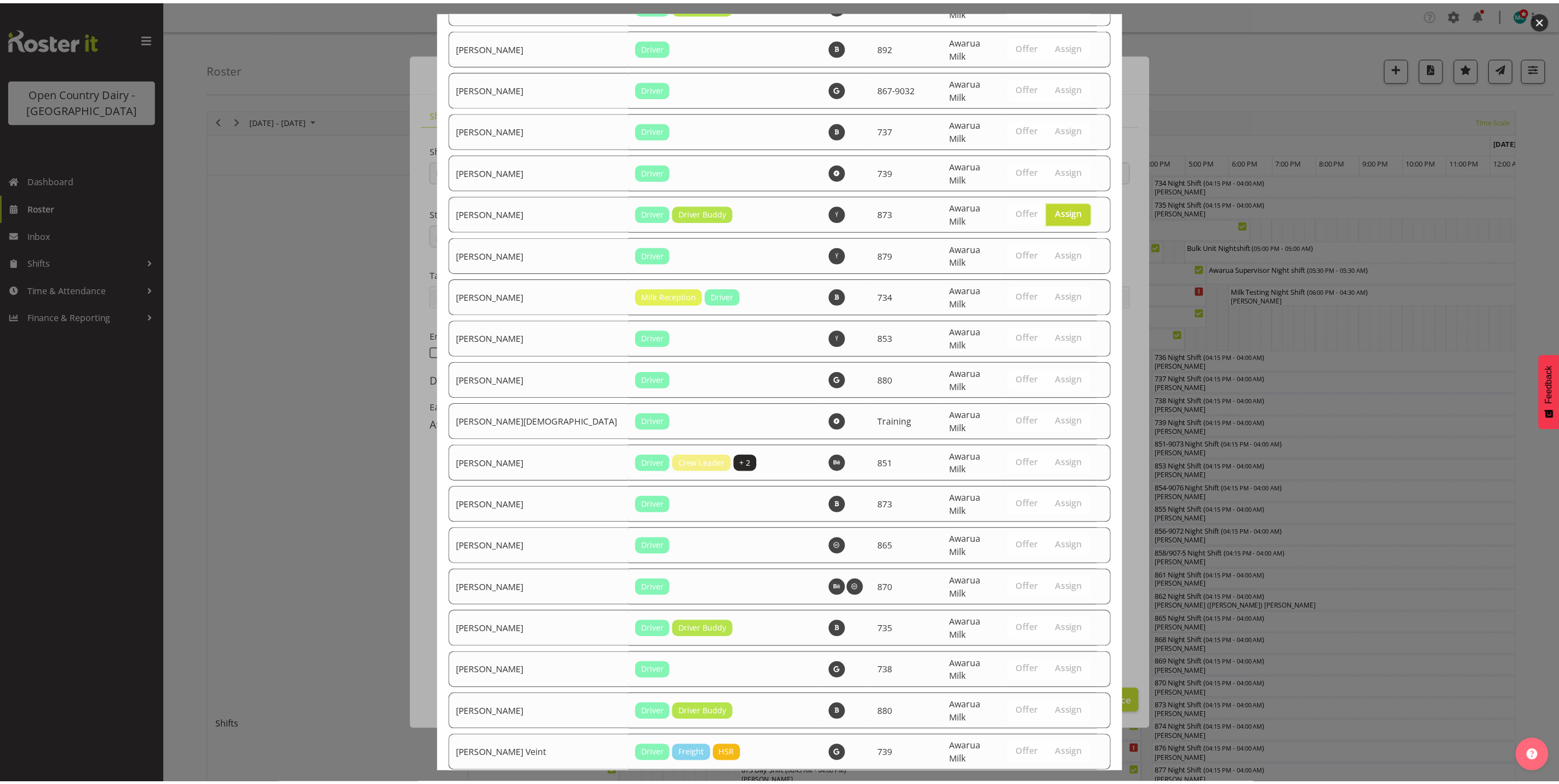
scroll to position [3732, 0]
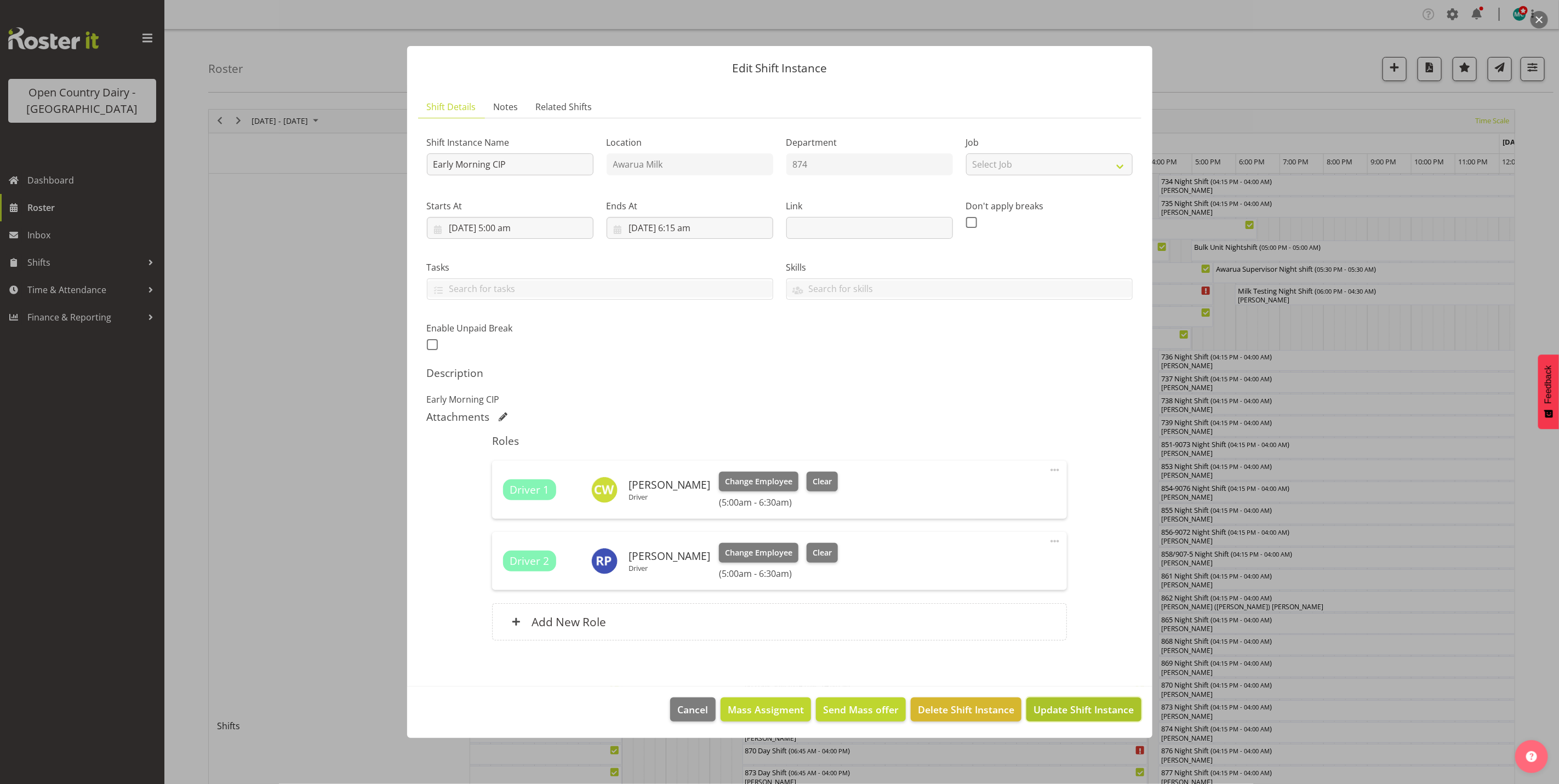
click at [1098, 714] on span "Update Shift Instance" at bounding box center [1084, 709] width 101 height 14
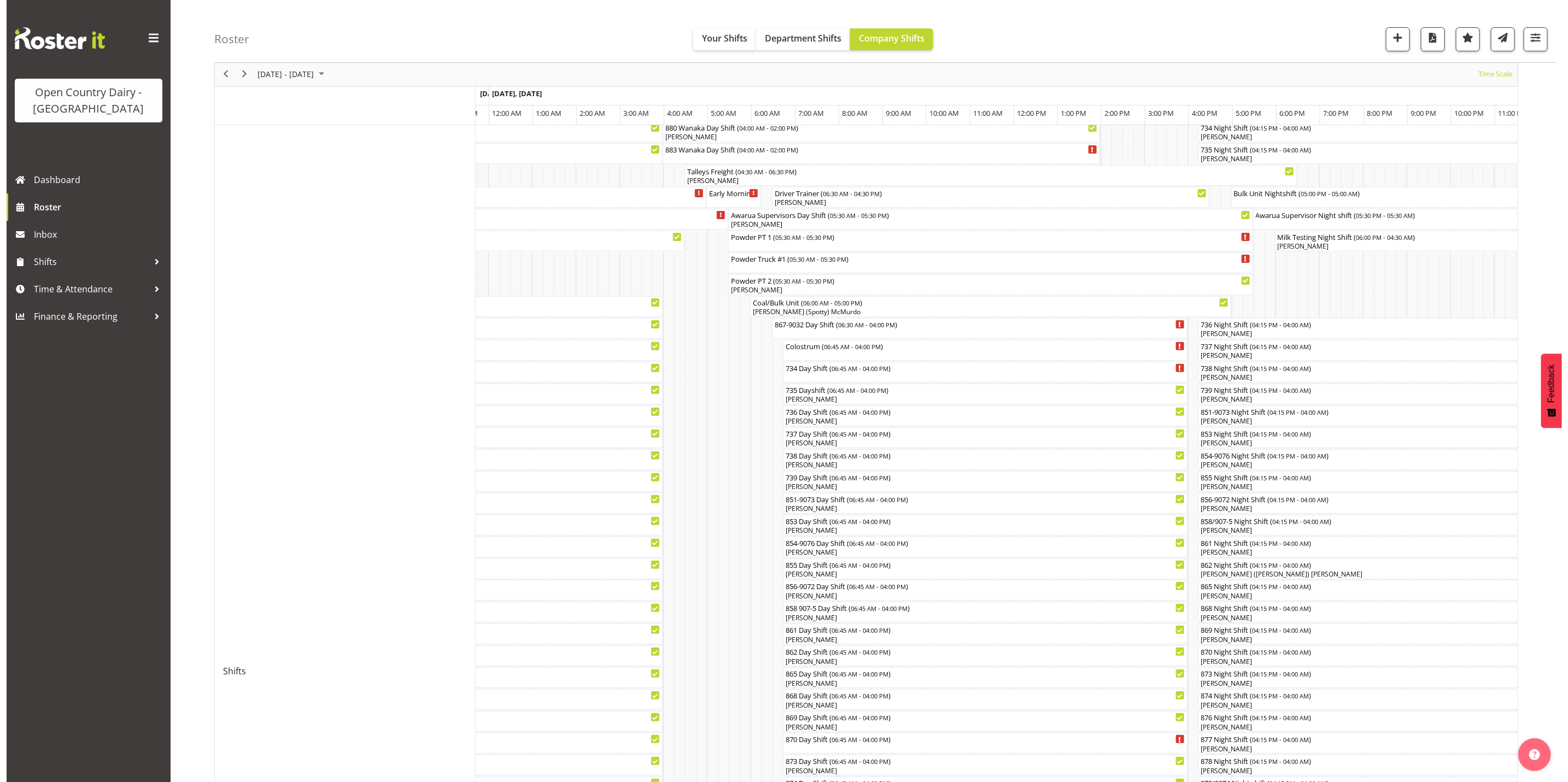
scroll to position [8, 0]
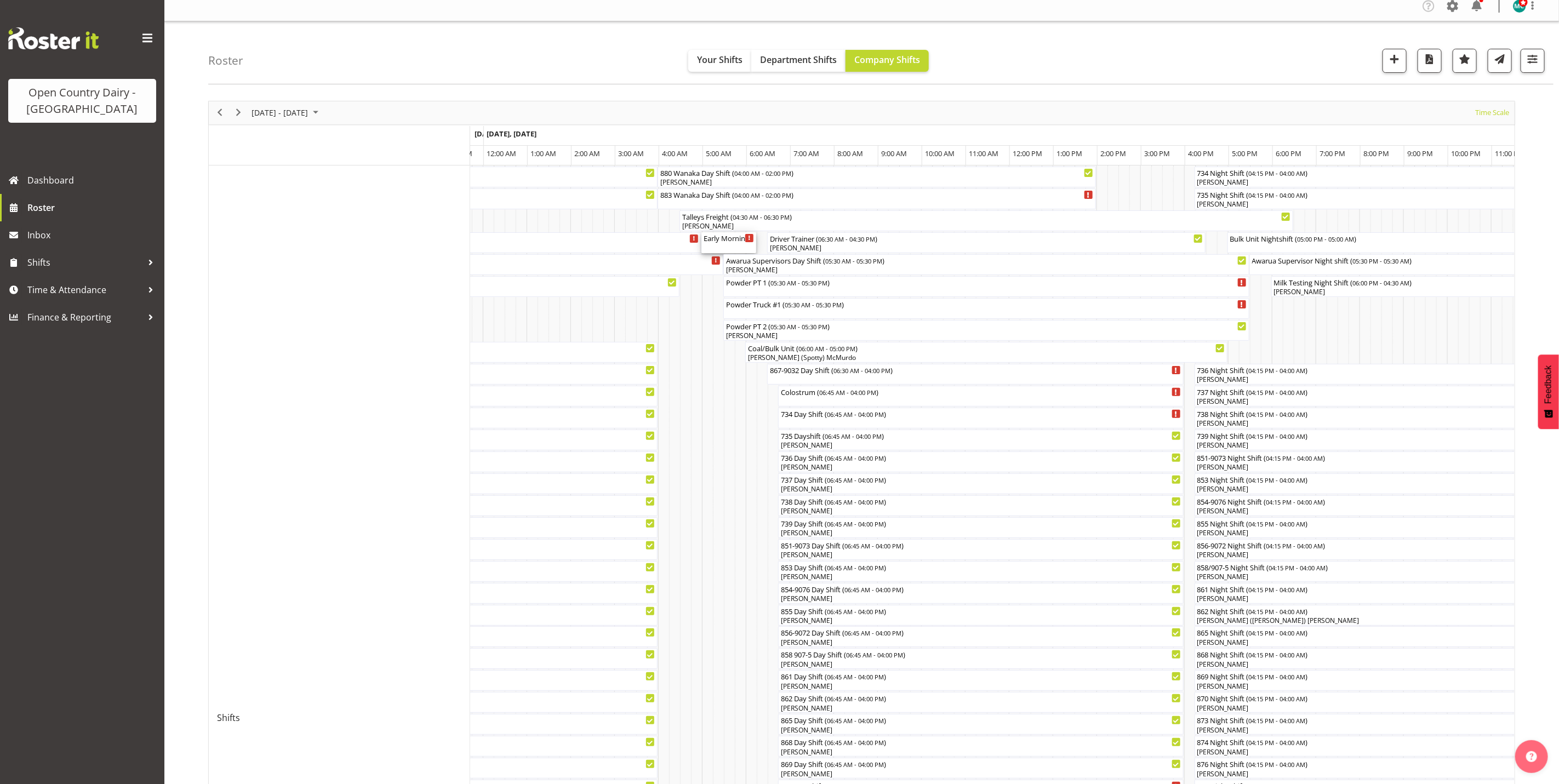
click at [723, 245] on div "Early Morning CIP ( 05:00 AM - 06:15 AM )" at bounding box center [729, 242] width 50 height 21
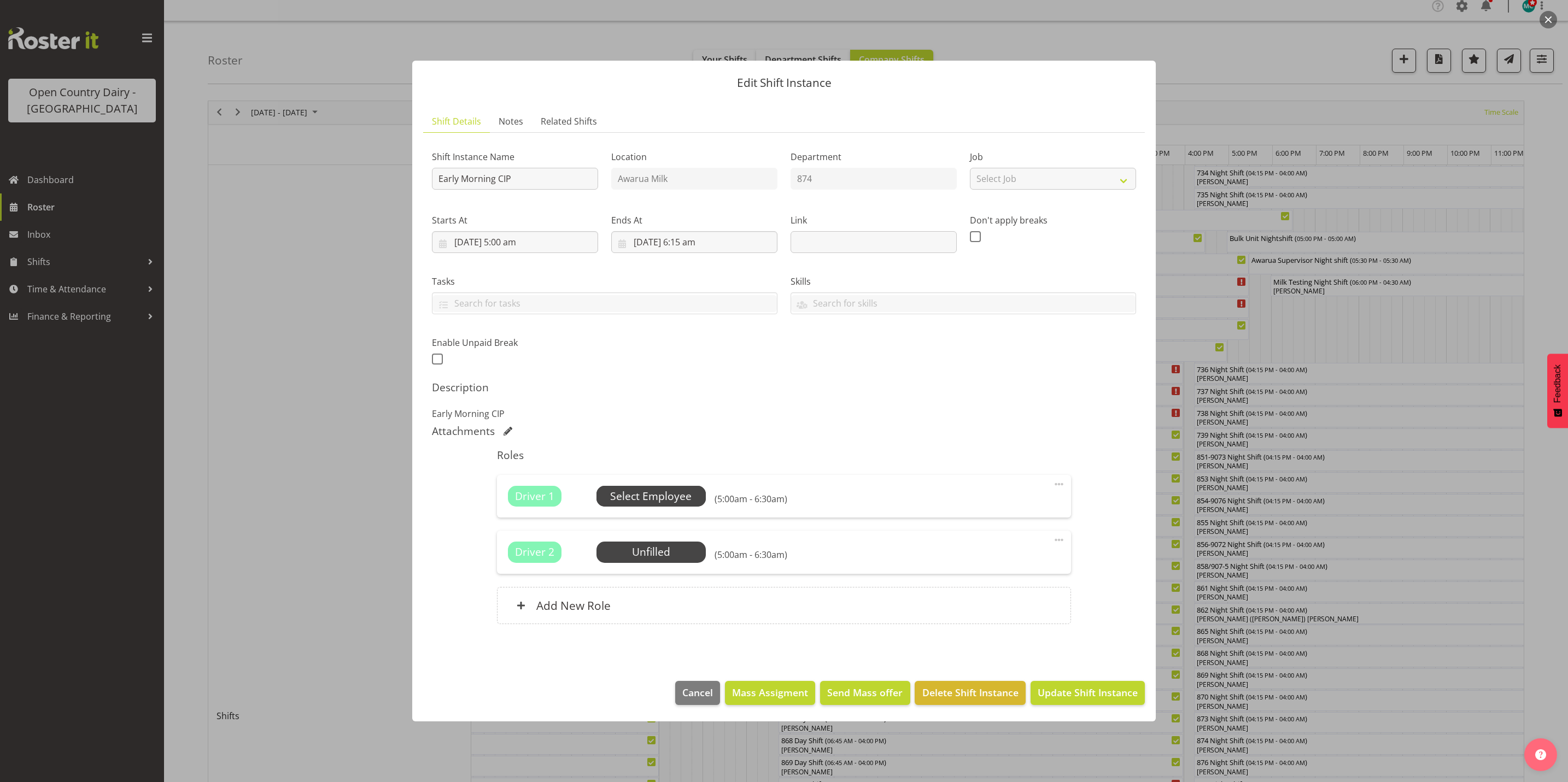
click at [659, 494] on span "Select Employee" at bounding box center [651, 496] width 82 height 16
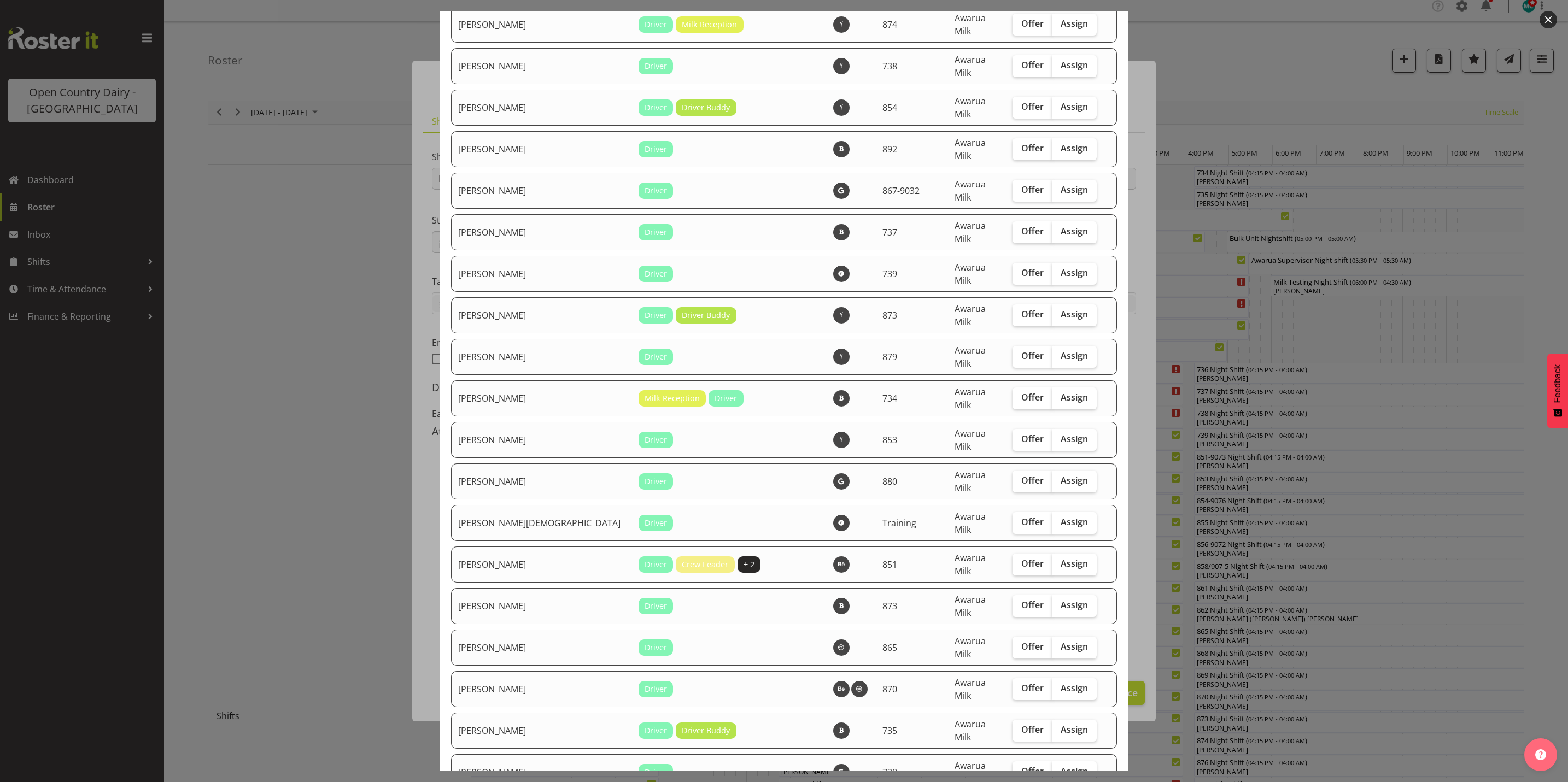
scroll to position [3759, 0]
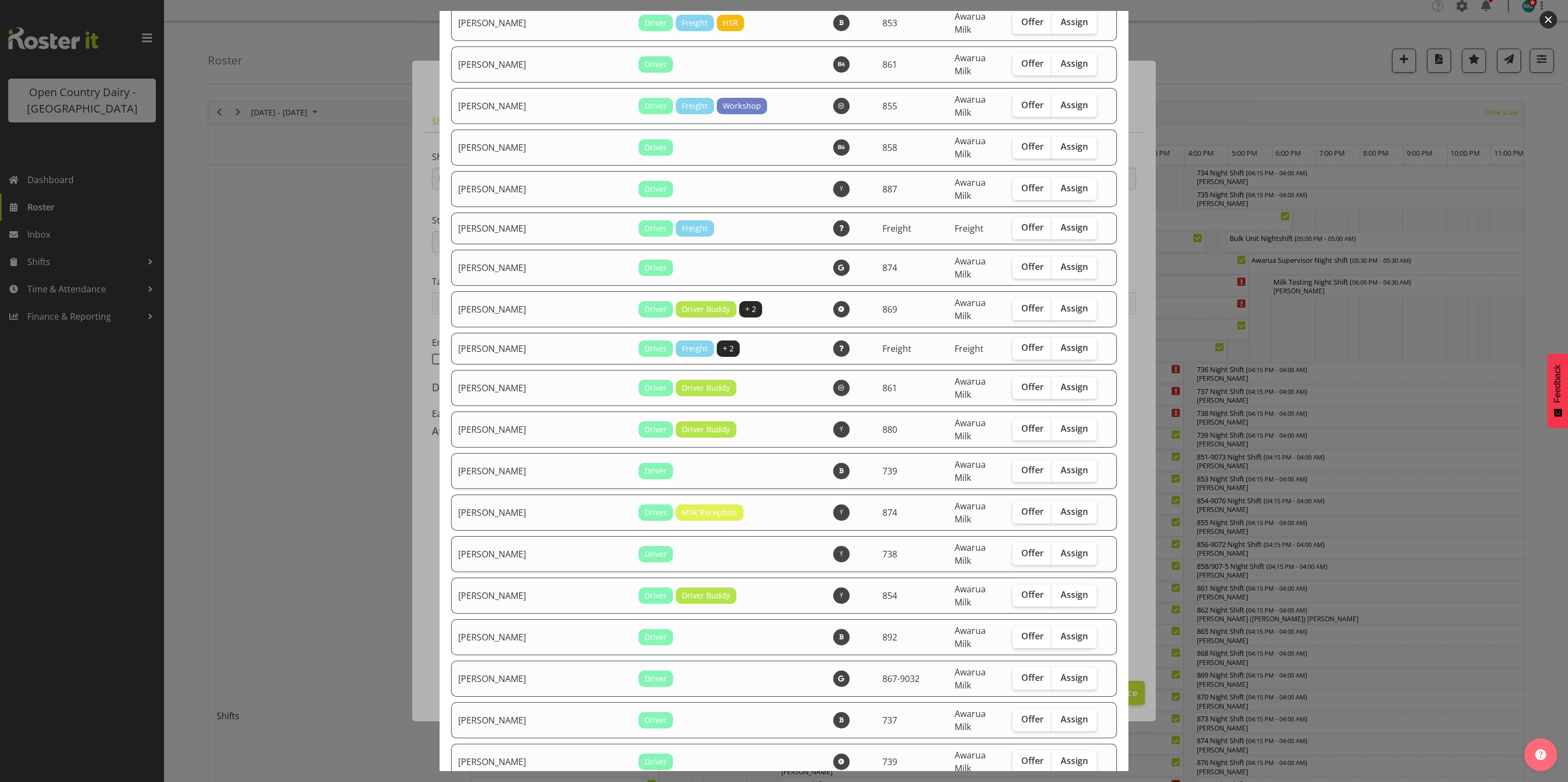
scroll to position [3104, 0]
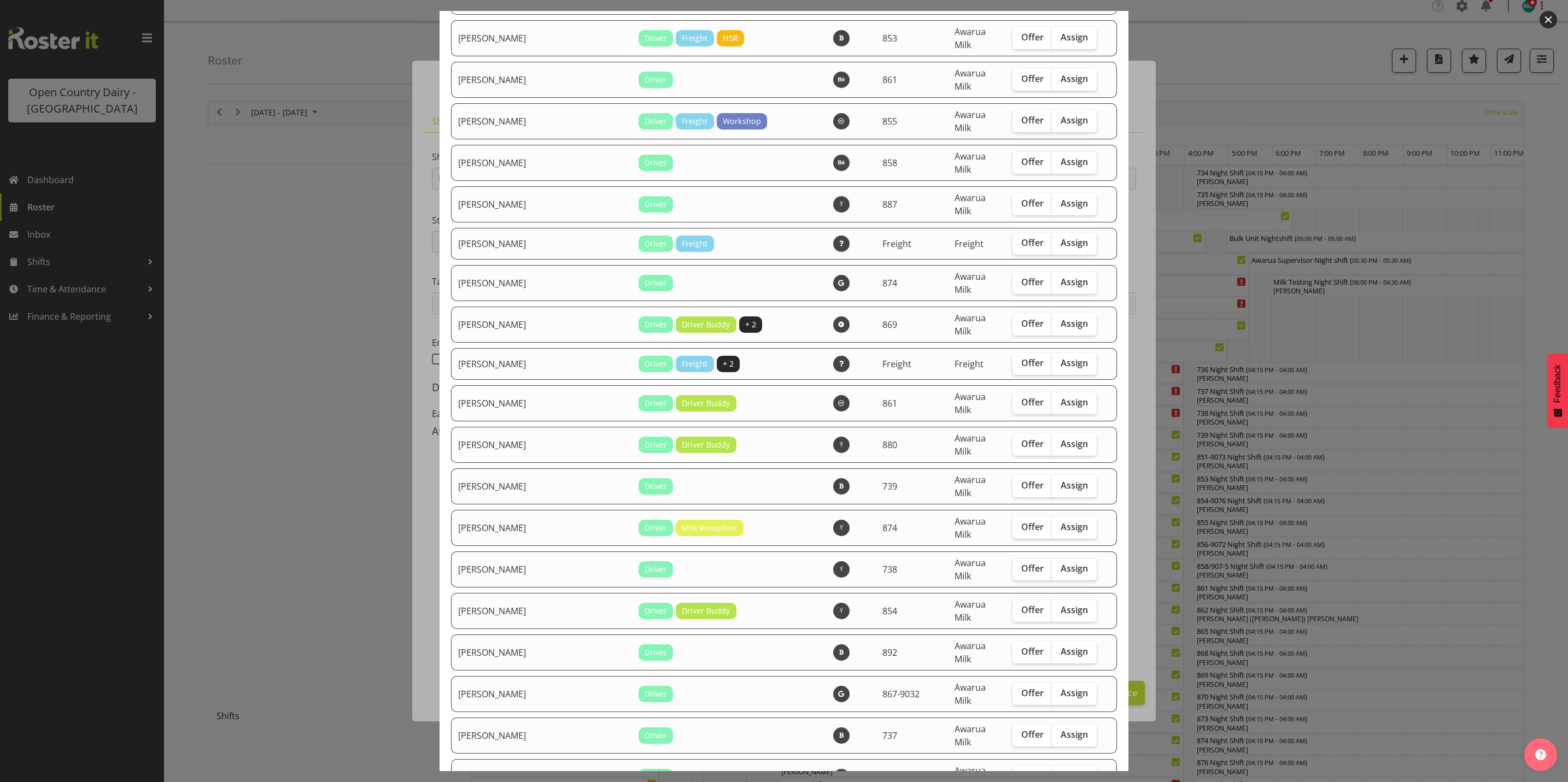
checkbox input "true"
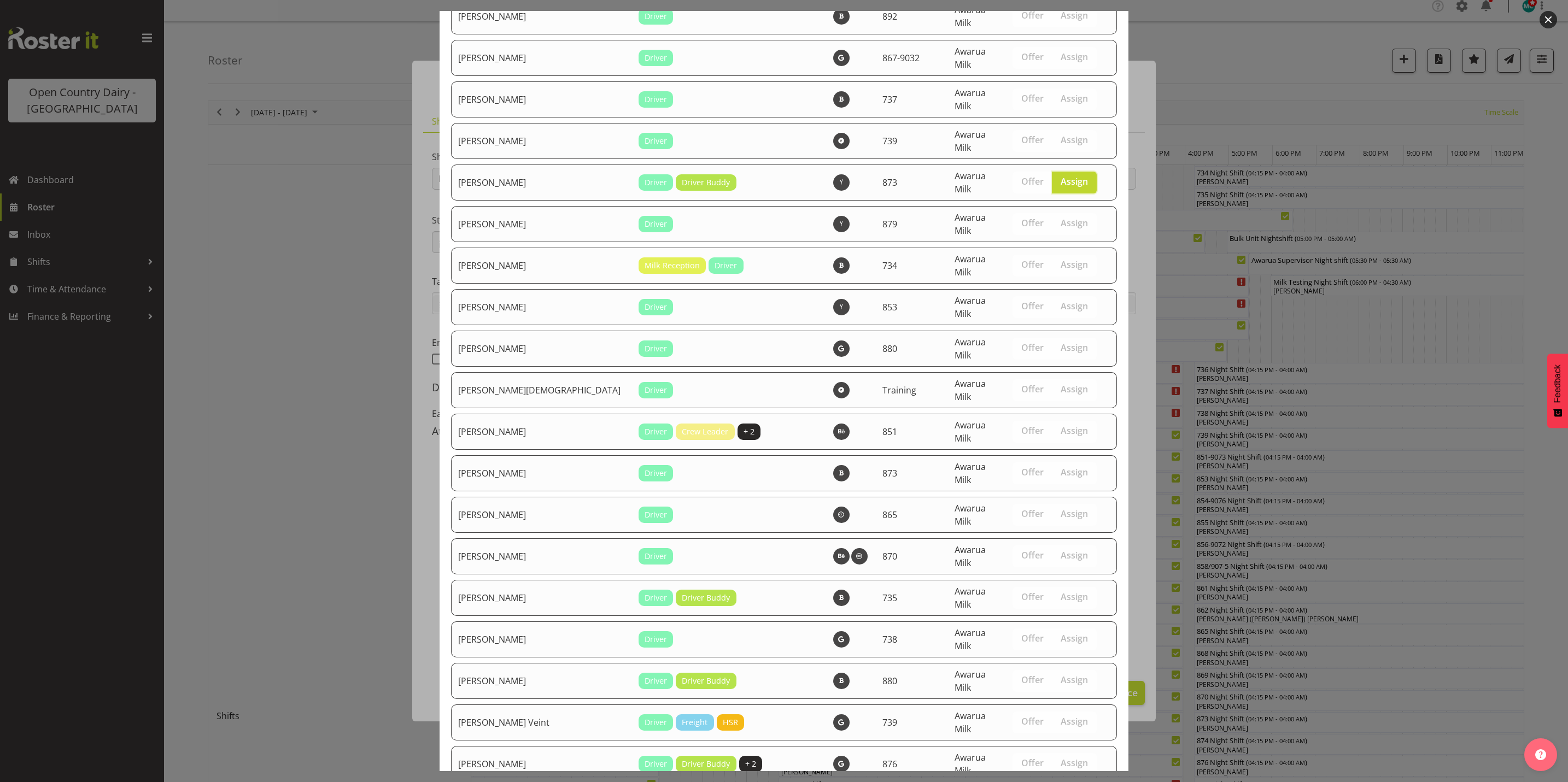
scroll to position [3759, 0]
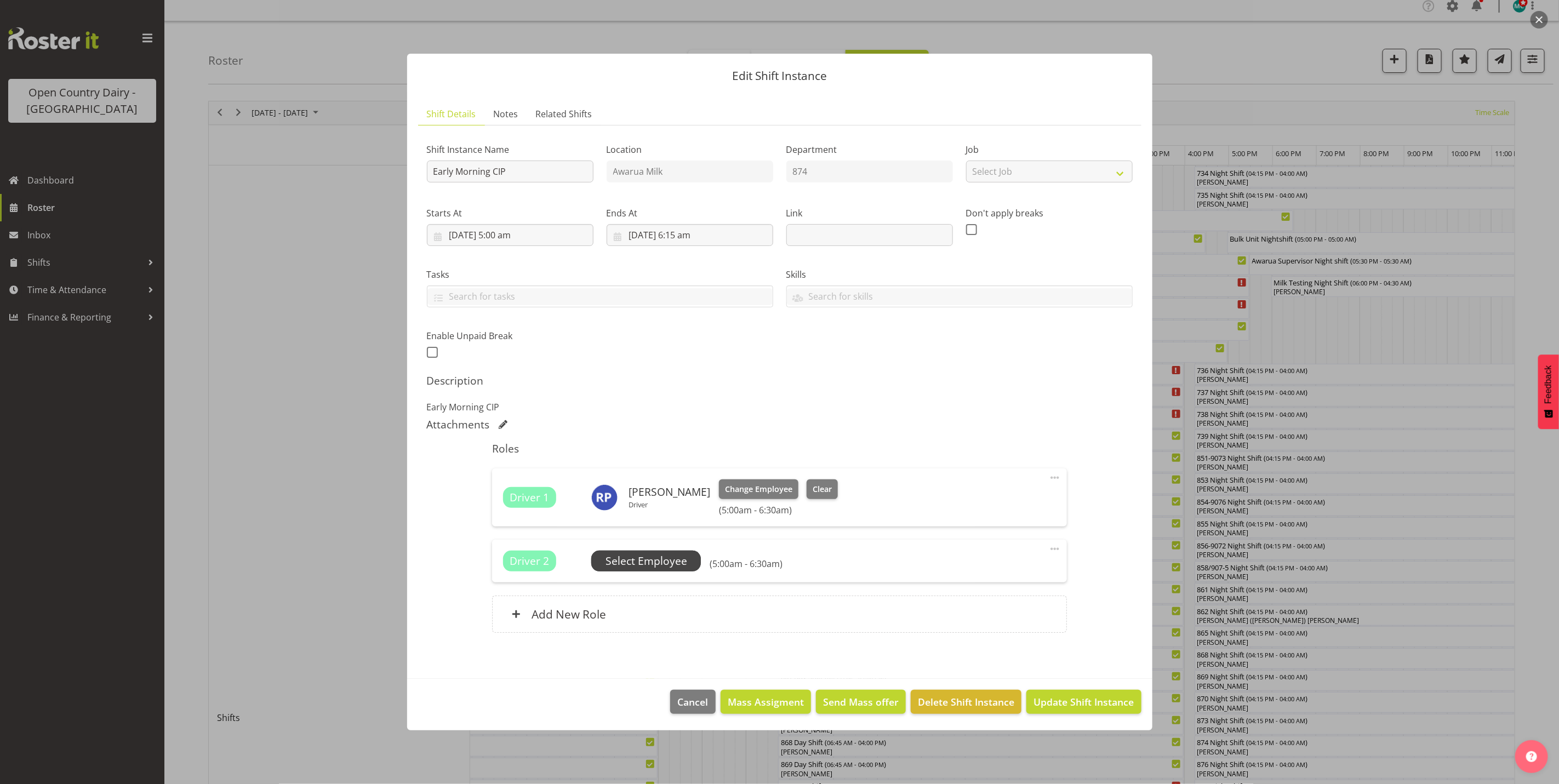
click at [635, 564] on span "Select Employee" at bounding box center [646, 561] width 82 height 16
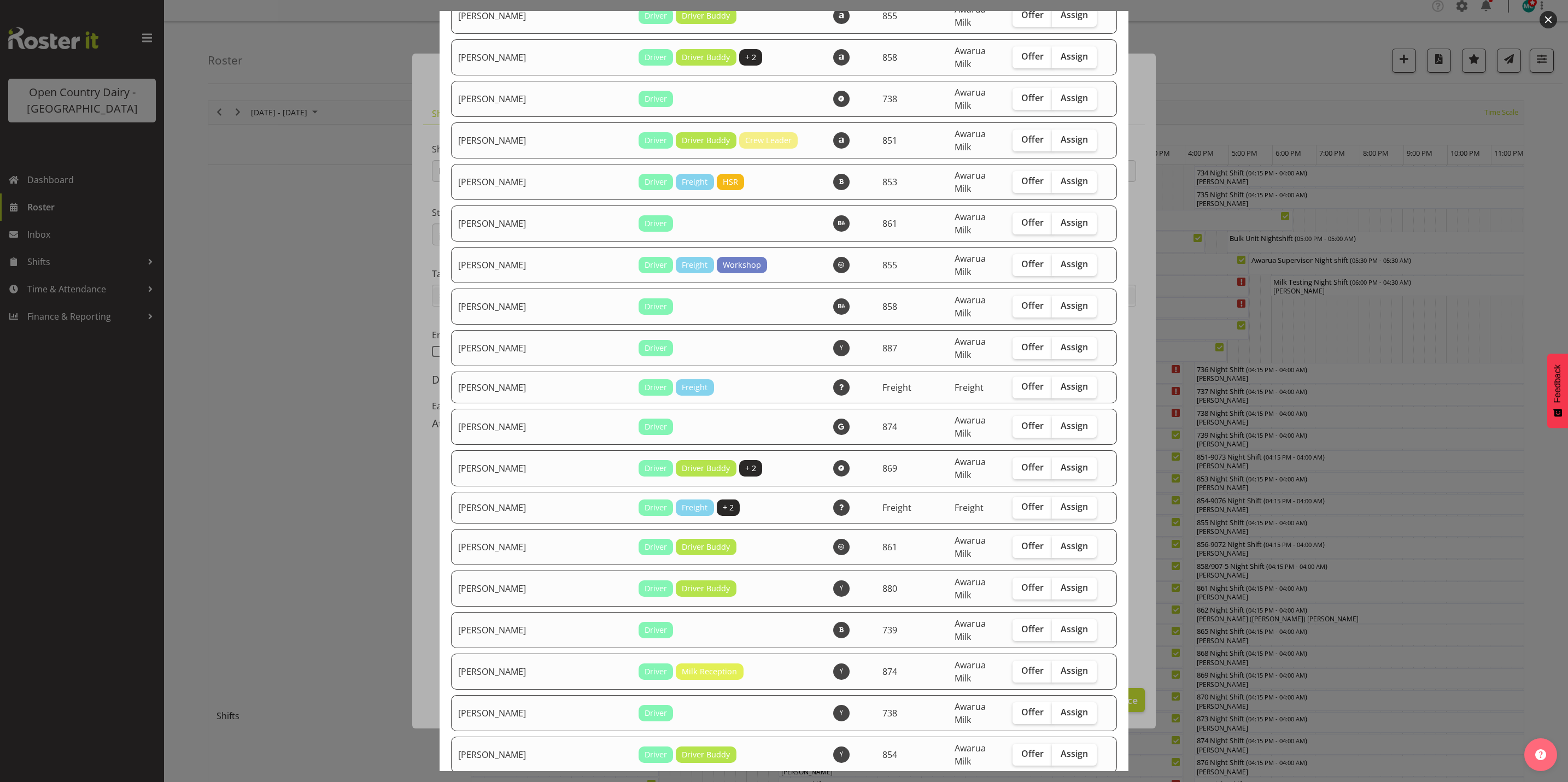
scroll to position [2870, 0]
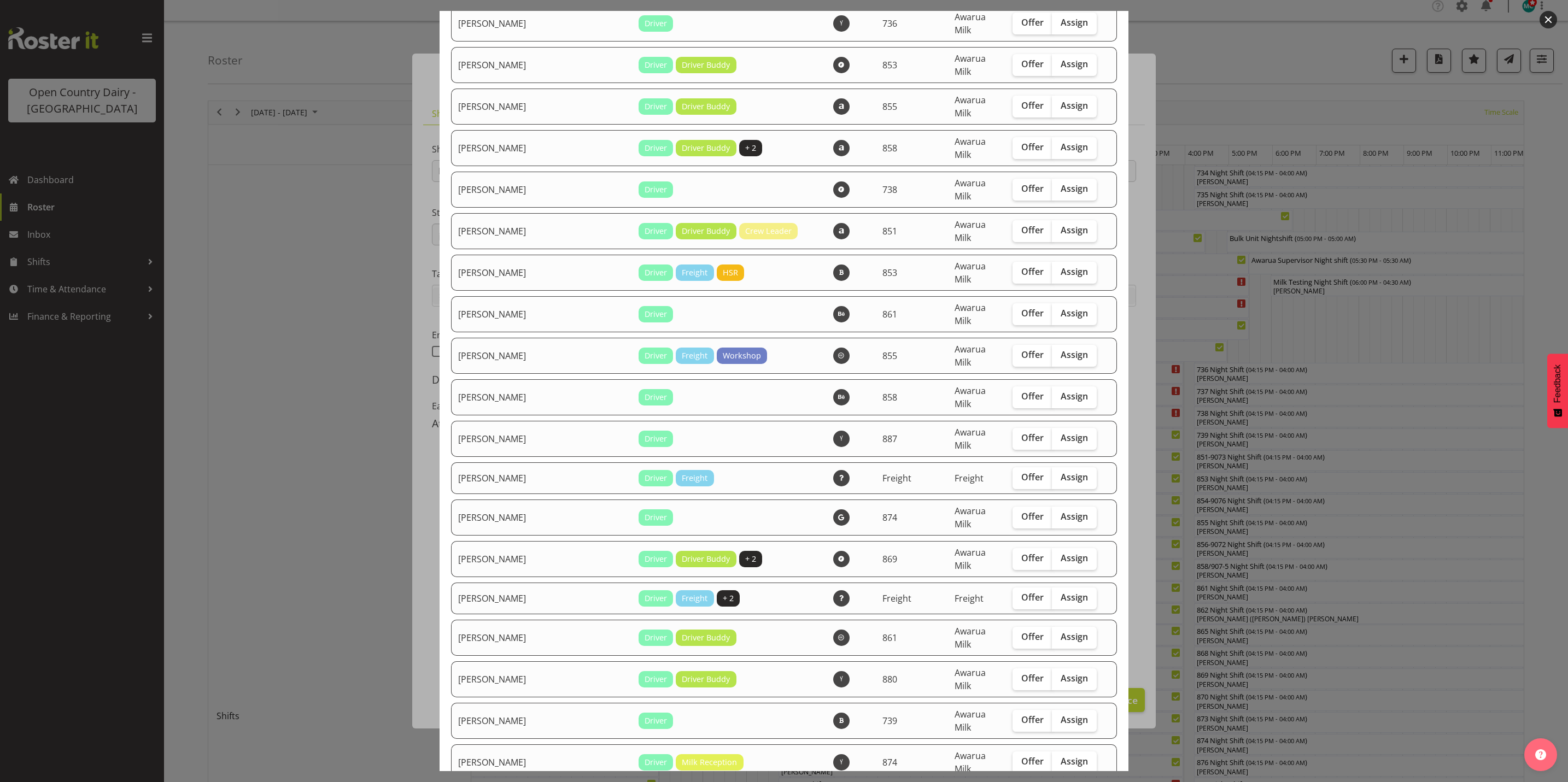
checkbox input "true"
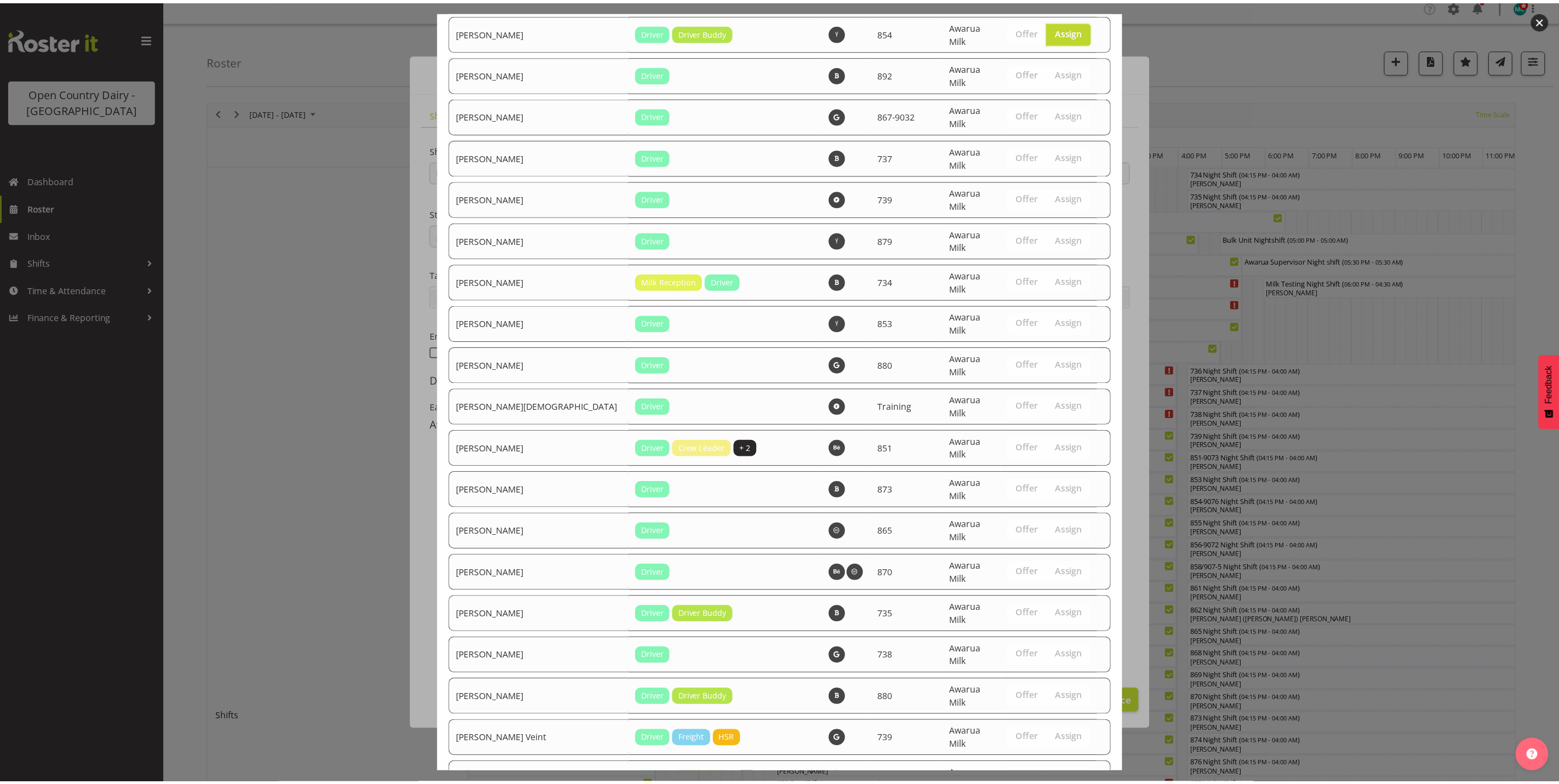
scroll to position [3732, 0]
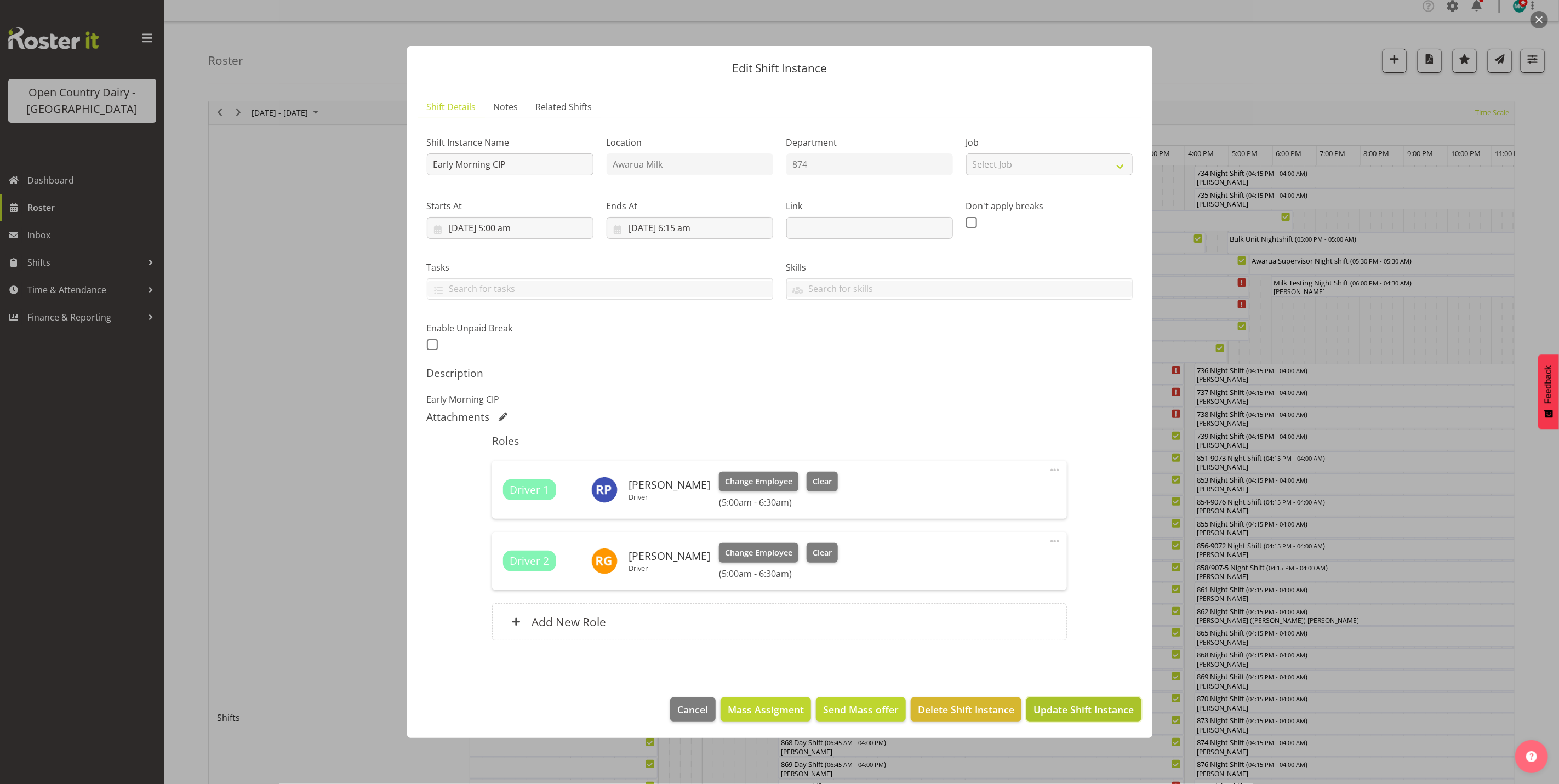
click at [1075, 712] on span "Update Shift Instance" at bounding box center [1084, 709] width 101 height 14
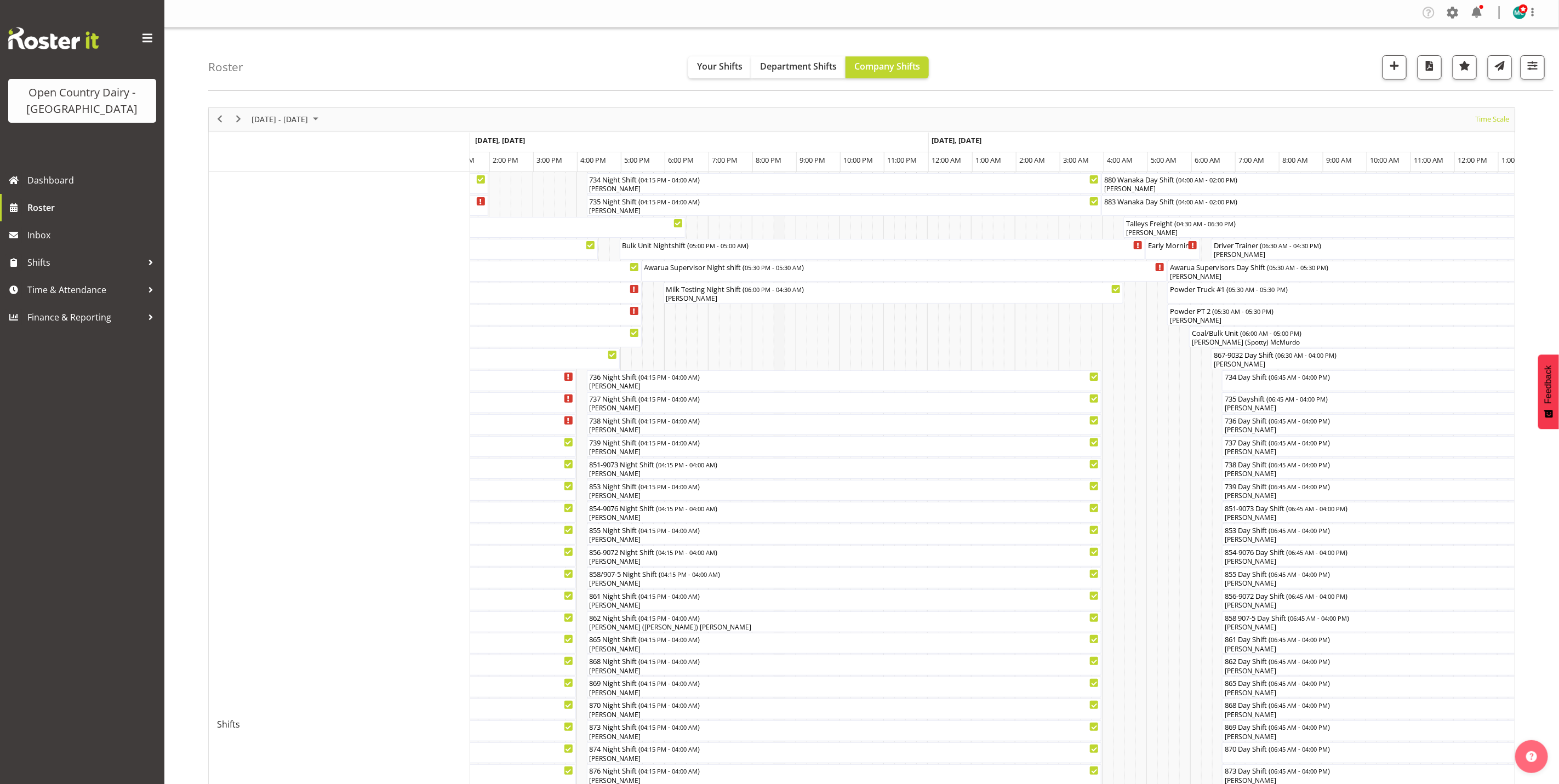
scroll to position [0, 0]
